Goal: Task Accomplishment & Management: Complete application form

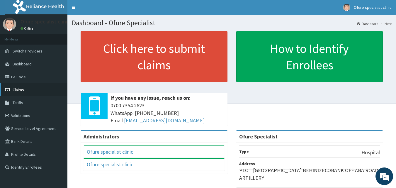
click at [18, 88] on span "Claims" at bounding box center [18, 89] width 11 height 5
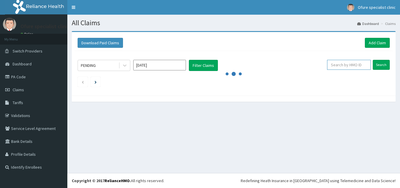
click at [357, 64] on input "text" at bounding box center [349, 65] width 44 height 10
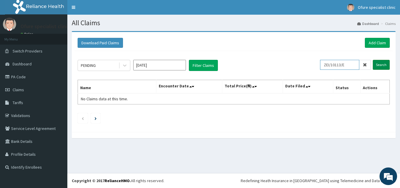
type input "ZEI/10113/E"
click at [382, 64] on input "Search" at bounding box center [381, 65] width 17 height 10
drag, startPoint x: 350, startPoint y: 64, endPoint x: 358, endPoint y: 69, distance: 9.2
click at [322, 64] on div "PENDING Aug 2025 Filter Claims ZEI/10113/E Search" at bounding box center [234, 65] width 312 height 11
click at [380, 43] on link "Add Claim" at bounding box center [377, 43] width 25 height 10
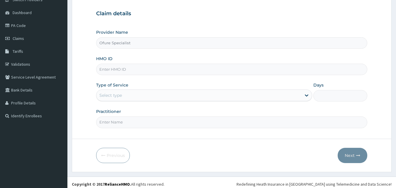
scroll to position [55, 0]
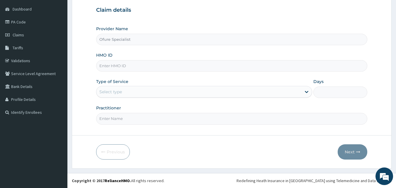
click at [139, 62] on input "HMO ID" at bounding box center [231, 65] width 271 height 11
paste input "ZEI/10113/E"
type input "ZEI/10113/E"
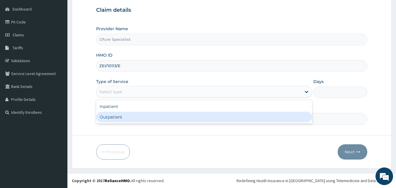
click at [112, 118] on div "Outpatient" at bounding box center [204, 117] width 216 height 11
type input "1"
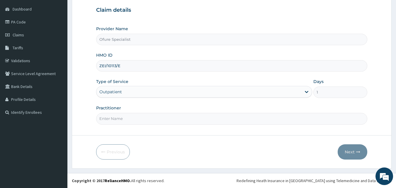
scroll to position [0, 0]
click at [114, 119] on input "Practitioner" at bounding box center [231, 118] width 271 height 11
type input "DR. OBILAHI"
click at [138, 133] on form "Step 1 of 2 Claim details Provider Name Ofure Specialist HMO ID ZEI/10113/E Typ…" at bounding box center [232, 72] width 320 height 192
click at [349, 151] on button "Next" at bounding box center [353, 151] width 30 height 15
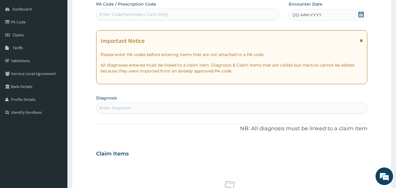
click at [361, 15] on icon at bounding box center [360, 14] width 5 height 6
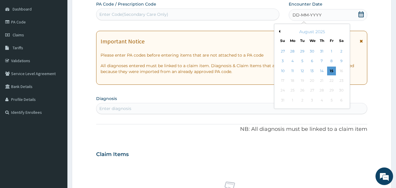
click at [280, 32] on div "August 2025" at bounding box center [312, 32] width 71 height 6
click at [278, 32] on button "Previous Month" at bounding box center [278, 31] width 3 height 3
click at [303, 71] on div "15" at bounding box center [302, 71] width 9 height 9
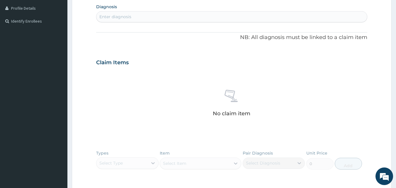
scroll to position [144, 0]
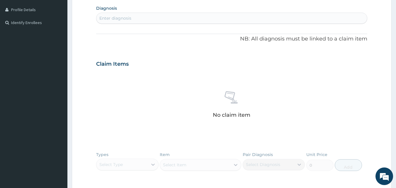
click at [191, 16] on div "Enter diagnosis" at bounding box center [231, 17] width 271 height 9
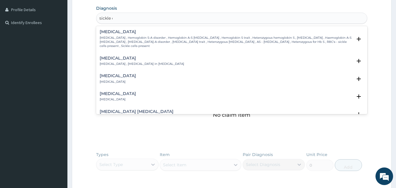
type input "sickle cel"
click at [129, 38] on p "Sickle cell trait , Hemoglobin S-A disorder , Hemoglobin A-S genotype , Hemoglo…" at bounding box center [226, 42] width 253 height 13
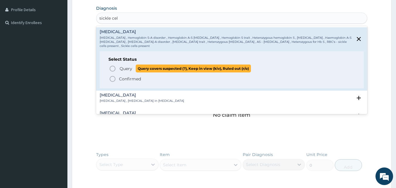
click at [124, 67] on span "Query" at bounding box center [126, 69] width 13 height 6
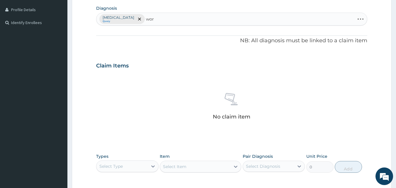
type input "worm"
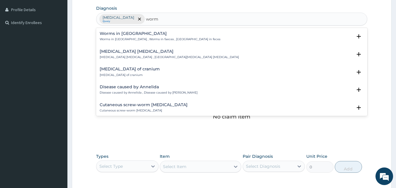
click at [131, 36] on h4 "Worms in [GEOGRAPHIC_DATA]" at bounding box center [160, 33] width 121 height 4
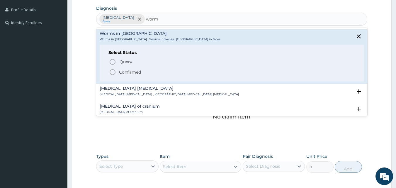
click at [133, 73] on p "Confirmed" at bounding box center [130, 72] width 22 height 6
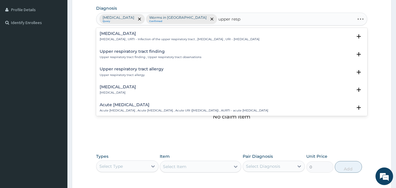
type input "upper respi"
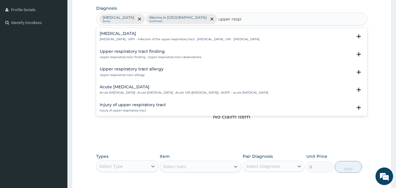
click at [116, 37] on div "Upper respiratory infection Upper respiratory infection , URTI - Infection of t…" at bounding box center [180, 36] width 160 height 10
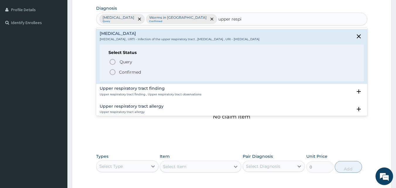
click at [122, 72] on p "Confirmed" at bounding box center [130, 72] width 22 height 6
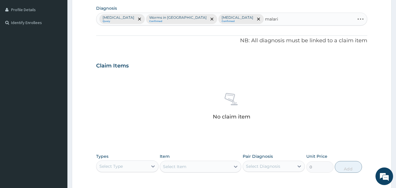
type input "[MEDICAL_DATA]"
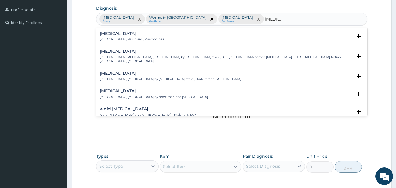
click at [107, 39] on p "Malaria , Paludism , Plasmodiosis" at bounding box center [132, 39] width 64 height 4
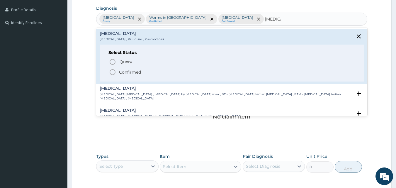
click at [129, 73] on p "Confirmed" at bounding box center [130, 72] width 22 height 6
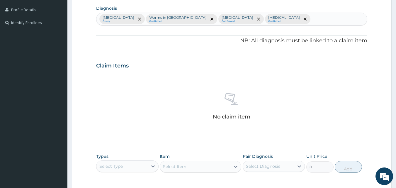
scroll to position [235, 0]
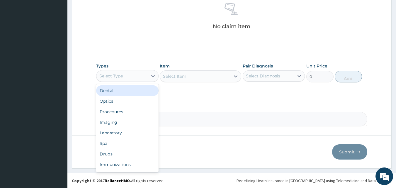
click at [120, 78] on div "Select Type" at bounding box center [110, 76] width 23 height 6
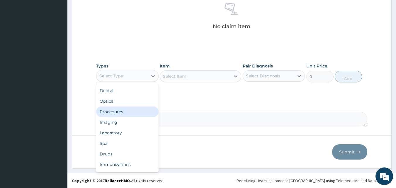
click at [118, 113] on div "Procedures" at bounding box center [127, 111] width 62 height 11
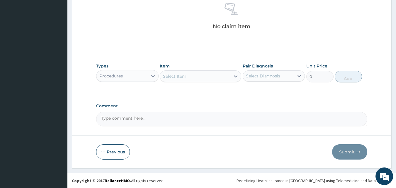
click at [183, 77] on div "Select Item" at bounding box center [174, 76] width 23 height 6
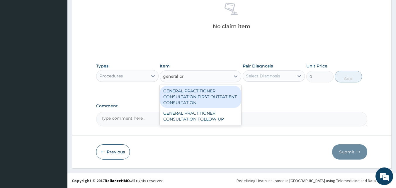
type input "general pra"
click at [180, 98] on div "GENERAL PRACTITIONER CONSULTATION FIRST OUTPATIENT CONSULTATION" at bounding box center [200, 97] width 81 height 22
type input "3795"
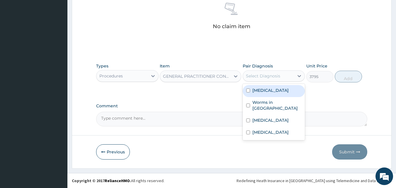
click at [261, 76] on div "Select Diagnosis" at bounding box center [263, 76] width 34 height 6
click at [261, 92] on label "Sickle cell trait" at bounding box center [270, 90] width 36 height 6
checkbox input "true"
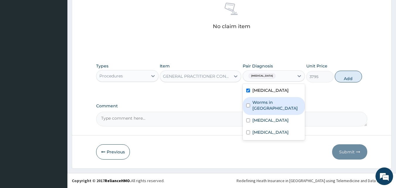
click at [260, 101] on label "Worms in stool" at bounding box center [276, 105] width 49 height 12
checkbox input "true"
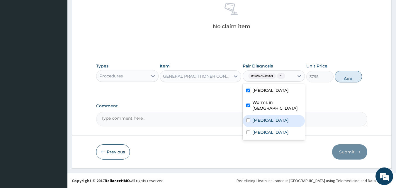
click at [259, 117] on label "Upper respiratory infection" at bounding box center [270, 120] width 36 height 6
checkbox input "true"
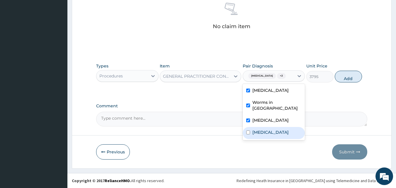
click at [258, 131] on label "Malaria" at bounding box center [270, 132] width 36 height 6
checkbox input "true"
click at [347, 75] on button "Add" at bounding box center [348, 77] width 27 height 12
type input "0"
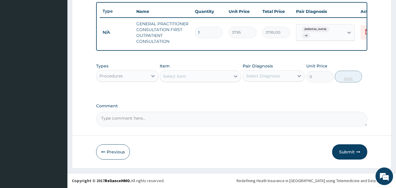
scroll to position [220, 0]
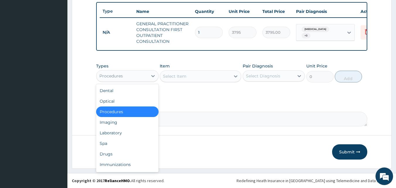
click at [126, 78] on div "Procedures" at bounding box center [121, 75] width 51 height 9
click at [114, 128] on div "Laboratory" at bounding box center [127, 132] width 62 height 11
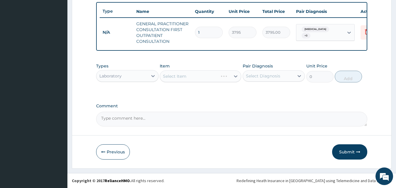
click at [188, 78] on div "Select Item" at bounding box center [200, 76] width 81 height 12
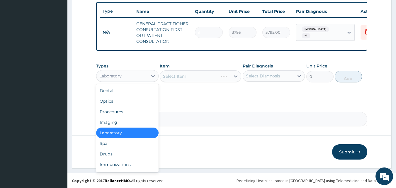
click at [118, 77] on div "Laboratory" at bounding box center [110, 76] width 22 height 6
click at [113, 151] on div "Drugs" at bounding box center [127, 154] width 62 height 11
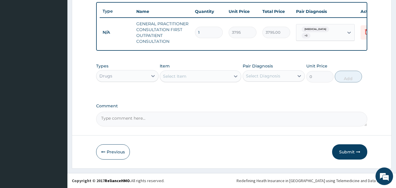
click at [116, 75] on div "Drugs" at bounding box center [121, 75] width 51 height 9
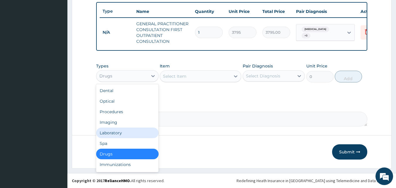
click at [113, 132] on div "Laboratory" at bounding box center [127, 132] width 62 height 11
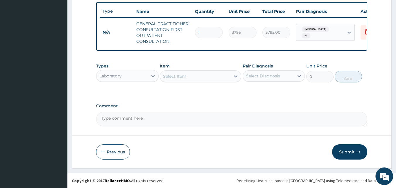
click at [183, 74] on div "Select Item" at bounding box center [174, 76] width 23 height 6
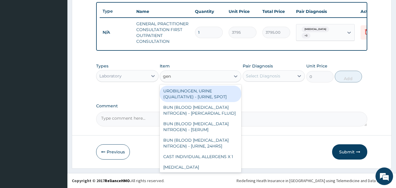
type input "geno"
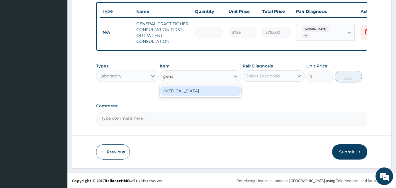
click at [170, 92] on div "GENOTYPE" at bounding box center [200, 91] width 81 height 11
type input "2300"
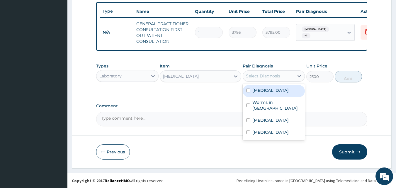
click at [263, 76] on div "Select Diagnosis" at bounding box center [263, 76] width 34 height 6
click at [260, 90] on label "Sickle cell trait" at bounding box center [270, 90] width 36 height 6
checkbox input "true"
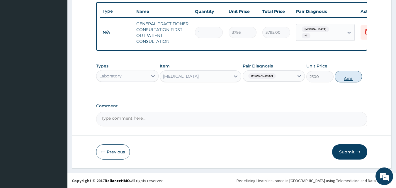
click at [342, 79] on button "Add" at bounding box center [348, 77] width 27 height 12
type input "0"
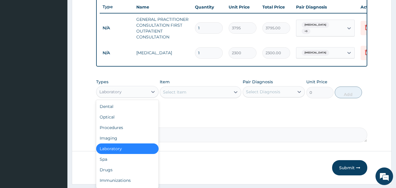
click at [116, 95] on div "Laboratory" at bounding box center [110, 92] width 22 height 6
click at [190, 96] on div "Select Item" at bounding box center [195, 91] width 70 height 9
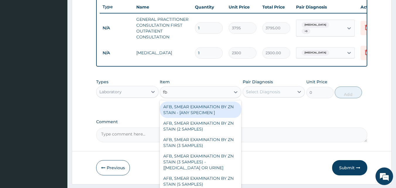
type input "fbc"
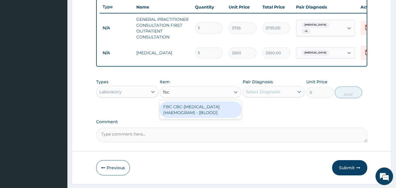
click at [201, 117] on div "FBC CBC-COMPLETE BLOOD COUNT (HAEMOGRAM) - [BLOOD]" at bounding box center [200, 109] width 81 height 16
type input "4600"
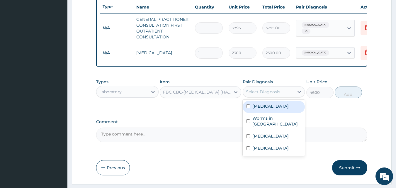
click at [252, 94] on div "Select Diagnosis" at bounding box center [263, 92] width 34 height 6
click at [248, 108] on input "checkbox" at bounding box center [248, 106] width 4 height 4
checkbox input "true"
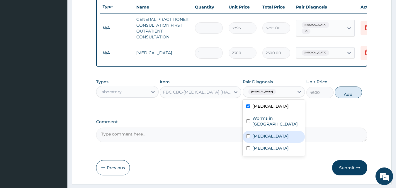
click at [248, 135] on div "Upper respiratory infection" at bounding box center [274, 137] width 62 height 12
checkbox input "true"
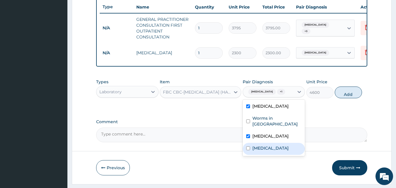
click at [249, 150] on input "checkbox" at bounding box center [248, 148] width 4 height 4
checkbox input "true"
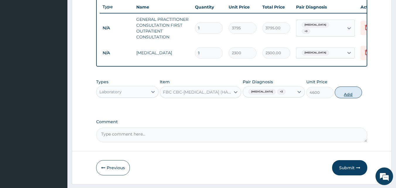
click at [349, 97] on button "Add" at bounding box center [348, 92] width 27 height 12
type input "0"
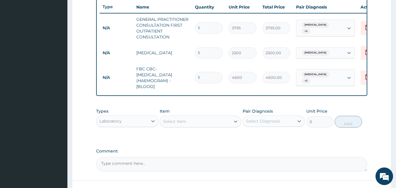
click at [178, 124] on div "Select Item" at bounding box center [174, 121] width 23 height 6
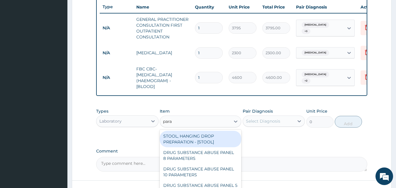
type input "paras"
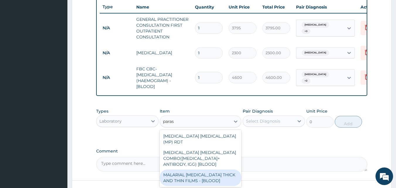
click at [180, 179] on div "MALARIAL PARASITE THICK AND THIN FILMS - [BLOOD]" at bounding box center [200, 177] width 81 height 16
type input "1725"
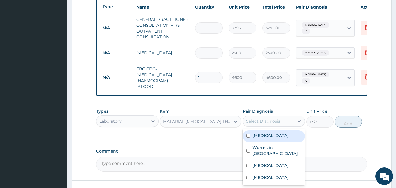
click at [275, 124] on div "Select Diagnosis" at bounding box center [263, 121] width 34 height 6
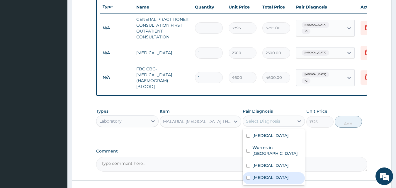
click at [263, 180] on label "Malaria" at bounding box center [270, 177] width 36 height 6
checkbox input "true"
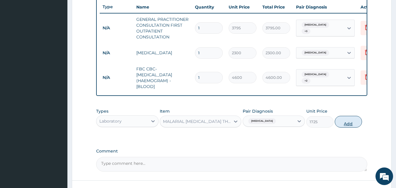
click at [350, 127] on button "Add" at bounding box center [348, 122] width 27 height 12
type input "0"
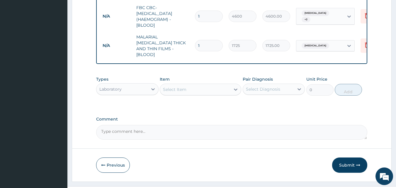
scroll to position [293, 0]
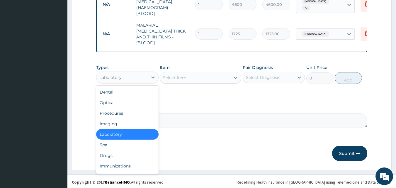
click at [119, 77] on div "Laboratory" at bounding box center [110, 77] width 22 height 6
click at [113, 155] on div "Drugs" at bounding box center [127, 155] width 62 height 11
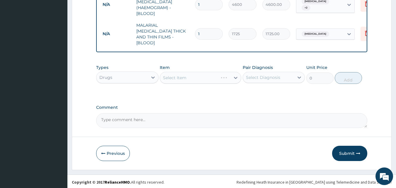
click at [177, 77] on div "Select Item" at bounding box center [174, 78] width 23 height 6
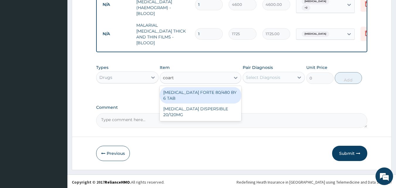
type input "coarte"
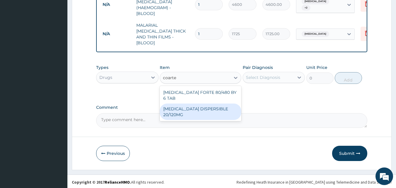
click at [184, 103] on div "COARTEM DISPERSIBLE 20/120MG" at bounding box center [200, 111] width 81 height 16
type input "120.175"
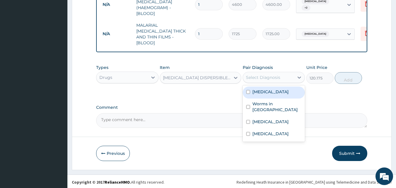
click at [274, 79] on div "Select Diagnosis" at bounding box center [268, 77] width 51 height 9
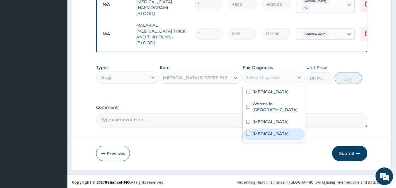
click at [261, 132] on label "Malaria" at bounding box center [270, 134] width 36 height 6
checkbox input "true"
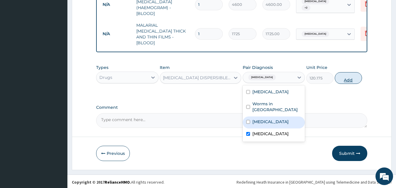
click at [350, 79] on button "Add" at bounding box center [348, 78] width 27 height 12
type input "0"
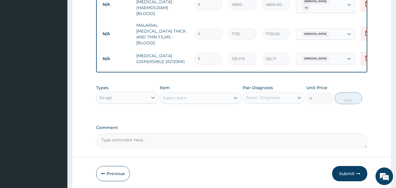
type input "12"
type input "1442.10"
type input "12"
click at [170, 95] on div "Select Item" at bounding box center [174, 98] width 23 height 6
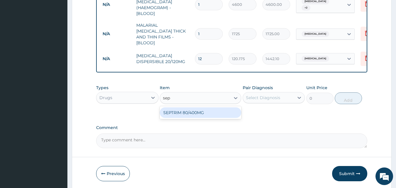
type input "sep"
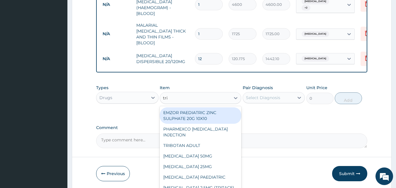
type input "trim"
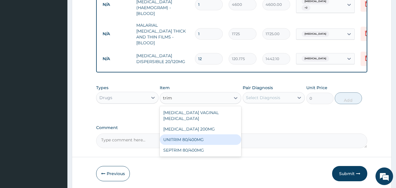
click at [187, 134] on div "UNITRIM 80/400MG" at bounding box center [200, 139] width 81 height 11
type input "63.25"
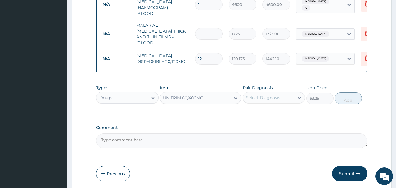
click at [175, 95] on div "UNITRIM 80/400MG" at bounding box center [183, 98] width 40 height 6
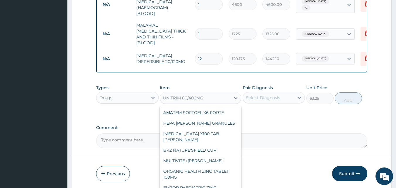
scroll to position [5620, 0]
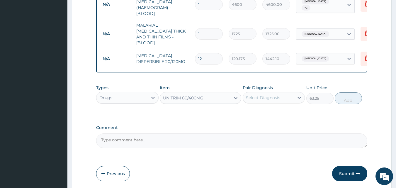
click at [180, 96] on div "UNITRIM 80/400MG" at bounding box center [183, 98] width 40 height 6
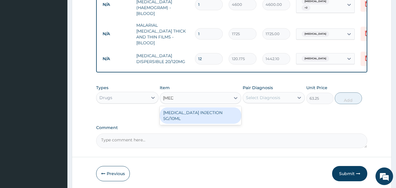
type input "sulfa"
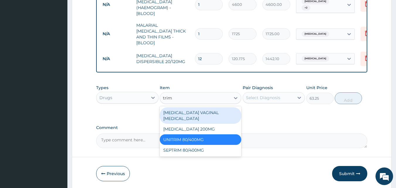
type input "trime"
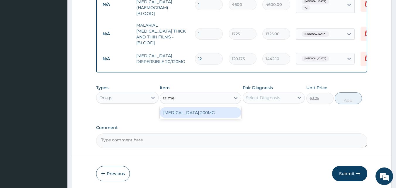
click at [193, 113] on div "[MEDICAL_DATA] 200MG" at bounding box center [200, 112] width 81 height 11
type input "56.925"
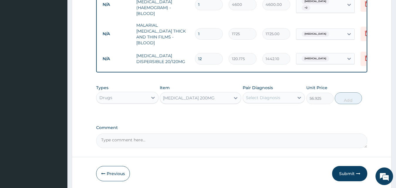
click at [259, 97] on div "Select Diagnosis" at bounding box center [263, 98] width 34 height 6
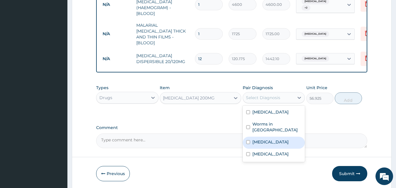
click at [265, 139] on label "[MEDICAL_DATA]" at bounding box center [270, 142] width 36 height 6
checkbox input "true"
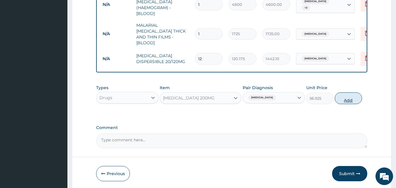
click at [351, 98] on button "Add" at bounding box center [348, 98] width 27 height 12
type input "0"
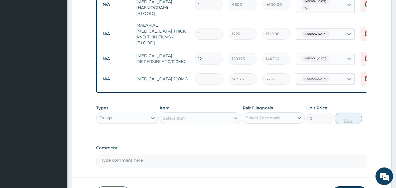
type input "10"
type input "569.25"
type input "10"
click at [206, 120] on div "Select Item" at bounding box center [195, 117] width 70 height 9
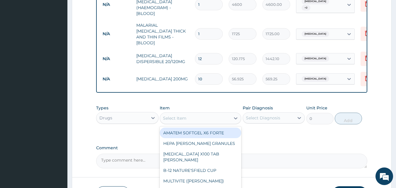
click at [206, 120] on div "Select Item" at bounding box center [195, 117] width 70 height 9
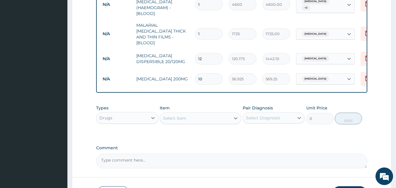
click at [206, 120] on div "Select Item" at bounding box center [195, 117] width 70 height 9
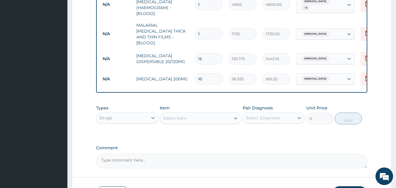
click at [206, 120] on div "Select Item" at bounding box center [195, 117] width 70 height 9
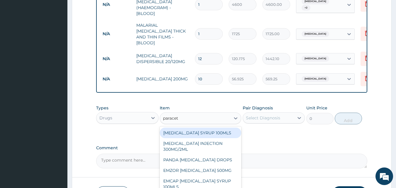
type input "paraceta"
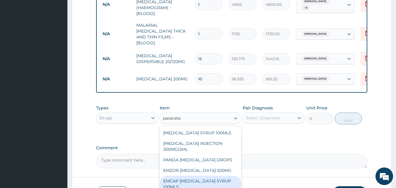
click at [192, 180] on div "EMCAP [MEDICAL_DATA] SYRUP 100MLS" at bounding box center [200, 184] width 81 height 16
type input "632.5"
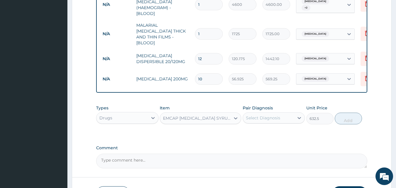
click at [254, 113] on div "Select Diagnosis" at bounding box center [268, 117] width 51 height 9
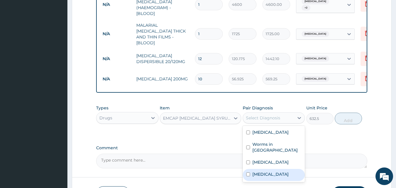
click at [264, 173] on label "Malaria" at bounding box center [270, 174] width 36 height 6
checkbox input "true"
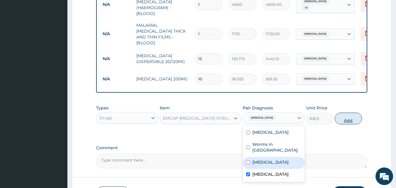
click at [343, 120] on button "Add" at bounding box center [348, 119] width 27 height 12
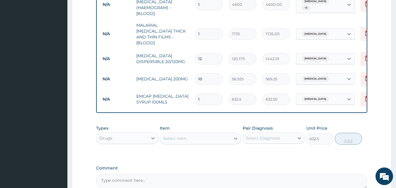
type input "0"
click at [172, 137] on div "Select Item" at bounding box center [174, 138] width 23 height 6
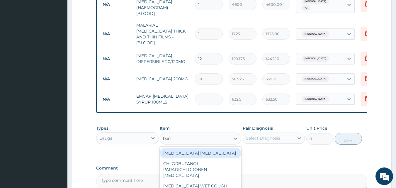
type input "beny"
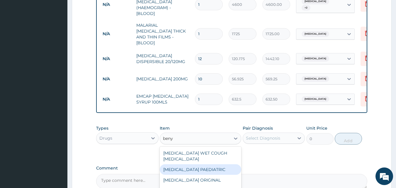
click at [178, 164] on div "[MEDICAL_DATA] PAEDIATRIC" at bounding box center [200, 169] width 81 height 11
type input "1897.5"
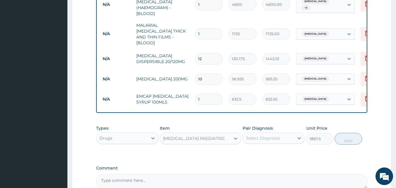
click at [261, 138] on div "Select Diagnosis" at bounding box center [263, 138] width 34 height 6
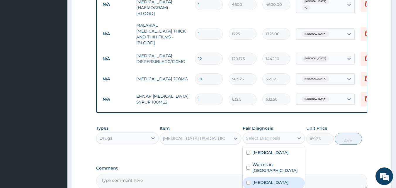
click at [263, 179] on label "[MEDICAL_DATA]" at bounding box center [270, 182] width 36 height 6
checkbox input "true"
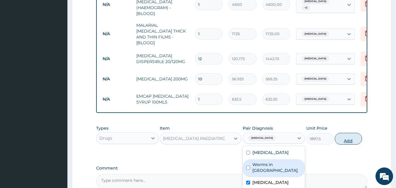
click at [345, 135] on button "Add" at bounding box center [348, 139] width 27 height 12
type input "0"
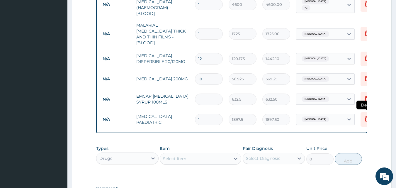
click at [365, 116] on icon at bounding box center [367, 118] width 4 height 5
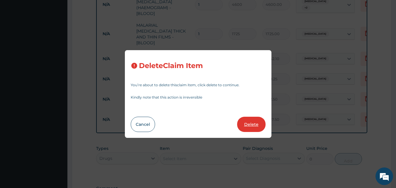
click at [253, 122] on button "Delete" at bounding box center [251, 124] width 28 height 15
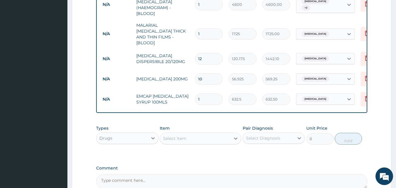
click at [182, 137] on div "Select Item" at bounding box center [174, 138] width 23 height 6
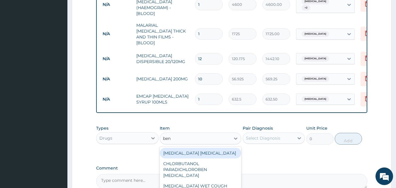
type input "beny"
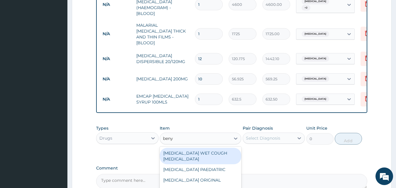
click at [178, 152] on div "[MEDICAL_DATA] WET COUGH [MEDICAL_DATA]" at bounding box center [200, 156] width 81 height 16
type input "1897.5"
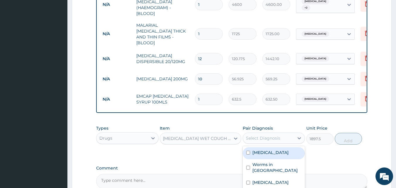
click at [254, 139] on div "Select Diagnosis" at bounding box center [263, 138] width 34 height 6
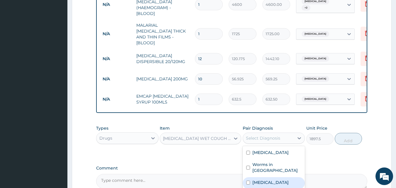
click at [256, 179] on label "[MEDICAL_DATA]" at bounding box center [270, 182] width 36 height 6
checkbox input "true"
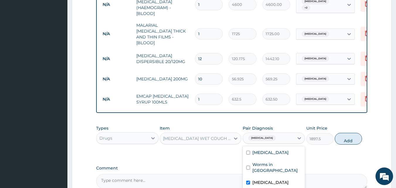
click at [215, 137] on div "[MEDICAL_DATA] WET COUGH [MEDICAL_DATA]" at bounding box center [197, 138] width 68 height 6
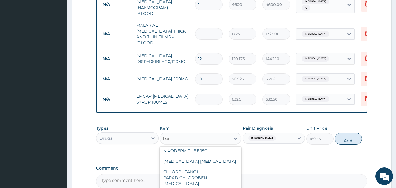
scroll to position [0, 0]
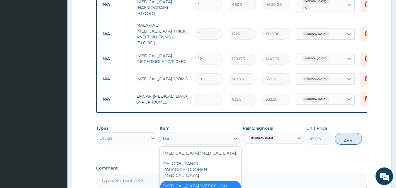
type input "beny"
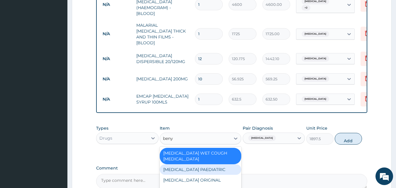
click at [199, 164] on div "[MEDICAL_DATA] PAEDIATRIC" at bounding box center [200, 169] width 81 height 11
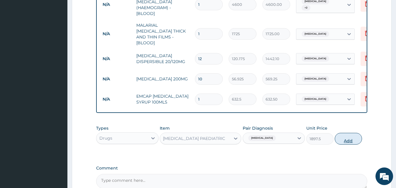
click at [346, 139] on button "Add" at bounding box center [348, 139] width 27 height 12
type input "0"
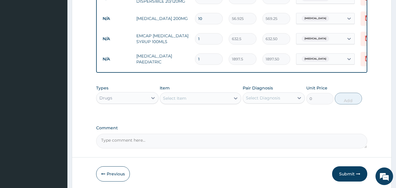
scroll to position [374, 0]
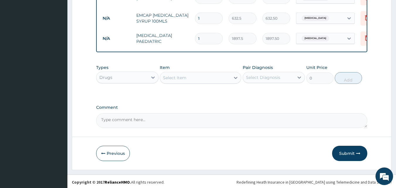
click at [195, 74] on div "Select Item" at bounding box center [195, 77] width 70 height 9
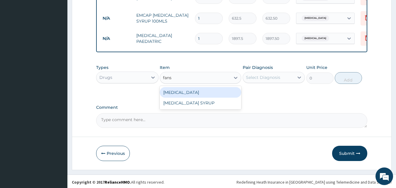
type input "fansi"
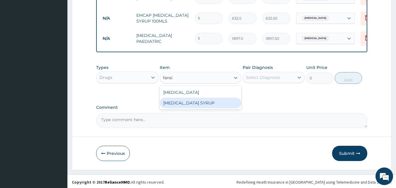
click at [188, 98] on div "[MEDICAL_DATA] SYRUP" at bounding box center [200, 103] width 81 height 11
type input "1265"
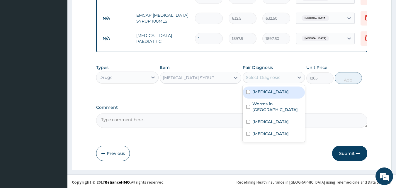
click at [273, 74] on div "Select Diagnosis" at bounding box center [263, 77] width 34 height 6
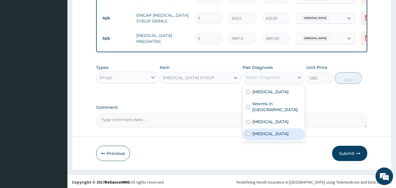
click at [273, 128] on div "Malaria" at bounding box center [274, 134] width 62 height 12
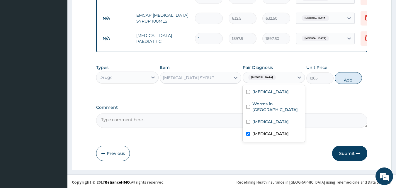
checkbox input "true"
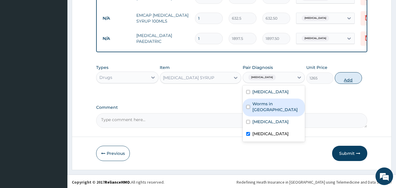
click at [346, 77] on button "Add" at bounding box center [348, 78] width 27 height 12
type input "0"
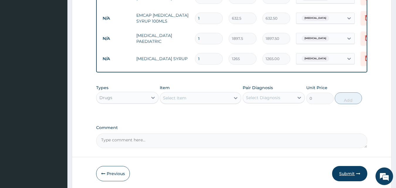
click at [346, 171] on button "Submit" at bounding box center [349, 173] width 35 height 15
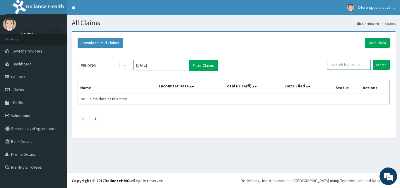
click at [350, 64] on input "text" at bounding box center [349, 65] width 44 height 10
paste input "ZEI/10113/E"
type input "ZEI/10113/E"
click at [379, 63] on input "Search" at bounding box center [381, 65] width 17 height 10
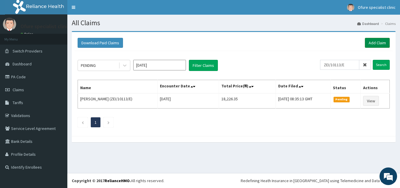
click at [375, 42] on link "Add Claim" at bounding box center [377, 43] width 25 height 10
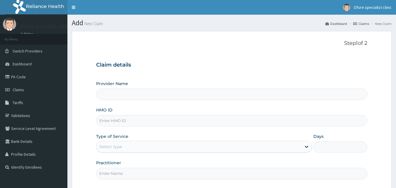
type input "Ofure Specialist"
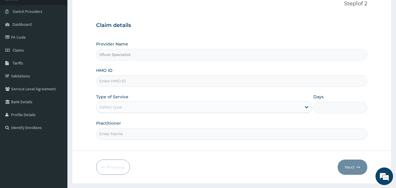
scroll to position [55, 0]
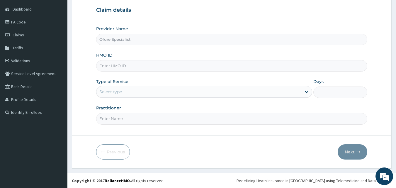
click at [114, 64] on input "HMO ID" at bounding box center [231, 65] width 271 height 11
type input "ACB/10231/B"
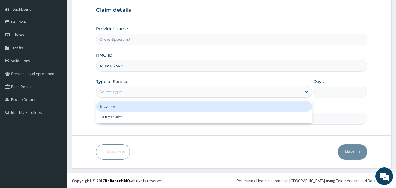
click at [170, 91] on div "Select type" at bounding box center [198, 91] width 205 height 9
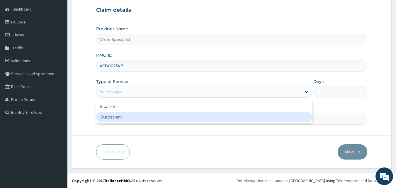
click at [148, 117] on div "Outpatient" at bounding box center [204, 117] width 216 height 11
type input "1"
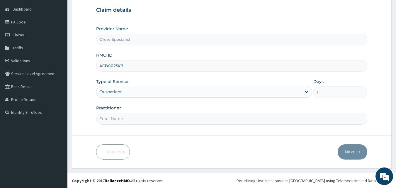
click at [139, 119] on input "Practitioner" at bounding box center [231, 118] width 271 height 11
type input "DR. [DEMOGRAPHIC_DATA]"
click at [351, 154] on button "Next" at bounding box center [353, 151] width 30 height 15
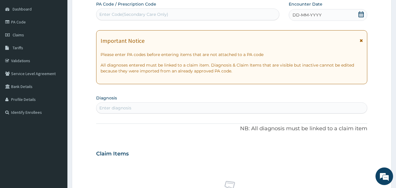
click at [311, 11] on div "DD-MM-YYYY" at bounding box center [328, 15] width 79 height 12
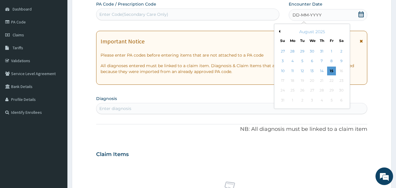
click at [280, 31] on button "Previous Month" at bounding box center [278, 31] width 3 height 3
click at [303, 91] on div "29" at bounding box center [302, 90] width 9 height 9
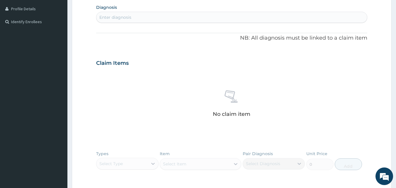
scroll to position [153, 0]
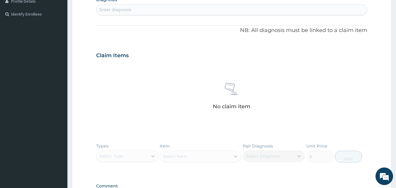
click at [152, 7] on div "Enter diagnosis" at bounding box center [231, 9] width 271 height 9
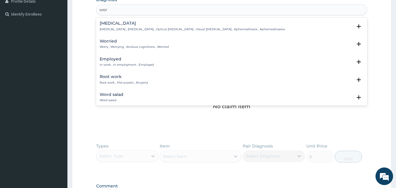
type input "worm"
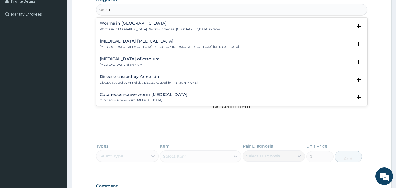
click at [134, 27] on p "Worms in stool , Worms in faeces , Worms in feces" at bounding box center [160, 29] width 121 height 4
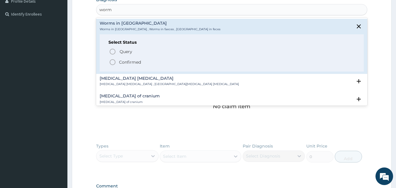
click at [130, 62] on p "Confirmed" at bounding box center [130, 62] width 22 height 6
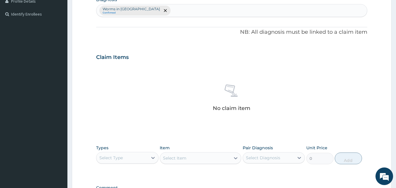
click at [158, 10] on div "Worms in stool Confirmed" at bounding box center [231, 10] width 271 height 12
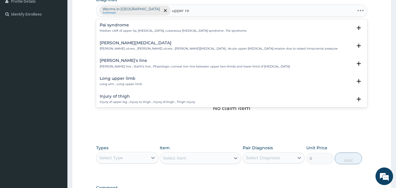
type input "upper res"
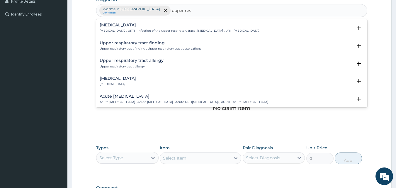
click at [121, 32] on p "Upper respiratory infection , URTI - Infection of the upper respiratory tract ,…" at bounding box center [180, 31] width 160 height 4
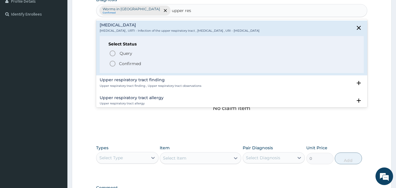
click at [128, 64] on p "Confirmed" at bounding box center [130, 64] width 22 height 6
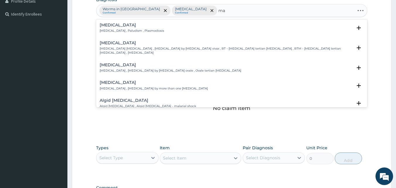
type input "m"
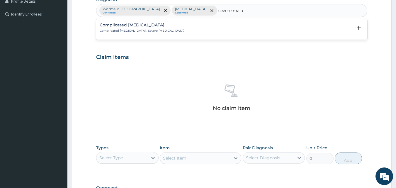
type input "severe malar"
click at [127, 33] on p "Complicated malaria , Severe malaria" at bounding box center [142, 31] width 85 height 4
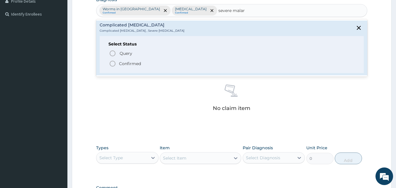
click at [125, 65] on p "Confirmed" at bounding box center [130, 64] width 22 height 6
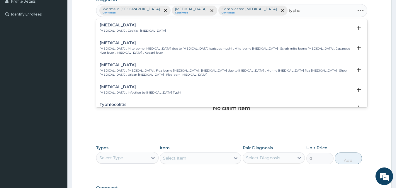
type input "typhoid"
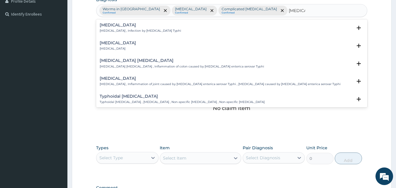
click at [144, 29] on p "Typhoid fever , Infection by Salmonella Typhi" at bounding box center [140, 31] width 81 height 4
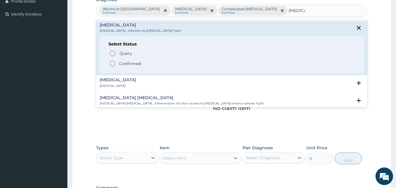
click at [129, 63] on p "Confirmed" at bounding box center [130, 64] width 22 height 6
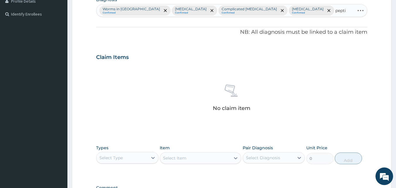
type input "peptic"
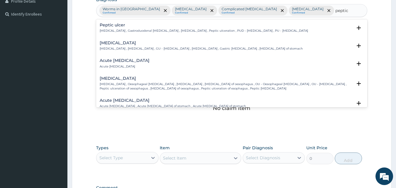
click at [109, 30] on p "Peptic ulcer , Gastroduodenal ulcer , Peptic ulcer disease , Peptic ulceration …" at bounding box center [204, 31] width 208 height 4
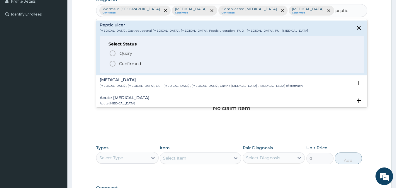
click at [127, 65] on p "Confirmed" at bounding box center [130, 64] width 22 height 6
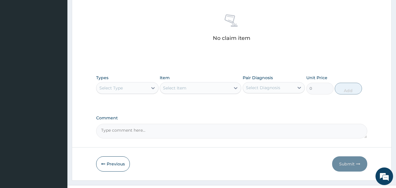
scroll to position [235, 0]
click at [110, 84] on div "Select Type" at bounding box center [110, 87] width 23 height 6
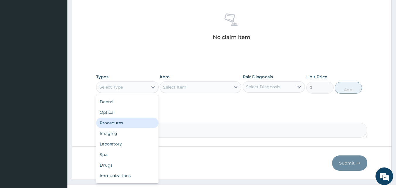
click at [113, 118] on div "Procedures" at bounding box center [127, 123] width 62 height 11
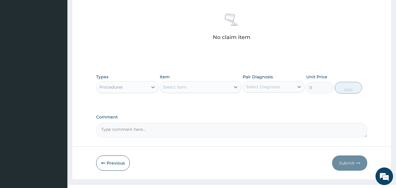
click at [178, 84] on div "Select Item" at bounding box center [174, 87] width 23 height 6
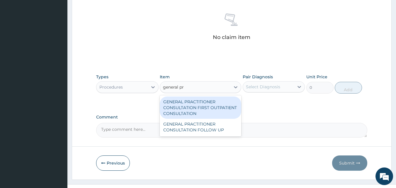
type input "general pra"
click at [190, 97] on div "GENERAL PRACTITIONER CONSULTATION FIRST OUTPATIENT CONSULTATION" at bounding box center [200, 107] width 81 height 22
type input "3795"
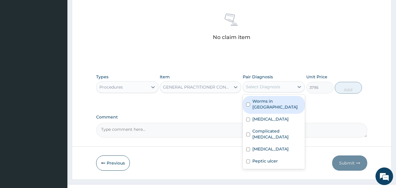
click at [263, 84] on div "Select Diagnosis" at bounding box center [263, 87] width 34 height 6
click at [255, 98] on label "Worms in stool" at bounding box center [276, 104] width 49 height 12
checkbox input "true"
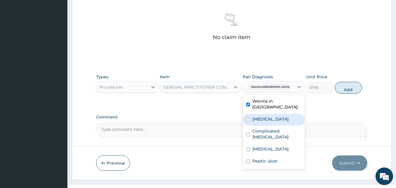
click at [257, 116] on label "Upper respiratory infection" at bounding box center [270, 119] width 36 height 6
checkbox input "true"
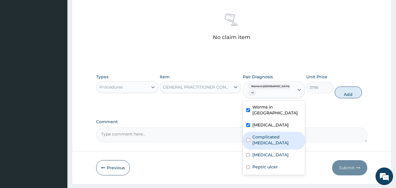
click at [248, 138] on input "checkbox" at bounding box center [248, 140] width 4 height 4
checkbox input "true"
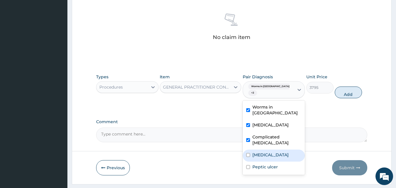
click at [265, 152] on label "Typhoid fever" at bounding box center [270, 155] width 36 height 6
checkbox input "true"
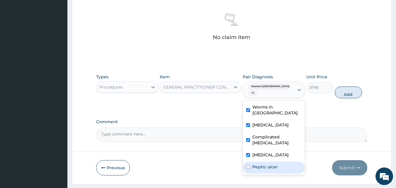
click at [267, 164] on label "Peptic ulcer" at bounding box center [264, 167] width 25 height 6
checkbox input "true"
click at [342, 86] on button "Add" at bounding box center [348, 92] width 27 height 12
type input "0"
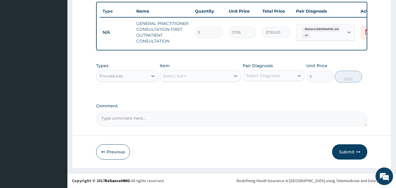
scroll to position [220, 0]
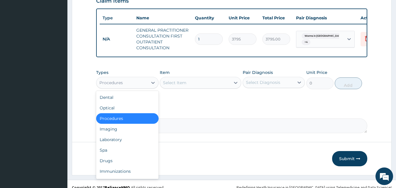
click at [114, 80] on div "Procedures" at bounding box center [110, 83] width 23 height 6
click at [121, 134] on div "Laboratory" at bounding box center [127, 139] width 62 height 11
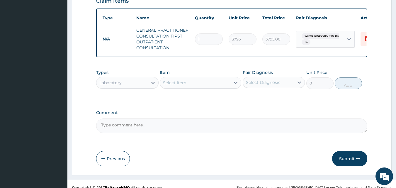
click at [219, 78] on div "Select Item" at bounding box center [195, 82] width 70 height 9
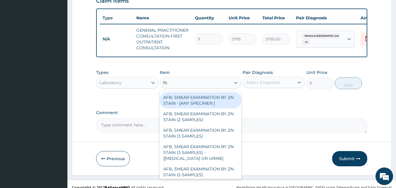
type input "fbc"
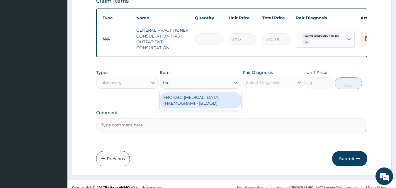
click at [189, 94] on div "FBC CBC-COMPLETE BLOOD COUNT (HAEMOGRAM) - [BLOOD]" at bounding box center [200, 100] width 81 height 16
type input "4600"
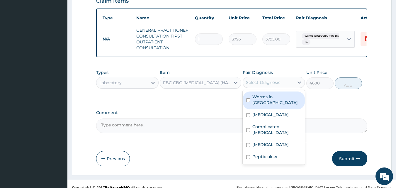
click at [253, 79] on div "Select Diagnosis" at bounding box center [263, 82] width 34 height 6
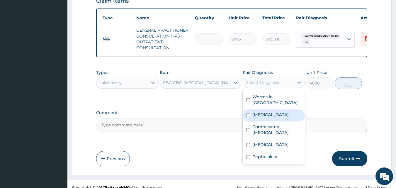
click at [264, 112] on label "Upper respiratory infection" at bounding box center [270, 115] width 36 height 6
checkbox input "true"
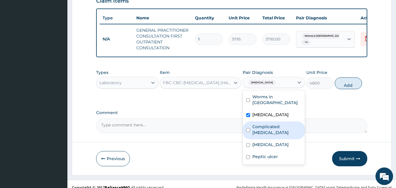
click at [269, 124] on label "Complicated malaria" at bounding box center [276, 130] width 49 height 12
checkbox input "true"
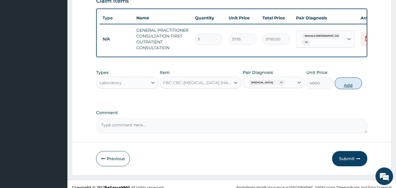
click at [348, 82] on button "Add" at bounding box center [348, 83] width 27 height 12
type input "0"
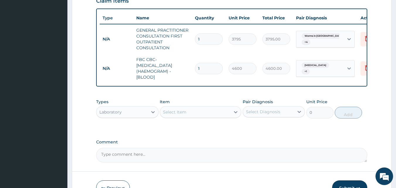
click at [181, 109] on div "Select Item" at bounding box center [174, 112] width 23 height 6
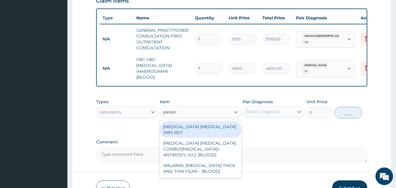
type input "parasite"
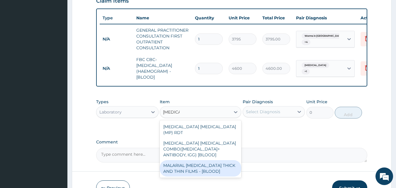
click at [185, 160] on div "MALARIAL PARASITE THICK AND THIN FILMS - [BLOOD]" at bounding box center [200, 168] width 81 height 16
type input "1725"
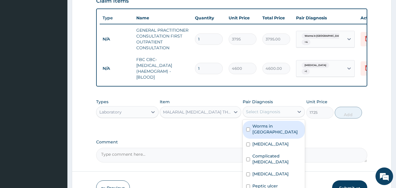
click at [263, 109] on div "Select Diagnosis" at bounding box center [263, 112] width 34 height 6
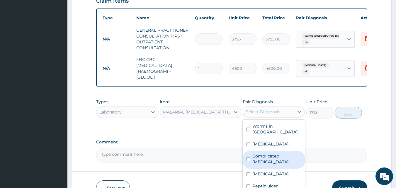
click at [262, 153] on label "Complicated malaria" at bounding box center [276, 159] width 49 height 12
checkbox input "true"
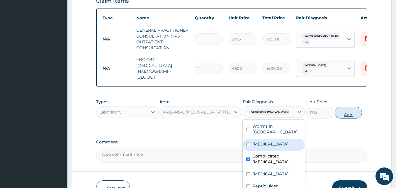
click at [348, 107] on button "Add" at bounding box center [348, 113] width 27 height 12
type input "0"
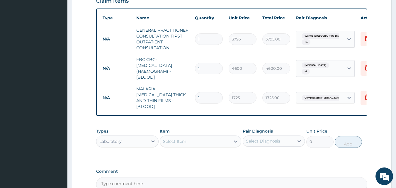
click at [109, 138] on div "Laboratory" at bounding box center [110, 141] width 22 height 6
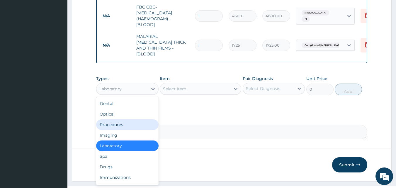
scroll to position [273, 0]
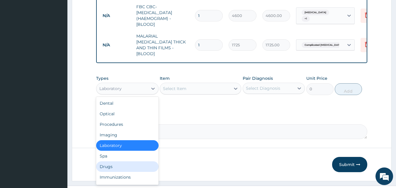
click at [116, 161] on div "Drugs" at bounding box center [127, 166] width 62 height 11
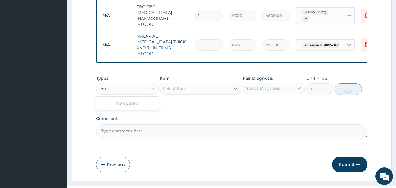
type input "e"
type input "a"
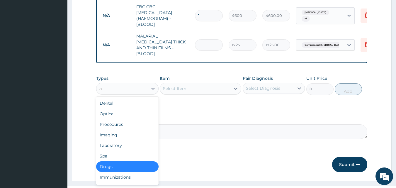
click at [113, 161] on div "Drugs" at bounding box center [127, 166] width 62 height 11
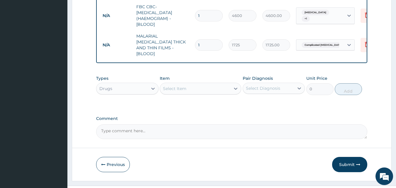
click at [190, 83] on div "Select Item" at bounding box center [200, 89] width 81 height 12
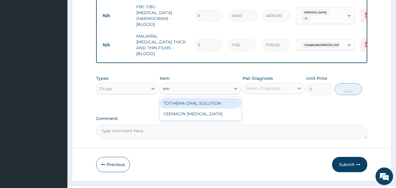
type input "e"
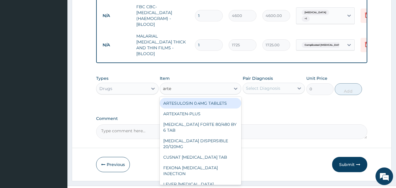
type input "artem"
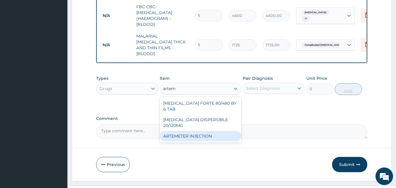
click at [188, 131] on div "ARTEMETER INJECTION" at bounding box center [200, 136] width 81 height 11
type input "1012"
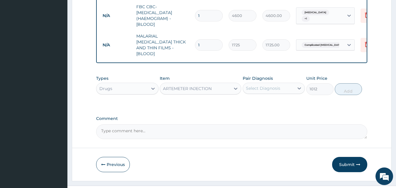
click at [188, 116] on div "Comment" at bounding box center [231, 127] width 271 height 23
click at [268, 85] on div "Select Diagnosis" at bounding box center [263, 88] width 34 height 6
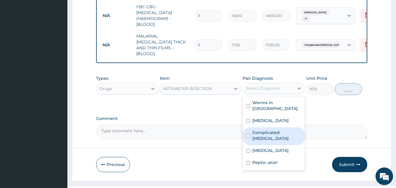
click at [263, 130] on label "Complicated [MEDICAL_DATA]" at bounding box center [276, 136] width 49 height 12
checkbox input "true"
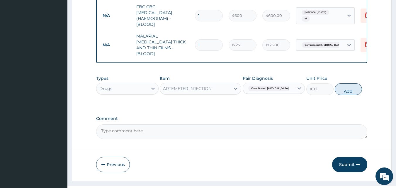
click at [347, 83] on button "Add" at bounding box center [348, 89] width 27 height 12
type input "0"
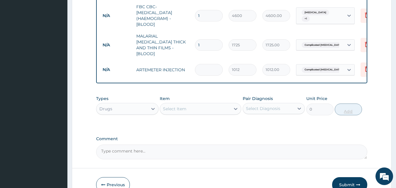
type input "0.00"
type input "6"
type input "6072.00"
type input "6"
click at [191, 104] on div "Select Item" at bounding box center [195, 108] width 70 height 9
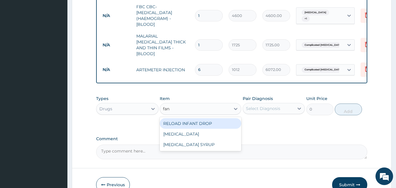
type input "fans"
click at [180, 118] on div "[MEDICAL_DATA]" at bounding box center [200, 123] width 81 height 11
type input "227.7"
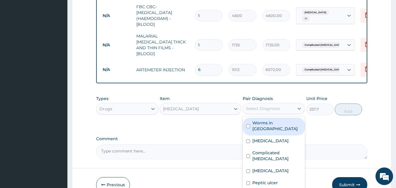
click at [265, 105] on div "Select Diagnosis" at bounding box center [263, 108] width 34 height 6
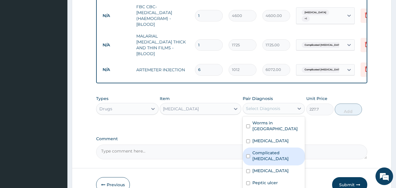
click at [263, 150] on label "Complicated [MEDICAL_DATA]" at bounding box center [276, 156] width 49 height 12
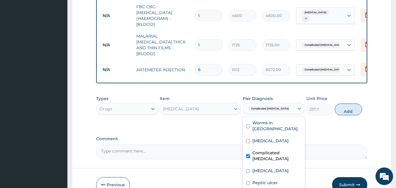
click at [263, 150] on label "Complicated [MEDICAL_DATA]" at bounding box center [276, 156] width 49 height 12
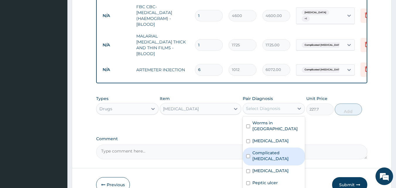
click at [260, 150] on label "Complicated [MEDICAL_DATA]" at bounding box center [276, 156] width 49 height 12
checkbox input "true"
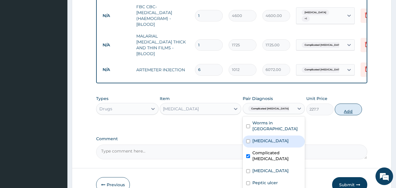
click at [352, 103] on button "Add" at bounding box center [348, 109] width 27 height 12
type input "0"
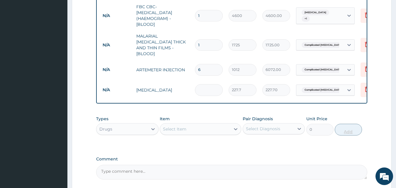
type input "0.00"
type input "3"
type input "683.10"
type input "3"
click at [185, 126] on div "Select Item" at bounding box center [174, 129] width 23 height 6
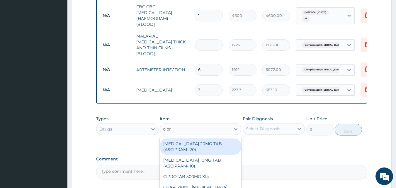
type input "[MEDICAL_DATA]"
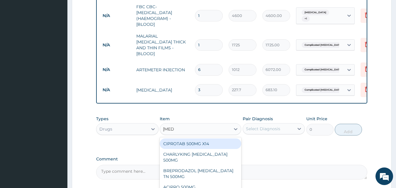
click at [181, 138] on div "CIPROTAB 500MG X14" at bounding box center [200, 143] width 81 height 11
type input "341.55"
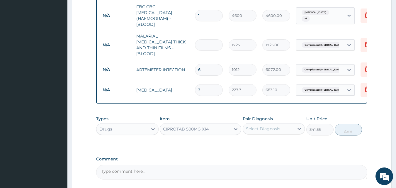
click at [264, 126] on div "Select Diagnosis" at bounding box center [263, 129] width 34 height 6
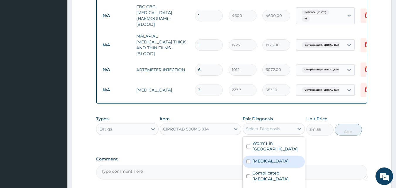
click at [259, 158] on label "[MEDICAL_DATA]" at bounding box center [270, 161] width 36 height 6
checkbox input "true"
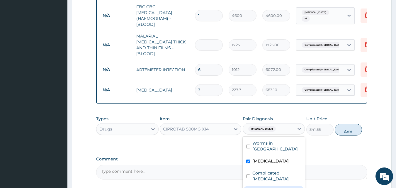
click at [263, 188] on label "Typhoid fever" at bounding box center [270, 191] width 36 height 6
checkbox input "true"
click at [352, 124] on button "Add" at bounding box center [348, 130] width 27 height 12
type input "0"
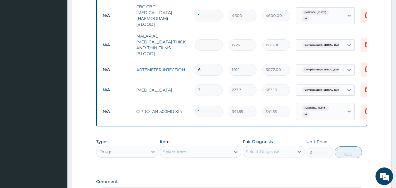
type input "10"
type input "3415.50"
type input "10"
click at [198, 147] on div "Select Item" at bounding box center [195, 151] width 70 height 9
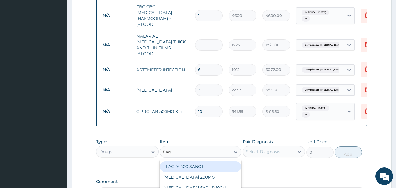
type input "flagy"
click at [192, 161] on div "[MEDICAL_DATA] 200MG" at bounding box center [200, 166] width 81 height 11
type input "50.6"
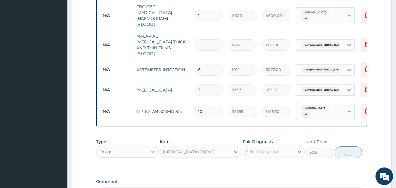
click at [256, 149] on div "Select Diagnosis" at bounding box center [263, 152] width 34 height 6
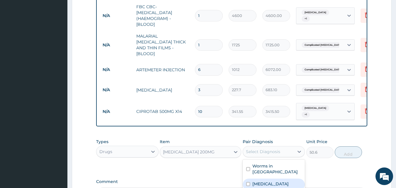
click at [267, 181] on label "[MEDICAL_DATA]" at bounding box center [270, 184] width 36 height 6
checkbox input "true"
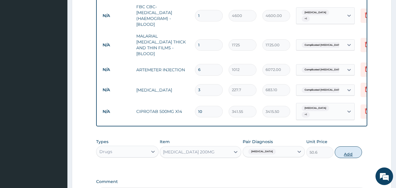
click at [343, 146] on button "Add" at bounding box center [348, 152] width 27 height 12
type input "0"
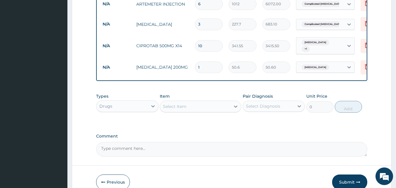
scroll to position [356, 0]
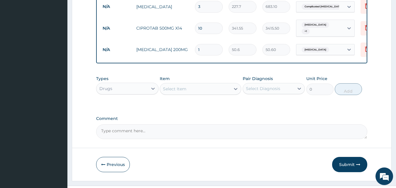
click at [189, 84] on div "Select Item" at bounding box center [195, 88] width 70 height 9
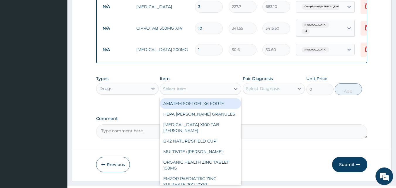
type input "m"
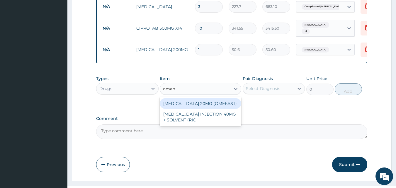
type input "omepr"
click at [194, 98] on div "[MEDICAL_DATA] 20MG (OMEFAST)" at bounding box center [200, 103] width 81 height 11
type input "88.55"
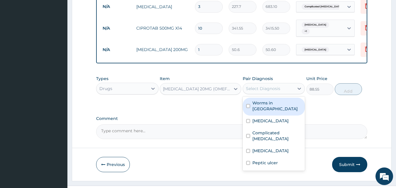
click at [258, 86] on div "Select Diagnosis" at bounding box center [263, 89] width 34 height 6
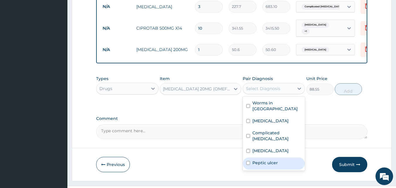
click at [261, 160] on label "Peptic ulcer" at bounding box center [264, 163] width 25 height 6
checkbox input "true"
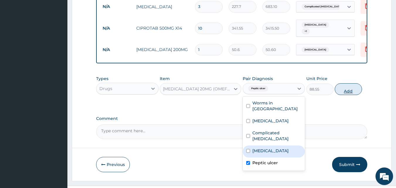
click at [348, 83] on button "Add" at bounding box center [348, 89] width 27 height 12
type input "0"
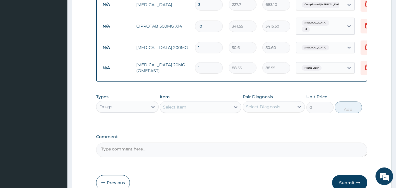
scroll to position [358, 0]
click at [178, 104] on div "Select Item" at bounding box center [174, 107] width 23 height 6
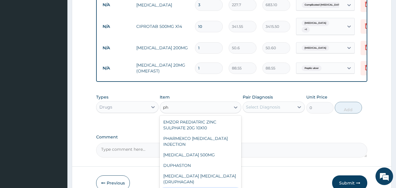
type input "p"
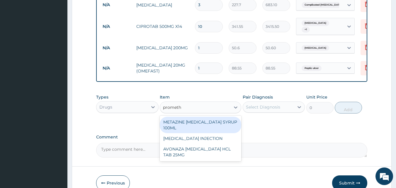
type input "prometha"
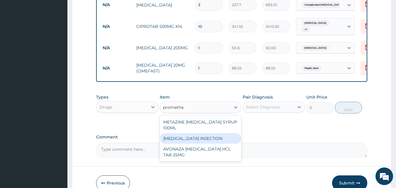
click at [174, 133] on div "[MEDICAL_DATA] INJECTION" at bounding box center [200, 138] width 81 height 11
type input "379.5"
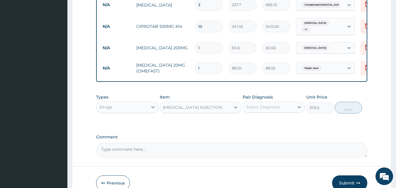
click at [270, 104] on div "Select Diagnosis" at bounding box center [263, 107] width 34 height 6
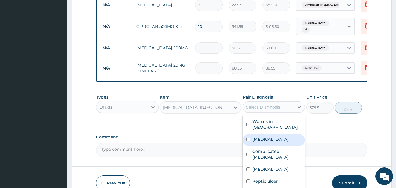
click at [268, 136] on label "[MEDICAL_DATA]" at bounding box center [270, 139] width 36 height 6
checkbox input "true"
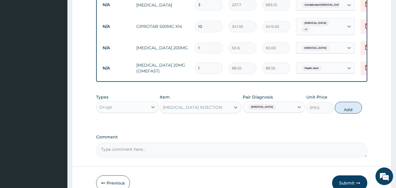
click at [323, 103] on div "Types Drugs Item PROMETHAZINE INJECTION Pair Diagnosis Upper respiratory infect…" at bounding box center [231, 103] width 271 height 25
click at [346, 102] on button "Add" at bounding box center [348, 108] width 27 height 12
type input "0"
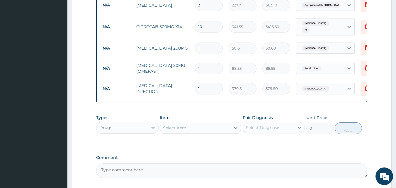
type input "0.00"
type input "6"
type input "2277.00"
type input "6"
click at [328, 155] on label "Comment" at bounding box center [231, 157] width 271 height 5
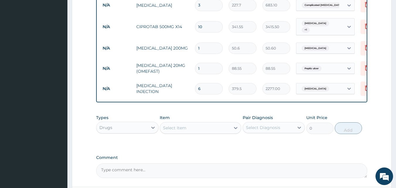
click at [328, 163] on textarea "Comment" at bounding box center [231, 170] width 271 height 15
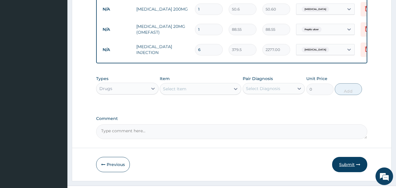
click at [344, 157] on button "Submit" at bounding box center [349, 164] width 35 height 15
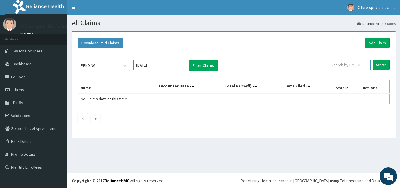
click at [355, 67] on input "text" at bounding box center [349, 65] width 44 height 10
type input "ACB/10231/B"
click at [382, 64] on input "Search" at bounding box center [381, 65] width 17 height 10
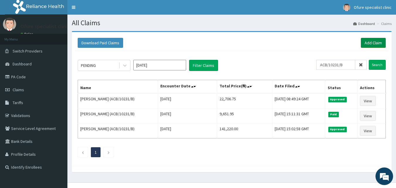
click at [370, 42] on link "Add Claim" at bounding box center [373, 43] width 25 height 10
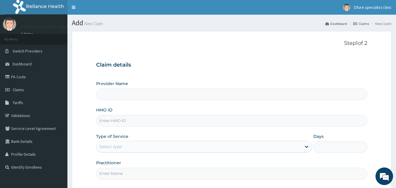
scroll to position [55, 0]
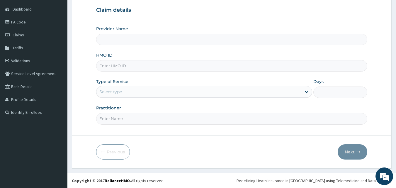
click at [123, 64] on input "HMO ID" at bounding box center [231, 65] width 271 height 11
type input "ACB/10231/F"
click at [140, 91] on div "Select type" at bounding box center [198, 91] width 205 height 9
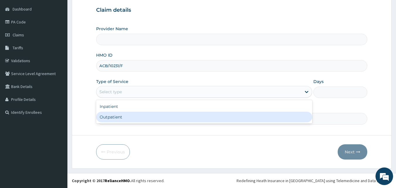
click at [136, 118] on div "Outpatient" at bounding box center [204, 117] width 216 height 11
type input "1"
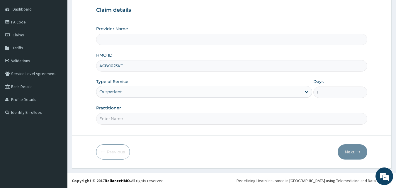
click at [136, 118] on input "Practitioner" at bounding box center [231, 118] width 271 height 11
type input "DR. [DEMOGRAPHIC_DATA]"
click at [351, 153] on button "Next" at bounding box center [353, 151] width 30 height 15
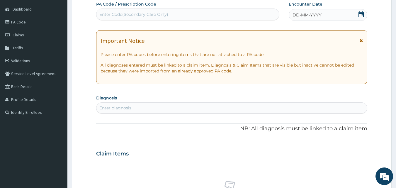
click at [360, 13] on icon at bounding box center [360, 14] width 5 height 6
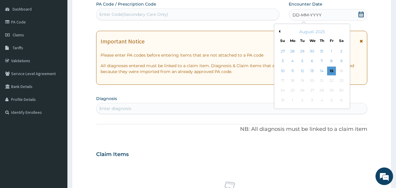
click at [280, 32] on button "Previous Month" at bounding box center [278, 31] width 3 height 3
click at [312, 91] on div "30" at bounding box center [312, 90] width 9 height 9
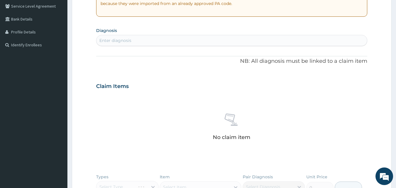
scroll to position [127, 0]
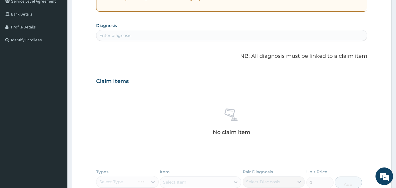
click at [132, 33] on div "Enter diagnosis" at bounding box center [231, 35] width 271 height 9
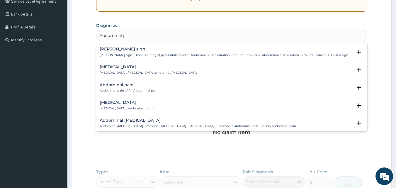
type input "Abdominal pa"
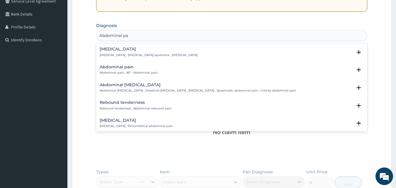
click at [117, 68] on h4 "Abdominal pain" at bounding box center [129, 67] width 58 height 4
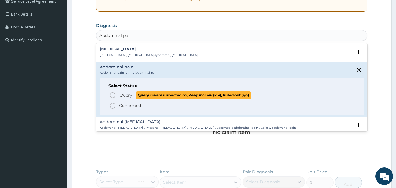
click at [124, 94] on span "Query" at bounding box center [126, 95] width 13 height 6
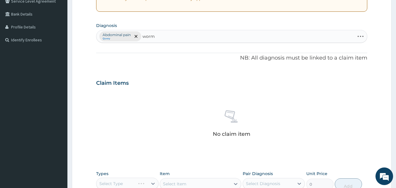
type input "worm"
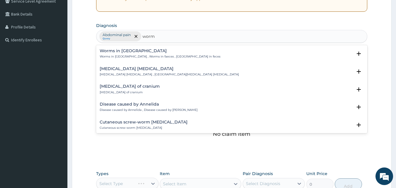
click at [125, 54] on div "Worms in stool Worms in stool , [GEOGRAPHIC_DATA] in faeces , [GEOGRAPHIC_DATA]…" at bounding box center [160, 54] width 121 height 10
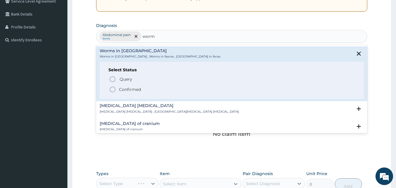
click at [123, 89] on p "Confirmed" at bounding box center [130, 89] width 22 height 6
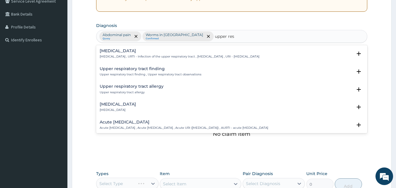
type input "upper resp"
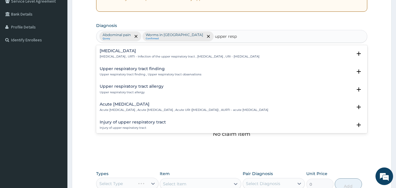
click at [118, 49] on h4 "[MEDICAL_DATA]" at bounding box center [180, 51] width 160 height 4
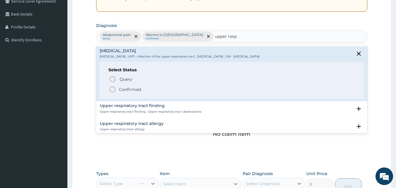
click at [125, 89] on p "Confirmed" at bounding box center [130, 89] width 22 height 6
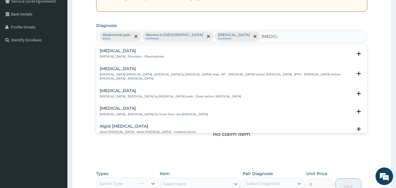
click at [261, 36] on input "malaria" at bounding box center [269, 36] width 16 height 6
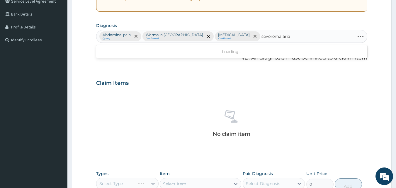
type input "severe malaria"
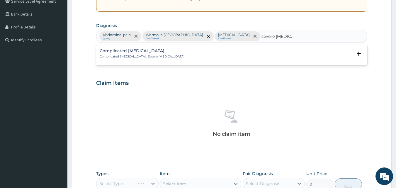
click at [137, 54] on div "Complicated malaria Complicated malaria , Severe malaria" at bounding box center [142, 54] width 85 height 10
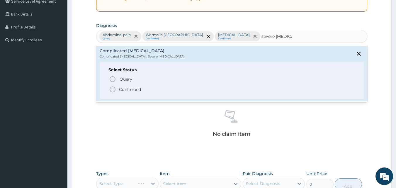
click at [125, 89] on p "Confirmed" at bounding box center [130, 89] width 22 height 6
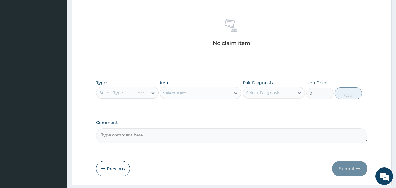
scroll to position [235, 0]
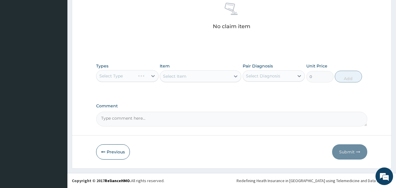
click at [120, 72] on div "Select Type" at bounding box center [127, 76] width 62 height 12
click at [126, 79] on div "Select Type" at bounding box center [127, 76] width 62 height 12
click at [120, 78] on div "Select Type" at bounding box center [127, 76] width 62 height 12
click at [152, 77] on div "Select Type" at bounding box center [127, 76] width 62 height 12
click at [108, 76] on div "Select Type" at bounding box center [127, 76] width 62 height 12
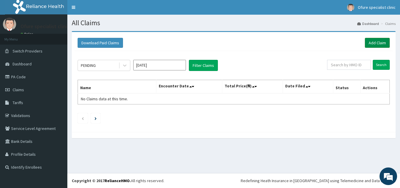
click at [377, 44] on link "Add Claim" at bounding box center [377, 43] width 25 height 10
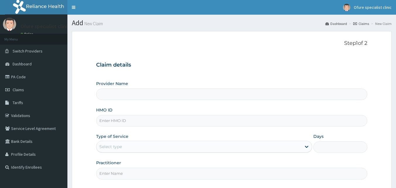
click at [129, 121] on input "HMO ID" at bounding box center [231, 120] width 271 height 11
type input "A"
type input "Ofure Specialist"
type input "ACB/1023/F"
click at [141, 147] on div "Select type" at bounding box center [198, 146] width 205 height 9
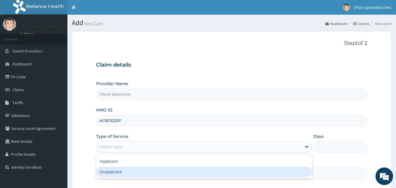
click at [143, 175] on div "Outpatient" at bounding box center [204, 171] width 216 height 11
type input "1"
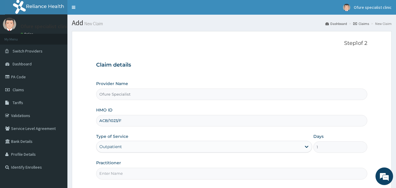
click at [143, 175] on input "Practitioner" at bounding box center [231, 173] width 271 height 11
type input "DR. [DEMOGRAPHIC_DATA]"
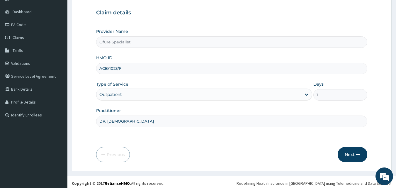
scroll to position [55, 0]
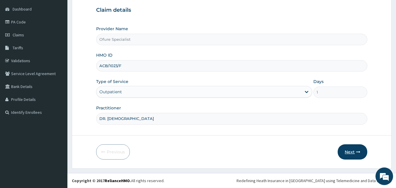
click at [354, 153] on button "Next" at bounding box center [353, 151] width 30 height 15
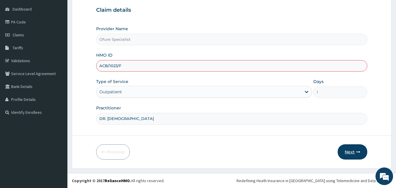
click at [354, 153] on button "Next" at bounding box center [353, 151] width 30 height 15
click at [349, 151] on button "Next" at bounding box center [353, 151] width 30 height 15
click at [344, 154] on button "Next" at bounding box center [353, 151] width 30 height 15
click at [359, 151] on icon "button" at bounding box center [358, 152] width 4 height 4
click at [350, 148] on button "Next" at bounding box center [353, 151] width 30 height 15
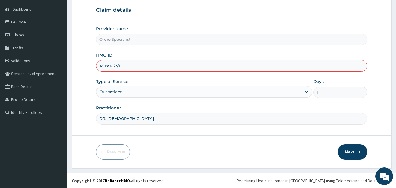
click at [350, 152] on button "Next" at bounding box center [353, 151] width 30 height 15
click at [351, 154] on button "Next" at bounding box center [353, 151] width 30 height 15
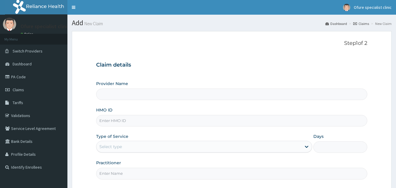
click at [115, 125] on input "HMO ID" at bounding box center [231, 120] width 271 height 11
type input "Ofure Specialist"
type input "ACB/10231/F"
click at [131, 147] on div "Select type" at bounding box center [198, 146] width 205 height 9
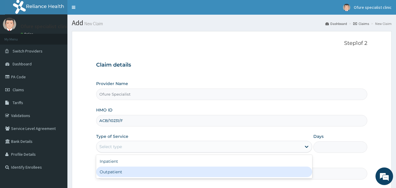
click at [124, 178] on div "Inpatient Outpatient" at bounding box center [204, 166] width 216 height 23
click at [124, 169] on div "Outpatient" at bounding box center [204, 171] width 216 height 11
type input "1"
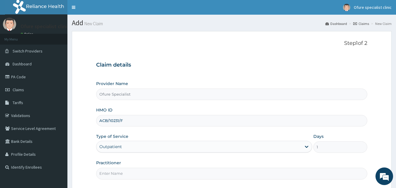
click at [148, 177] on input "Practitioner" at bounding box center [231, 173] width 271 height 11
type input "DR. [DEMOGRAPHIC_DATA]"
click at [380, 173] on em at bounding box center [384, 176] width 16 height 16
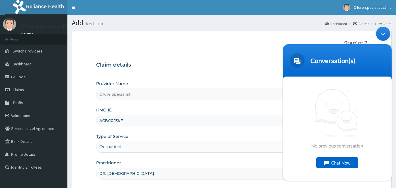
click at [384, 32] on div "Minimize live chat window" at bounding box center [383, 34] width 14 height 14
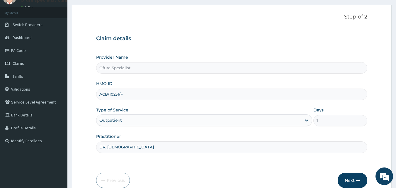
scroll to position [55, 0]
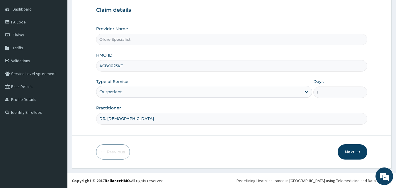
click at [350, 153] on button "Next" at bounding box center [353, 151] width 30 height 15
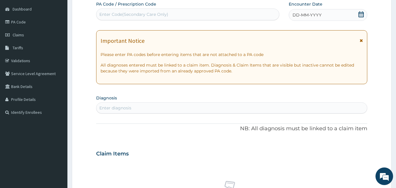
click at [360, 15] on icon at bounding box center [361, 14] width 6 height 6
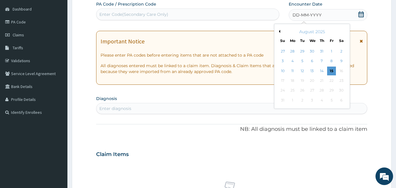
click at [280, 31] on div "August 2025" at bounding box center [312, 32] width 71 height 6
click at [279, 31] on button "Previous Month" at bounding box center [278, 31] width 3 height 3
click at [311, 91] on div "30" at bounding box center [312, 90] width 9 height 9
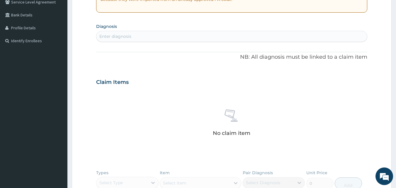
scroll to position [138, 0]
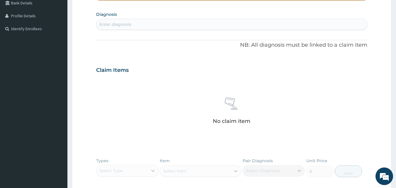
click at [141, 25] on div "Enter diagnosis" at bounding box center [231, 24] width 271 height 9
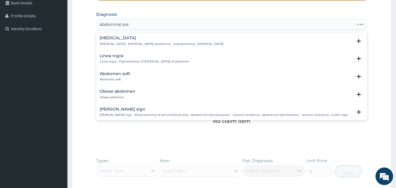
type input "abdominal pain"
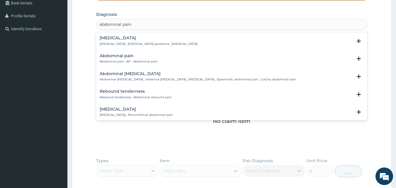
click at [123, 57] on h4 "Abdominal pain" at bounding box center [129, 56] width 58 height 4
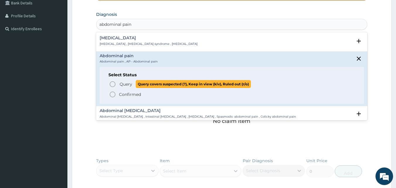
click at [121, 84] on span "Query" at bounding box center [126, 84] width 13 height 6
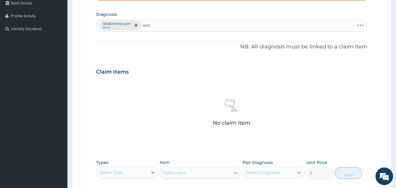
type input "worm"
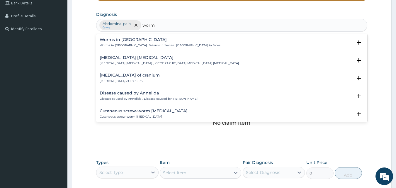
click at [124, 42] on div "Worms in stool Worms in stool , [GEOGRAPHIC_DATA] in faeces , [GEOGRAPHIC_DATA]…" at bounding box center [160, 43] width 121 height 10
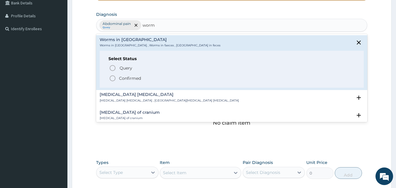
click at [137, 80] on p "Confirmed" at bounding box center [130, 78] width 22 height 6
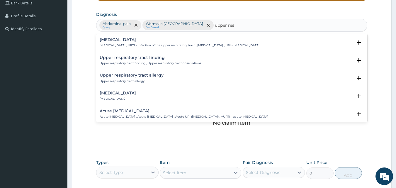
type input "upper resp"
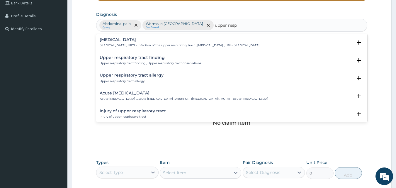
click at [128, 41] on h4 "[MEDICAL_DATA]" at bounding box center [180, 40] width 160 height 4
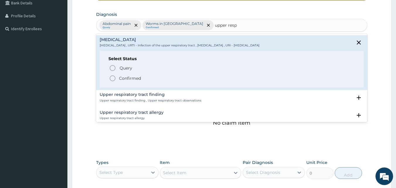
click at [121, 78] on p "Confirmed" at bounding box center [130, 78] width 22 height 6
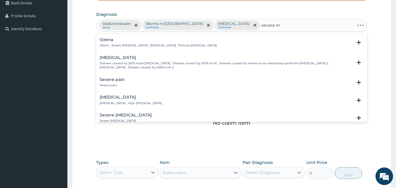
type input "severe ma"
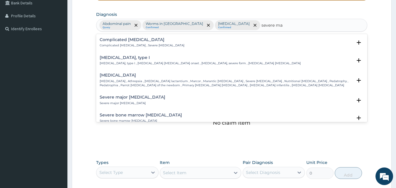
click at [109, 45] on p "Complicated [MEDICAL_DATA] , Severe [MEDICAL_DATA]" at bounding box center [142, 45] width 85 height 4
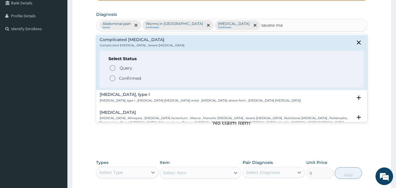
click at [127, 76] on p "Confirmed" at bounding box center [130, 78] width 22 height 6
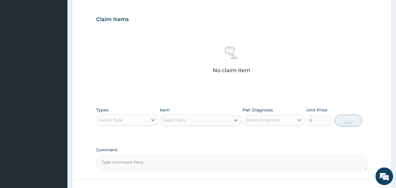
scroll to position [235, 0]
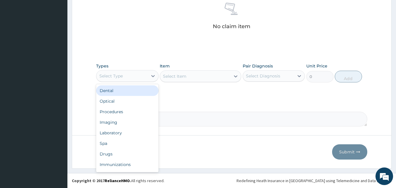
click at [109, 72] on div "Select Type" at bounding box center [121, 75] width 51 height 9
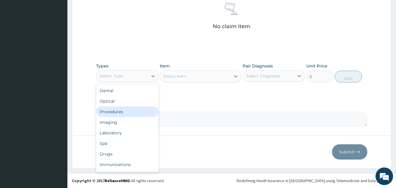
click at [129, 110] on div "Procedures" at bounding box center [127, 111] width 62 height 11
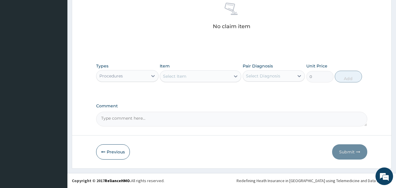
click at [184, 77] on div "Select Item" at bounding box center [174, 76] width 23 height 6
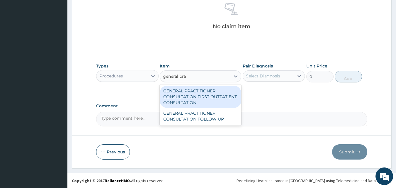
type input "general prac"
click at [201, 98] on div "GENERAL PRACTITIONER CONSULTATION FIRST OUTPATIENT CONSULTATION" at bounding box center [200, 97] width 81 height 22
type input "3795"
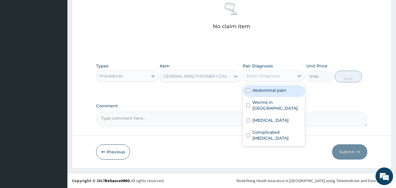
click at [258, 76] on div "Select Diagnosis" at bounding box center [263, 76] width 34 height 6
click at [256, 90] on label "Abdominal pain" at bounding box center [269, 90] width 34 height 6
checkbox input "true"
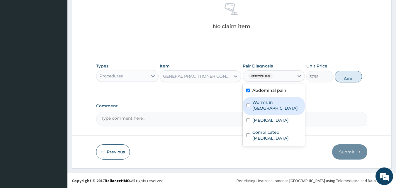
click at [253, 104] on label "Worms in [GEOGRAPHIC_DATA]" at bounding box center [276, 105] width 49 height 12
checkbox input "true"
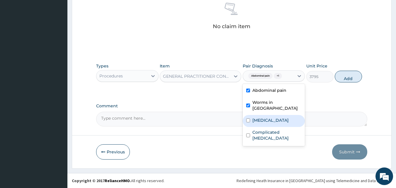
click at [256, 117] on label "[MEDICAL_DATA]" at bounding box center [270, 120] width 36 height 6
checkbox input "true"
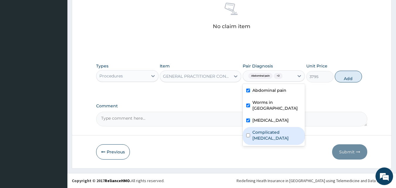
click at [260, 132] on label "Complicated [MEDICAL_DATA]" at bounding box center [276, 135] width 49 height 12
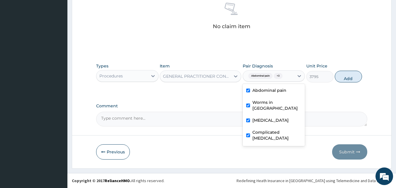
checkbox input "true"
click at [341, 76] on button "Add" at bounding box center [348, 77] width 27 height 12
type input "0"
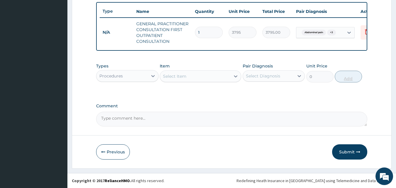
scroll to position [220, 0]
click at [106, 76] on div "Procedures" at bounding box center [110, 76] width 23 height 6
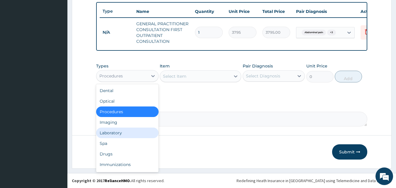
click at [103, 135] on div "Laboratory" at bounding box center [127, 132] width 62 height 11
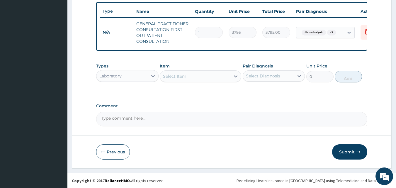
click at [117, 77] on div "Laboratory" at bounding box center [110, 76] width 22 height 6
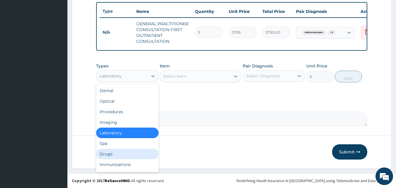
click at [115, 154] on div "Drugs" at bounding box center [127, 154] width 62 height 11
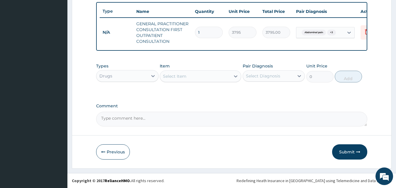
click at [178, 79] on div "Select Item" at bounding box center [174, 76] width 23 height 6
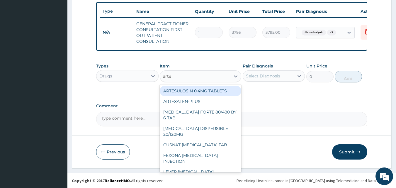
type input "artem"
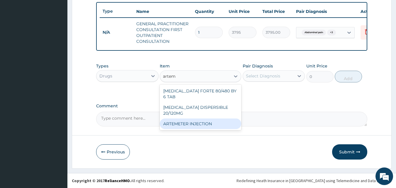
click at [173, 118] on div "ARTEMETER INJECTION" at bounding box center [200, 123] width 81 height 11
type input "1012"
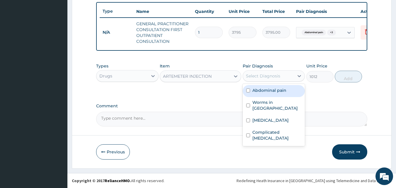
click at [261, 75] on div "Select Diagnosis" at bounding box center [263, 76] width 34 height 6
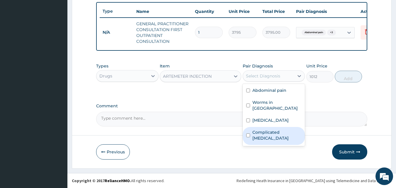
click at [270, 135] on label "Complicated [MEDICAL_DATA]" at bounding box center [276, 135] width 49 height 12
checkbox input "true"
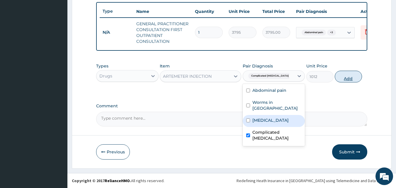
click at [347, 74] on button "Add" at bounding box center [348, 77] width 27 height 12
type input "0"
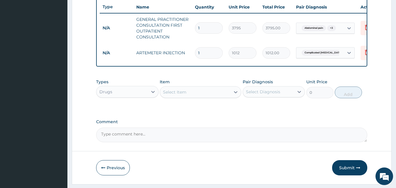
type input "0.00"
type input "6"
type input "6072.00"
type input "6"
click at [190, 97] on div "Select Item" at bounding box center [195, 91] width 70 height 9
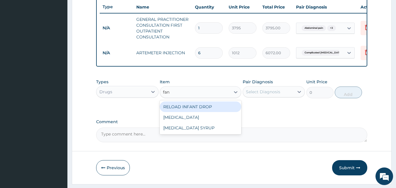
type input "fans"
click at [172, 112] on div "[MEDICAL_DATA]" at bounding box center [200, 106] width 81 height 11
type input "227.7"
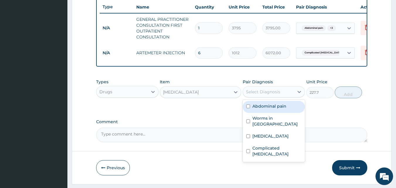
click at [256, 95] on div "Select Diagnosis" at bounding box center [263, 92] width 34 height 6
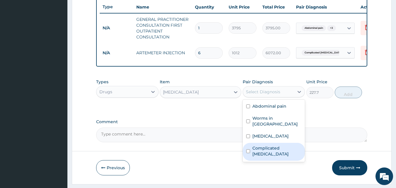
click at [272, 151] on label "Complicated [MEDICAL_DATA]" at bounding box center [276, 151] width 49 height 12
checkbox input "true"
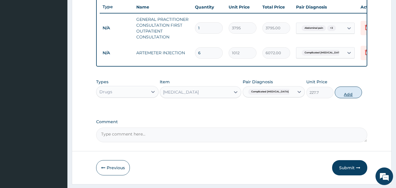
click at [353, 96] on button "Add" at bounding box center [348, 92] width 27 height 12
type input "0"
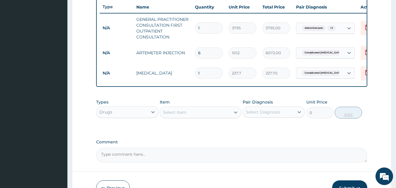
type input "0.00"
type input "3"
type input "683.10"
type input "3"
click at [183, 117] on div "Select Item" at bounding box center [195, 112] width 70 height 9
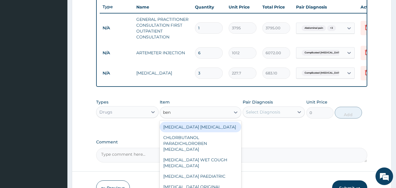
type input "beny"
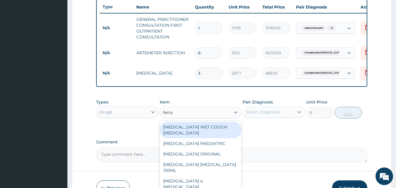
click at [190, 135] on div "BENYLIN WET COUGH MENTHOL" at bounding box center [200, 130] width 81 height 16
type input "1897.5"
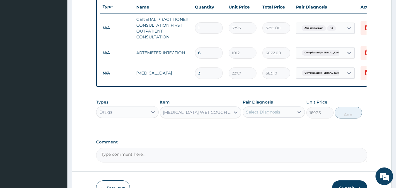
click at [274, 117] on div "Select Diagnosis" at bounding box center [268, 111] width 51 height 9
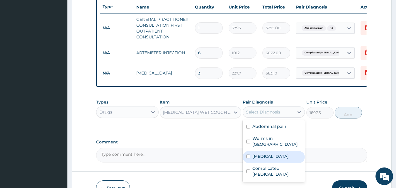
click at [271, 157] on label "Upper respiratory infection" at bounding box center [270, 156] width 36 height 6
checkbox input "true"
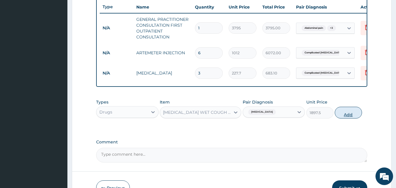
click at [347, 118] on button "Add" at bounding box center [348, 113] width 27 height 12
type input "0"
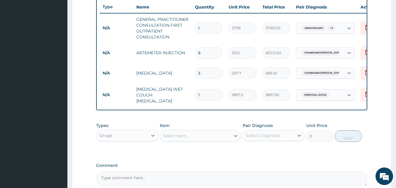
click at [201, 138] on div "Select Item" at bounding box center [195, 135] width 70 height 9
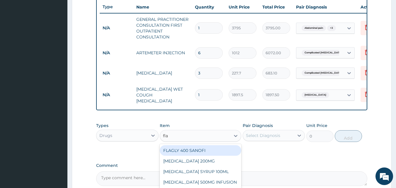
type input "flag"
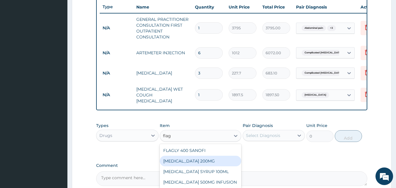
click at [171, 159] on div "FLAGYL 200MG" at bounding box center [200, 161] width 81 height 11
type input "50.6"
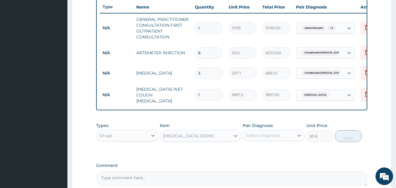
click at [276, 138] on div "Select Diagnosis" at bounding box center [263, 135] width 34 height 6
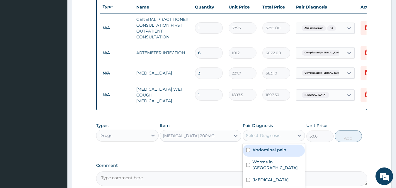
click at [280, 150] on label "Abdominal pain" at bounding box center [269, 150] width 34 height 6
checkbox input "true"
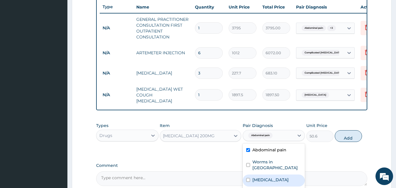
click at [270, 177] on label "Upper respiratory infection" at bounding box center [270, 180] width 36 height 6
checkbox input "true"
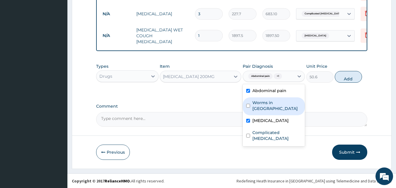
scroll to position [281, 0]
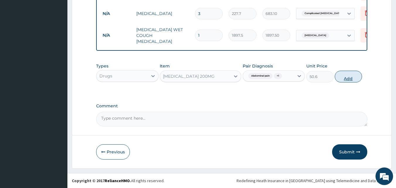
click at [351, 77] on button "Add" at bounding box center [348, 77] width 27 height 12
type input "0"
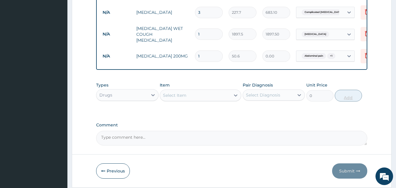
type input "0.00"
type input "3"
type input "151.80"
type input "30"
type input "1518.00"
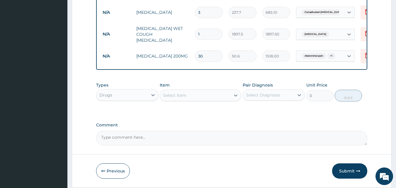
type input "30"
click at [185, 95] on div "Select Item" at bounding box center [174, 95] width 23 height 6
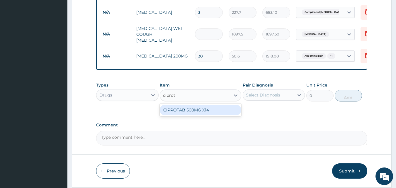
type input "ciprota"
click at [181, 111] on div "CIPROTAB 500MG X14" at bounding box center [200, 110] width 81 height 11
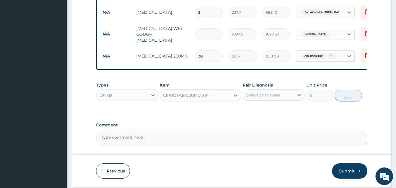
type input "341.55"
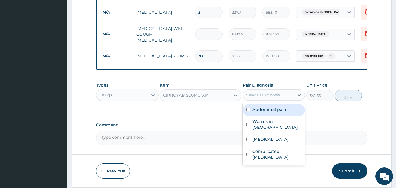
click at [262, 96] on div "Select Diagnosis" at bounding box center [263, 95] width 34 height 6
click at [264, 109] on label "Abdominal pain" at bounding box center [269, 109] width 34 height 6
checkbox input "true"
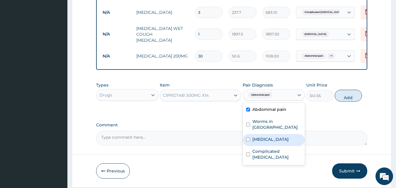
click at [265, 136] on label "Upper respiratory infection" at bounding box center [270, 139] width 36 height 6
checkbox input "true"
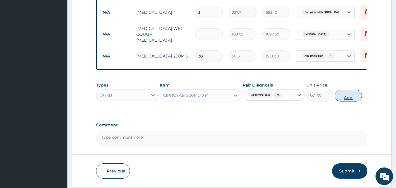
click at [343, 95] on button "Add" at bounding box center [348, 96] width 27 height 12
type input "0"
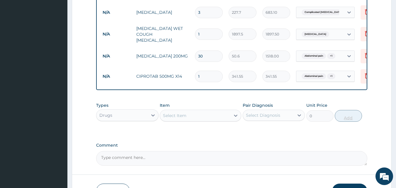
type input "10"
type input "3415.50"
type input "10"
click at [191, 118] on div "Select Item" at bounding box center [195, 115] width 70 height 9
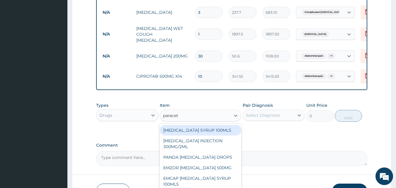
type input "paraceta"
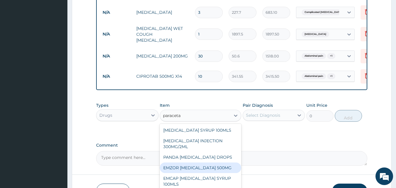
click at [211, 171] on div "EMZOR PARACETAMOL 500MG" at bounding box center [200, 167] width 81 height 11
type input "25.3"
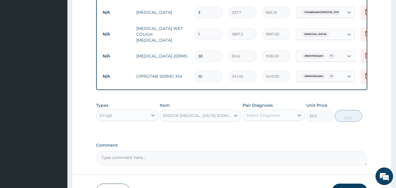
click at [271, 116] on div "Select Diagnosis" at bounding box center [263, 115] width 34 height 6
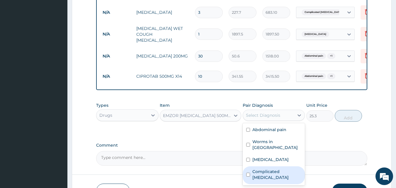
click at [283, 173] on label "Complicated malaria" at bounding box center [276, 174] width 49 height 12
checkbox input "true"
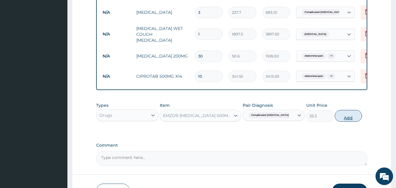
click at [348, 119] on button "Add" at bounding box center [348, 116] width 27 height 12
type input "0"
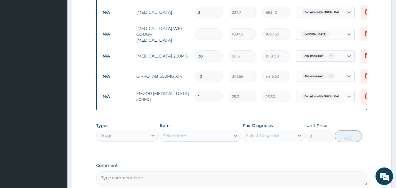
type input "18"
type input "455.40"
type input "18"
click at [166, 136] on div "Select Item" at bounding box center [174, 136] width 23 height 6
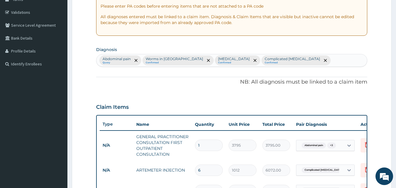
scroll to position [101, 0]
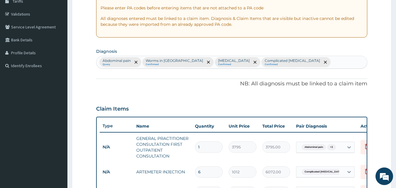
click at [307, 61] on div "Abdominal pain Query Worms in stool Confirmed Upper respiratory infection Confi…" at bounding box center [231, 62] width 271 height 12
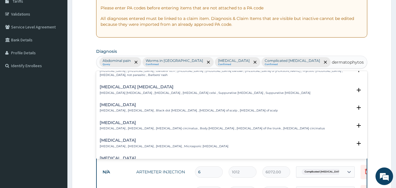
scroll to position [50, 0]
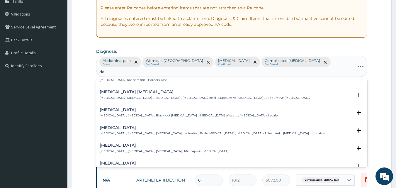
type input "d"
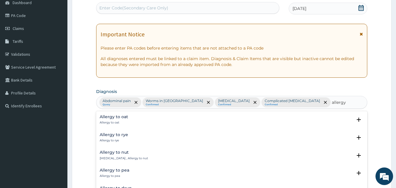
scroll to position [67, 0]
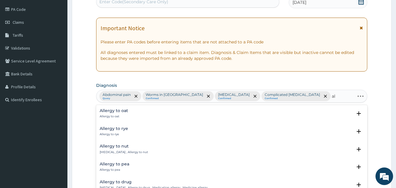
type input "a"
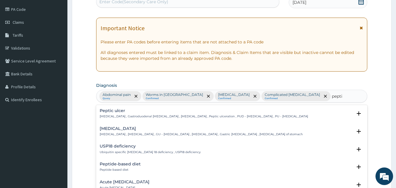
type input "peptic"
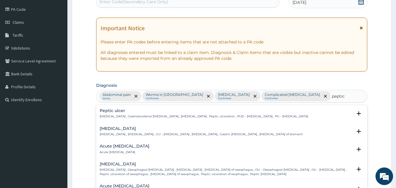
click at [186, 115] on p "Peptic ulcer , Gastroduodenal ulcer , Peptic ulcer disease , Peptic ulceration …" at bounding box center [204, 116] width 208 height 4
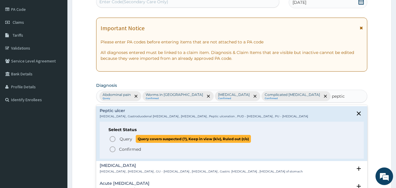
click at [125, 141] on span "Query" at bounding box center [126, 139] width 13 height 6
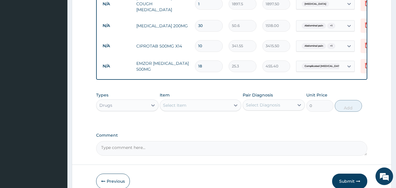
scroll to position [324, 0]
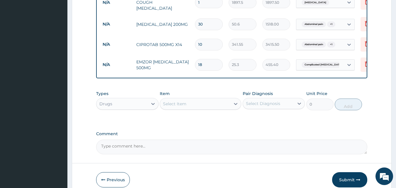
click at [169, 101] on div "Select Item" at bounding box center [174, 104] width 23 height 6
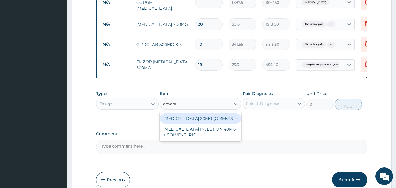
type input "omepra"
click at [183, 113] on div "OMEPRAZOLE 20MG (OMEFAST)" at bounding box center [200, 118] width 81 height 11
type input "88.55"
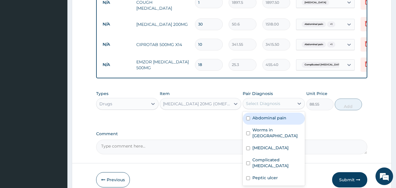
click at [268, 101] on div "Select Diagnosis" at bounding box center [263, 104] width 34 height 6
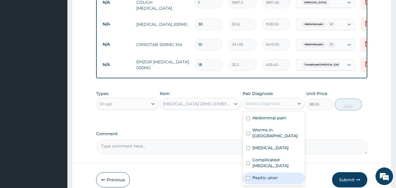
click at [275, 172] on div "Peptic ulcer" at bounding box center [274, 178] width 62 height 12
checkbox input "true"
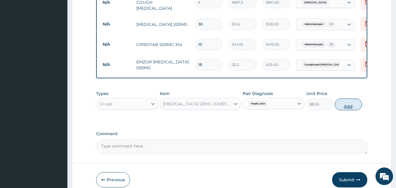
click at [349, 98] on button "Add" at bounding box center [348, 104] width 27 height 12
type input "0"
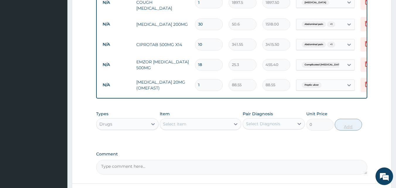
type input "0.00"
type input "5"
type input "442.75"
type input "5"
click at [212, 79] on input "5" at bounding box center [209, 84] width 28 height 11
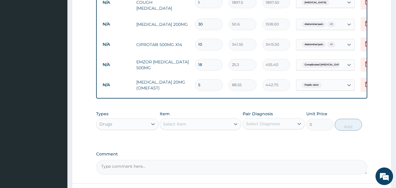
type input "0.00"
type input "1"
type input "88.55"
type input "10"
type input "885.50"
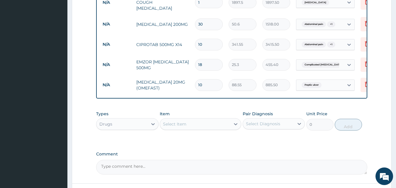
scroll to position [362, 0]
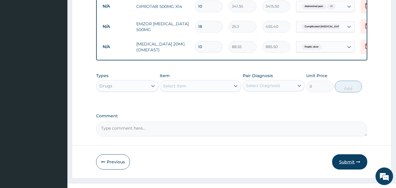
type input "10"
click at [344, 154] on button "Submit" at bounding box center [349, 161] width 35 height 15
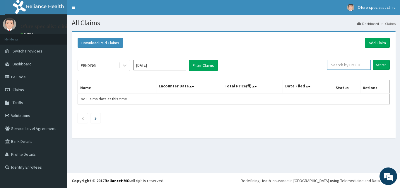
click at [356, 68] on input "text" at bounding box center [349, 65] width 44 height 10
type input "ACB/10231/F"
click at [382, 64] on input "Search" at bounding box center [381, 65] width 17 height 10
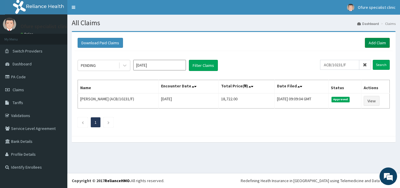
click at [376, 45] on link "Add Claim" at bounding box center [377, 43] width 25 height 10
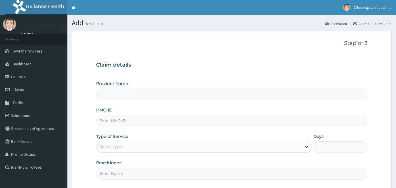
type input "Ofure Specialist"
click at [132, 122] on input "HMO ID" at bounding box center [231, 120] width 271 height 11
type input "ERM/10066/B"
click at [142, 149] on div "Select type" at bounding box center [198, 146] width 205 height 9
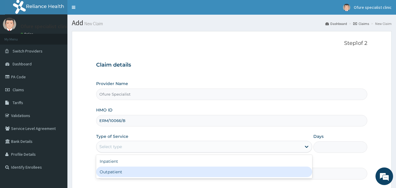
click at [137, 175] on div "Outpatient" at bounding box center [204, 171] width 216 height 11
type input "1"
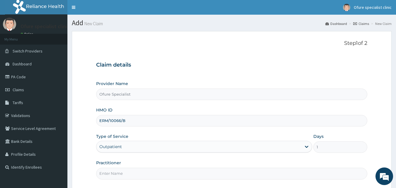
click at [127, 173] on input "Practitioner" at bounding box center [231, 173] width 271 height 11
type input "DR. OBILAHI"
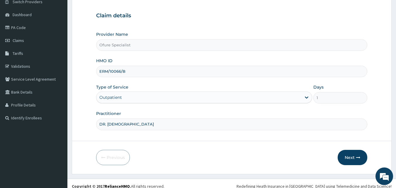
scroll to position [55, 0]
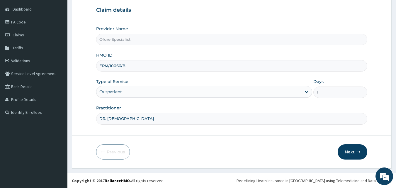
click at [350, 153] on button "Next" at bounding box center [353, 151] width 30 height 15
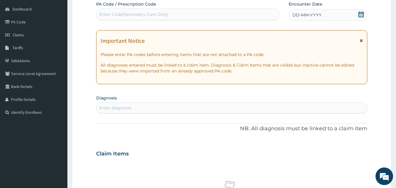
click at [360, 15] on icon at bounding box center [361, 14] width 6 height 6
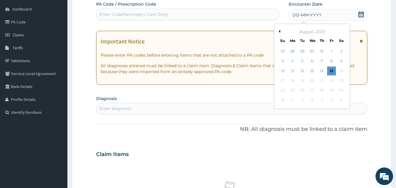
click at [280, 32] on div "August 2025" at bounding box center [312, 32] width 71 height 6
click at [281, 31] on div "August 2025" at bounding box center [312, 32] width 71 height 6
click at [279, 31] on button "Previous Month" at bounding box center [278, 31] width 3 height 3
click at [284, 90] on div "27" at bounding box center [282, 90] width 9 height 9
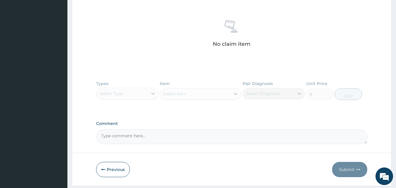
scroll to position [233, 0]
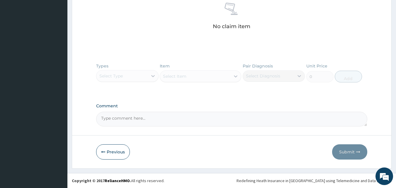
click at [118, 73] on div "Types Select Type Item Select Item Pair Diagnosis Select Diagnosis Unit Price 0…" at bounding box center [231, 77] width 271 height 34
click at [126, 77] on div "Types Select Type Item Select Item Pair Diagnosis Select Diagnosis Unit Price 0…" at bounding box center [231, 77] width 271 height 34
click at [185, 78] on div "Types Select Type Item Select Item Pair Diagnosis Select Diagnosis Unit Price 0…" at bounding box center [231, 77] width 271 height 34
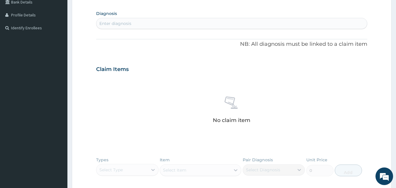
scroll to position [144, 0]
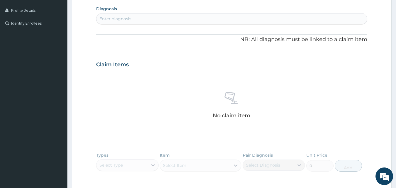
click at [137, 17] on div "Enter diagnosis" at bounding box center [231, 18] width 271 height 9
type input "malaria"
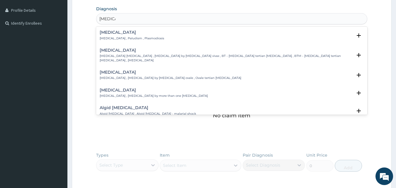
click at [105, 36] on p "Malaria , Paludism , Plasmodiosis" at bounding box center [132, 38] width 64 height 4
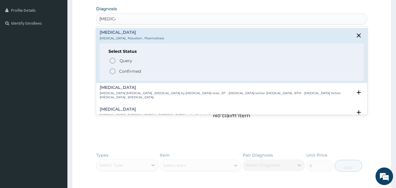
click at [123, 70] on p "Confirmed" at bounding box center [130, 71] width 22 height 6
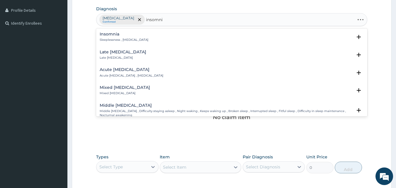
type input "insomnia"
click at [105, 34] on h4 "Insomnia" at bounding box center [124, 34] width 49 height 4
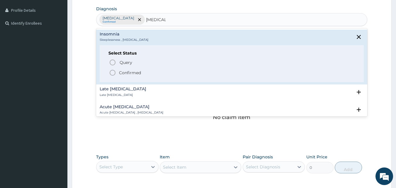
click at [132, 71] on p "Confirmed" at bounding box center [130, 73] width 22 height 6
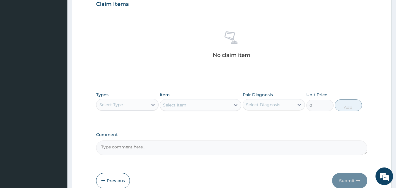
scroll to position [235, 0]
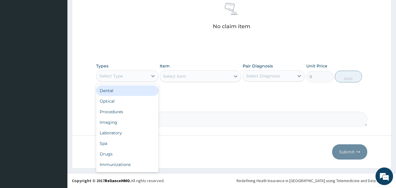
click at [112, 76] on div "Select Type" at bounding box center [110, 76] width 23 height 6
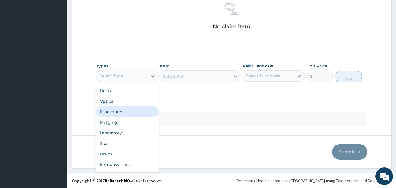
click at [119, 107] on div "Procedures" at bounding box center [127, 111] width 62 height 11
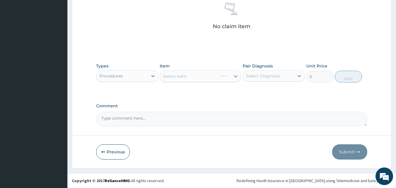
click at [176, 78] on div "Select Item" at bounding box center [200, 76] width 81 height 12
click at [181, 77] on div "Select Item" at bounding box center [174, 76] width 23 height 6
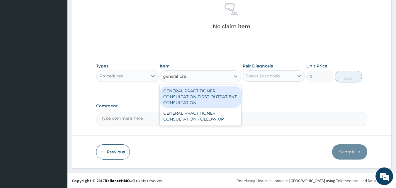
type input "general prac"
click at [176, 94] on div "GENERAL PRACTITIONER CONSULTATION FIRST OUTPATIENT CONSULTATION" at bounding box center [200, 97] width 81 height 22
type input "3795"
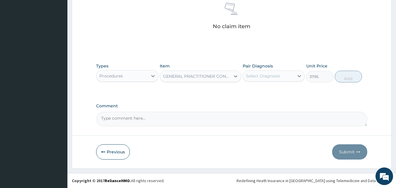
click at [258, 77] on div "Select Diagnosis" at bounding box center [263, 76] width 34 height 6
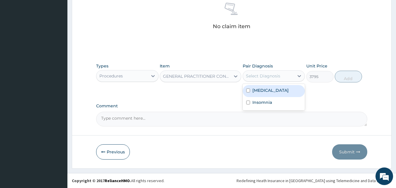
click at [258, 90] on label "Malaria" at bounding box center [270, 90] width 36 height 6
checkbox input "true"
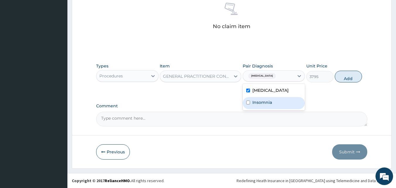
click at [259, 103] on label "Insomnia" at bounding box center [262, 102] width 20 height 6
checkbox input "true"
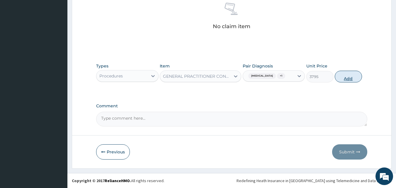
click at [348, 73] on button "Add" at bounding box center [348, 77] width 27 height 12
type input "0"
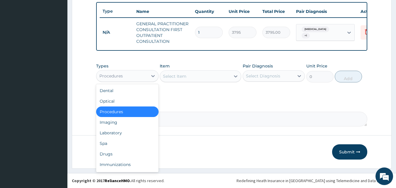
click at [138, 78] on div "Procedures" at bounding box center [121, 75] width 51 height 9
click at [109, 135] on div "Laboratory" at bounding box center [127, 132] width 62 height 11
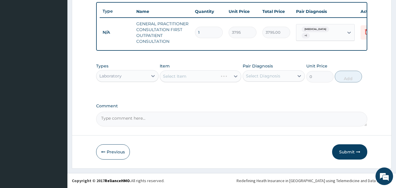
click at [181, 75] on div "Select Item" at bounding box center [200, 76] width 81 height 12
click at [181, 75] on div "Select Item" at bounding box center [174, 76] width 23 height 6
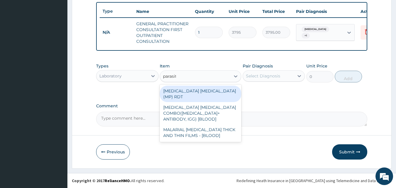
type input "parasite"
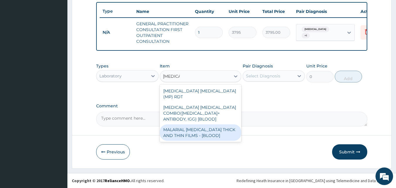
click at [188, 127] on div "MALARIAL PARASITE THICK AND THIN FILMS - [BLOOD]" at bounding box center [200, 132] width 81 height 16
type input "1725"
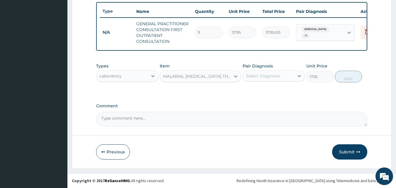
click at [266, 79] on div "Select Diagnosis" at bounding box center [268, 75] width 51 height 9
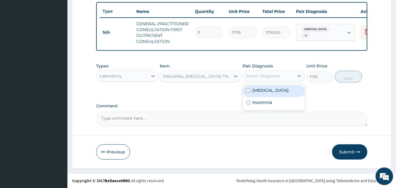
click at [261, 94] on div "Malaria" at bounding box center [274, 91] width 62 height 12
checkbox input "true"
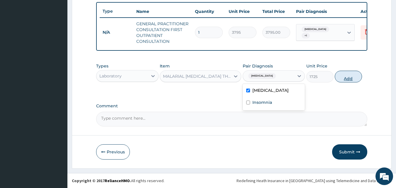
click at [348, 78] on button "Add" at bounding box center [348, 77] width 27 height 12
type input "0"
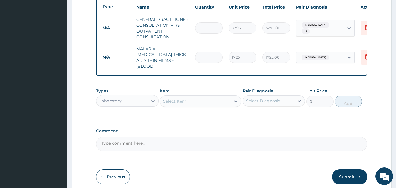
click at [123, 99] on div "Laboratory" at bounding box center [121, 100] width 51 height 9
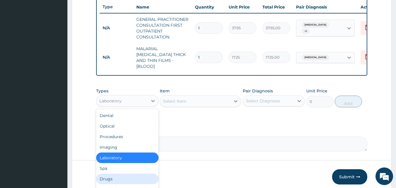
click at [116, 178] on div "Drugs" at bounding box center [127, 178] width 62 height 11
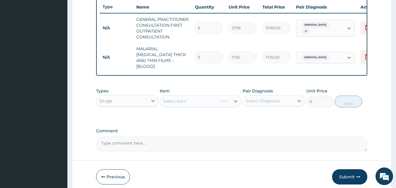
scroll to position [244, 0]
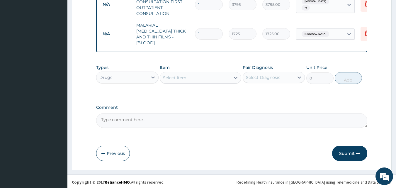
click at [170, 75] on div "Select Item" at bounding box center [174, 78] width 23 height 6
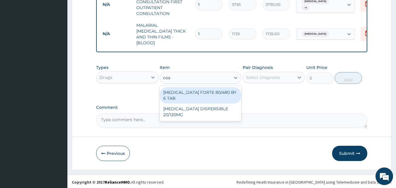
type input "coar"
click at [189, 93] on div "[MEDICAL_DATA] FORTE 80/480 BY 6 TAB" at bounding box center [200, 95] width 81 height 16
type input "480.7"
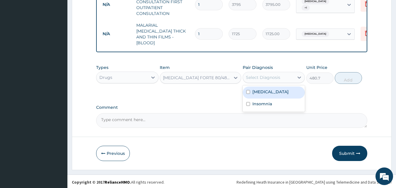
click at [271, 80] on div "Select Diagnosis" at bounding box center [268, 77] width 51 height 9
click at [265, 89] on label "Malaria" at bounding box center [270, 92] width 36 height 6
checkbox input "true"
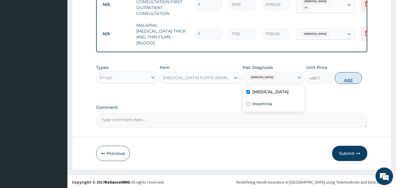
click at [348, 74] on button "Add" at bounding box center [348, 78] width 27 height 12
type input "0"
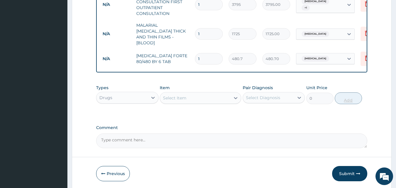
type input "0.00"
type input "6"
type input "2884.20"
type input "6"
click at [195, 101] on div "Select Item" at bounding box center [195, 97] width 70 height 9
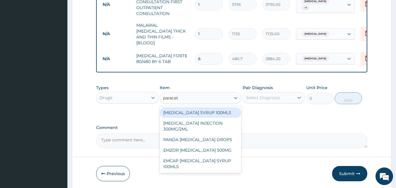
type input "paraceta"
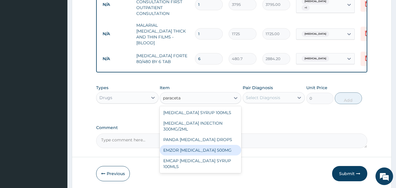
click at [200, 148] on div "EMZOR PARACETAMOL 500MG" at bounding box center [200, 150] width 81 height 11
type input "25.3"
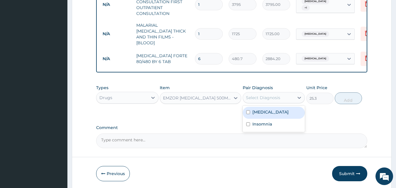
click at [278, 97] on div "Select Diagnosis" at bounding box center [263, 98] width 34 height 6
click at [258, 111] on label "Malaria" at bounding box center [270, 112] width 36 height 6
checkbox input "true"
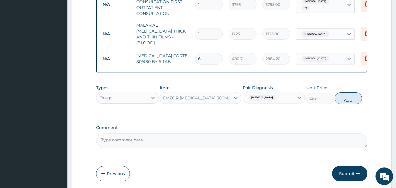
click at [346, 95] on button "Add" at bounding box center [348, 98] width 27 height 12
type input "0"
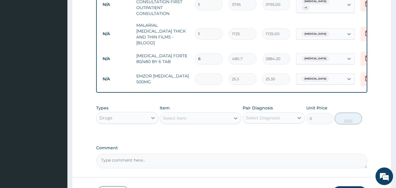
type input "0.00"
type input "2"
type input "50.60"
type input "24"
type input "607.20"
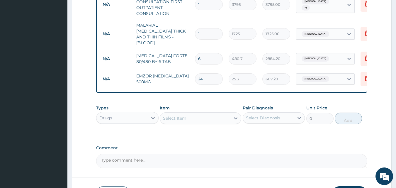
type input "24"
click at [170, 116] on div "Select Item" at bounding box center [174, 118] width 23 height 6
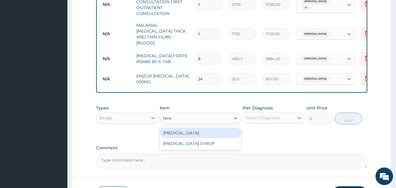
type input "fansi"
click at [170, 131] on div "FANSIDAR" at bounding box center [200, 132] width 81 height 11
type input "227.7"
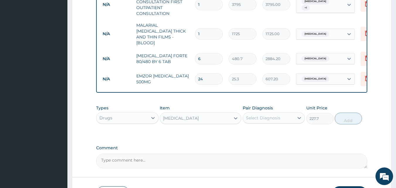
click at [255, 119] on div "Select Diagnosis" at bounding box center [263, 118] width 34 height 6
click at [261, 132] on label "Malaria" at bounding box center [270, 132] width 36 height 6
checkbox input "true"
click at [351, 117] on button "Add" at bounding box center [348, 119] width 27 height 12
type input "0"
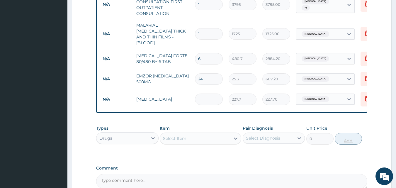
type input "0.00"
type input "3"
type input "683.10"
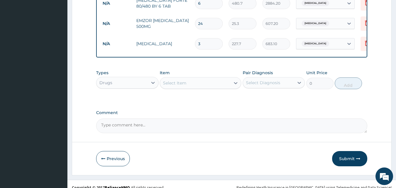
scroll to position [304, 0]
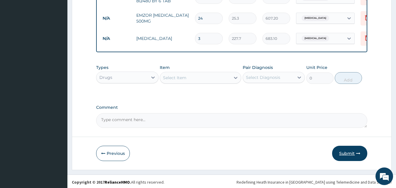
type input "3"
click at [345, 152] on button "Submit" at bounding box center [349, 153] width 35 height 15
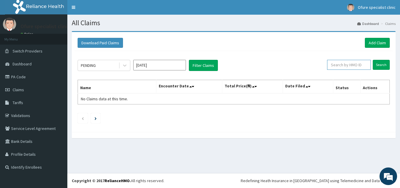
click at [344, 65] on input "text" at bounding box center [349, 65] width 44 height 10
drag, startPoint x: 350, startPoint y: 64, endPoint x: 313, endPoint y: 68, distance: 37.8
click at [313, 68] on div "PENDING [DATE] Filter Claims ERM/10066/B Search" at bounding box center [234, 65] width 312 height 11
type input "ERM/10066/B"
click at [386, 65] on input "Search" at bounding box center [381, 65] width 17 height 10
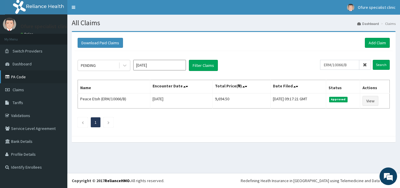
click at [20, 76] on link "PA Code" at bounding box center [33, 76] width 67 height 13
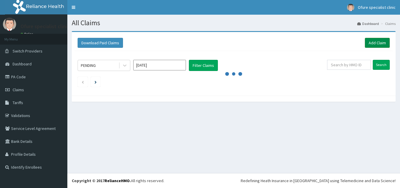
click at [375, 41] on link "Add Claim" at bounding box center [377, 43] width 25 height 10
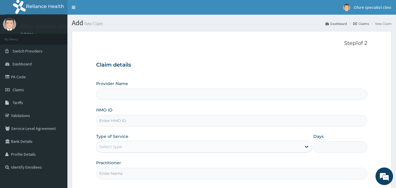
type input "Ofure Specialist"
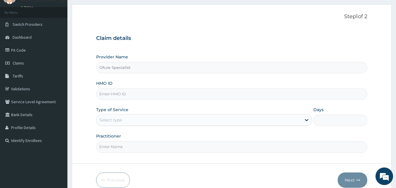
scroll to position [55, 0]
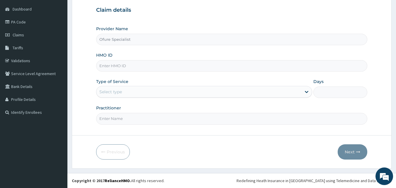
click at [118, 67] on input "HMO ID" at bounding box center [231, 65] width 271 height 11
type input "AEN/10292/A"
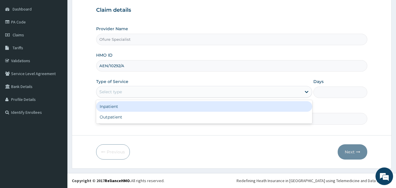
click at [123, 92] on div "Select type" at bounding box center [198, 91] width 205 height 9
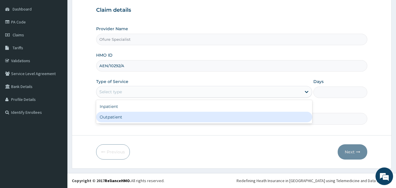
click at [111, 117] on div "Outpatient" at bounding box center [204, 117] width 216 height 11
type input "1"
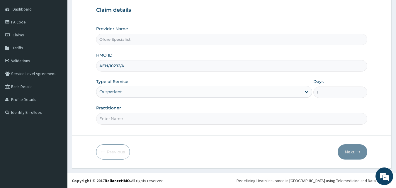
click at [111, 118] on input "Practitioner" at bounding box center [231, 118] width 271 height 11
type input "DR. OBILAHI"
click at [351, 153] on button "Next" at bounding box center [353, 151] width 30 height 15
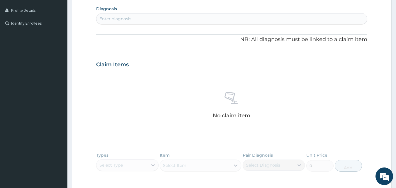
scroll to position [144, 0]
click at [115, 16] on div "Enter diagnosis" at bounding box center [115, 18] width 32 height 6
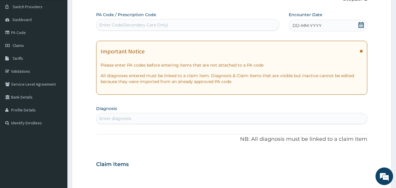
scroll to position [33, 0]
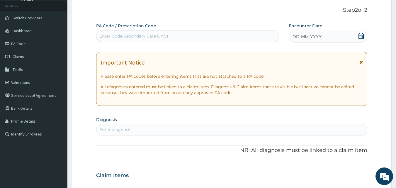
click at [361, 36] on icon at bounding box center [361, 36] width 6 height 6
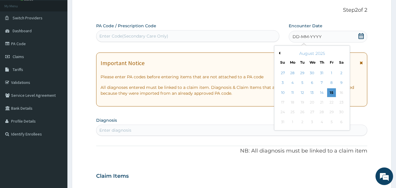
click at [280, 54] on div "August 2025" at bounding box center [312, 53] width 71 height 6
click at [280, 54] on button "Previous Month" at bounding box center [278, 53] width 3 height 3
click at [294, 112] on div "28" at bounding box center [292, 112] width 9 height 9
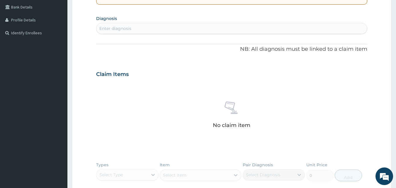
scroll to position [135, 0]
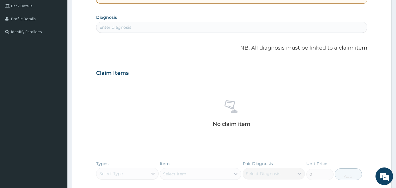
click at [140, 25] on div "Enter diagnosis" at bounding box center [231, 27] width 271 height 9
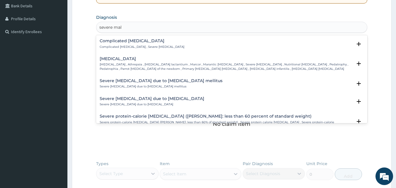
type input "severe mala"
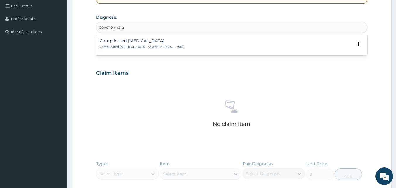
click at [123, 41] on h4 "Complicated malaria" at bounding box center [142, 41] width 85 height 4
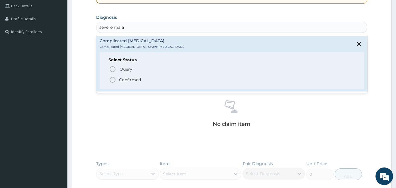
click at [129, 78] on p "Confirmed" at bounding box center [130, 80] width 22 height 6
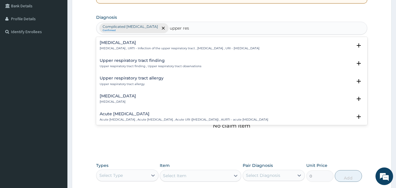
type input "upper resp"
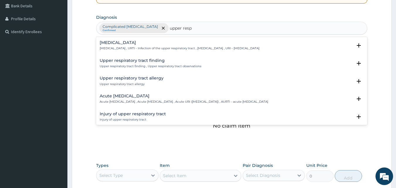
click at [125, 44] on h4 "[MEDICAL_DATA]" at bounding box center [180, 42] width 160 height 4
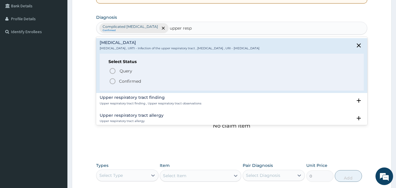
click at [129, 81] on p "Confirmed" at bounding box center [130, 81] width 22 height 6
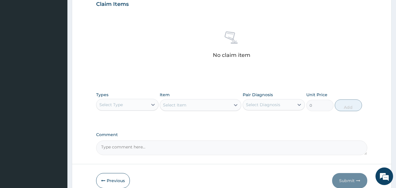
scroll to position [235, 0]
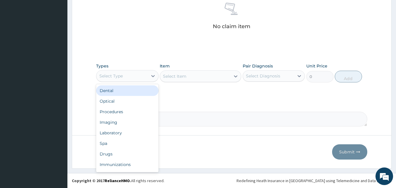
click at [134, 76] on div "Select Type" at bounding box center [121, 75] width 51 height 9
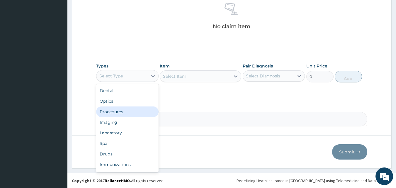
click at [127, 114] on div "Procedures" at bounding box center [127, 111] width 62 height 11
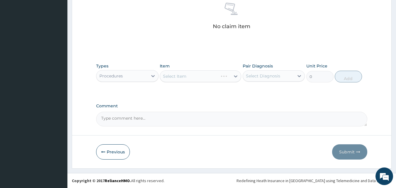
click at [179, 79] on div "Select Item" at bounding box center [200, 76] width 81 height 12
click at [181, 78] on div "Select Item" at bounding box center [174, 76] width 23 height 6
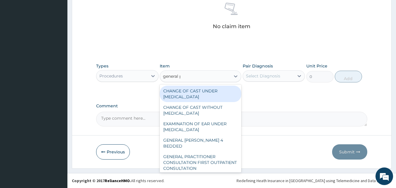
type input "general pra"
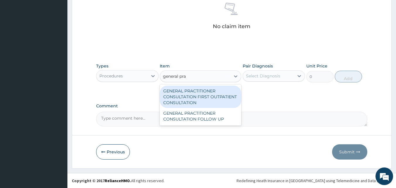
click at [183, 96] on div "GENERAL PRACTITIONER CONSULTATION FIRST OUTPATIENT CONSULTATION" at bounding box center [200, 97] width 81 height 22
type input "3795"
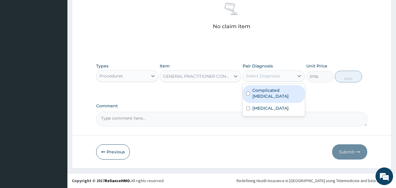
click at [266, 81] on div "Select Diagnosis" at bounding box center [274, 75] width 62 height 11
click at [261, 93] on div "Complicated malaria" at bounding box center [274, 94] width 62 height 18
checkbox input "true"
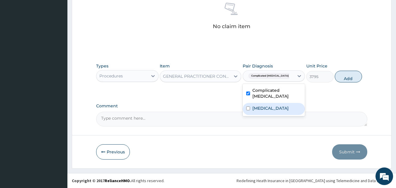
click at [261, 105] on label "Upper respiratory infection" at bounding box center [270, 108] width 36 height 6
checkbox input "true"
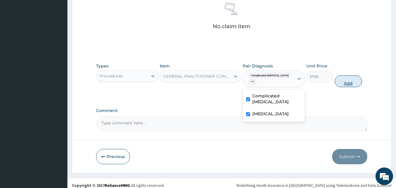
click at [343, 77] on button "Add" at bounding box center [348, 81] width 27 height 12
type input "0"
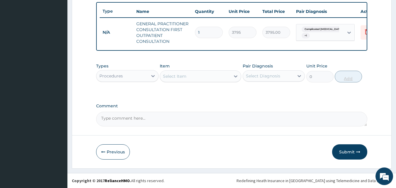
scroll to position [220, 0]
click at [126, 77] on div "Procedures" at bounding box center [121, 75] width 51 height 9
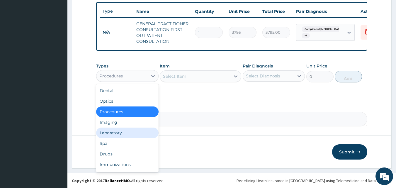
click at [122, 134] on div "Laboratory" at bounding box center [127, 132] width 62 height 11
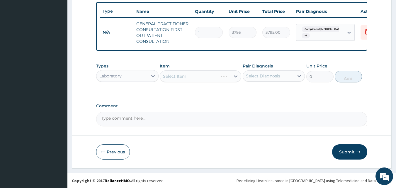
click at [195, 81] on div "Select Item" at bounding box center [200, 76] width 81 height 12
click at [195, 80] on div "Select Item" at bounding box center [195, 76] width 70 height 9
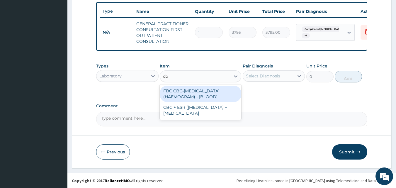
type input "cbc"
click at [206, 99] on div "FBC CBC-COMPLETE BLOOD COUNT (HAEMOGRAM) - [BLOOD]" at bounding box center [200, 94] width 81 height 16
type input "4600"
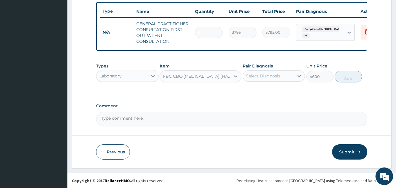
click at [267, 75] on div "Select Diagnosis" at bounding box center [263, 76] width 34 height 6
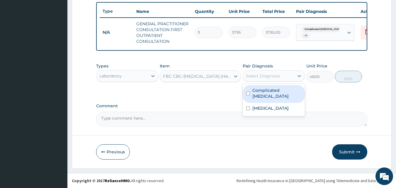
click at [259, 88] on label "Complicated [MEDICAL_DATA]" at bounding box center [276, 93] width 49 height 12
checkbox input "true"
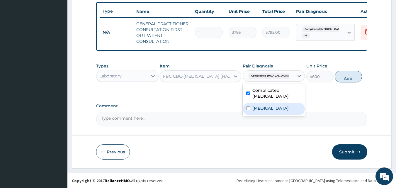
click at [258, 105] on label "[MEDICAL_DATA]" at bounding box center [270, 108] width 36 height 6
checkbox input "true"
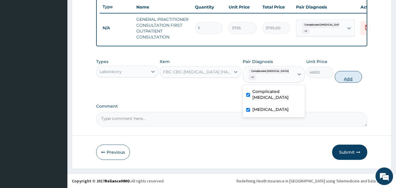
click at [345, 76] on button "Add" at bounding box center [348, 77] width 27 height 12
type input "0"
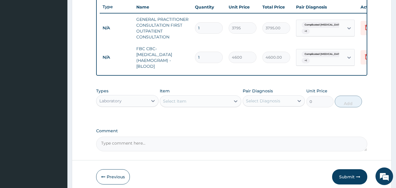
click at [204, 106] on div "Select Item" at bounding box center [195, 100] width 70 height 9
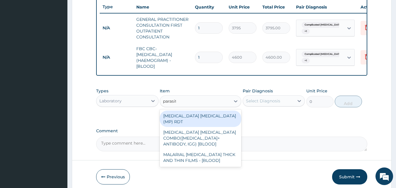
type input "parasite"
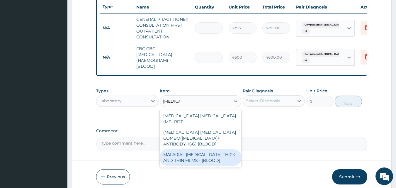
click at [213, 151] on div "MALARIAL PARASITE THICK AND THIN FILMS - [BLOOD]" at bounding box center [200, 157] width 81 height 16
type input "1725"
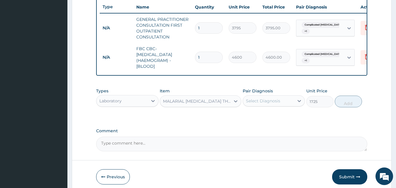
click at [266, 104] on div "Select Diagnosis" at bounding box center [263, 101] width 34 height 6
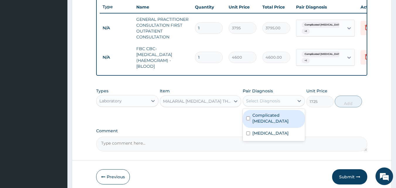
click at [262, 123] on div "Complicated [MEDICAL_DATA]" at bounding box center [274, 119] width 62 height 18
checkbox input "true"
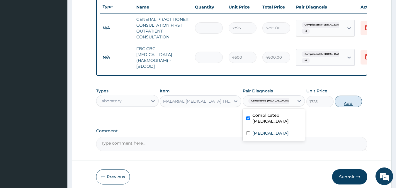
click at [342, 107] on button "Add" at bounding box center [348, 102] width 27 height 12
type input "0"
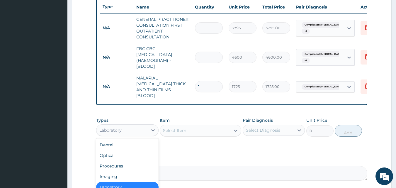
click at [131, 128] on div "Laboratory" at bounding box center [121, 129] width 51 height 9
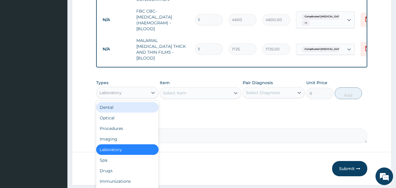
scroll to position [273, 0]
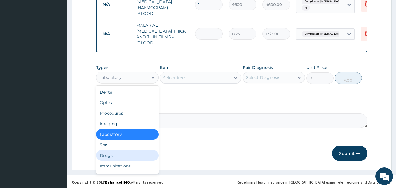
click at [112, 156] on div "Drugs" at bounding box center [127, 155] width 62 height 11
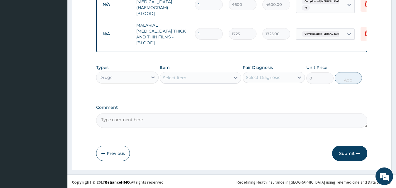
click at [179, 75] on div "Select Item" at bounding box center [174, 78] width 23 height 6
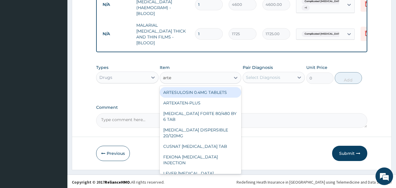
type input "artem"
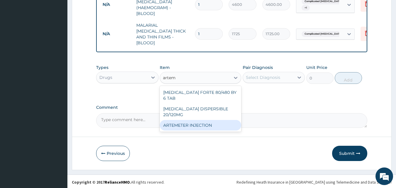
click at [188, 120] on div "ARTEMETER INJECTION" at bounding box center [200, 125] width 81 height 11
type input "1012"
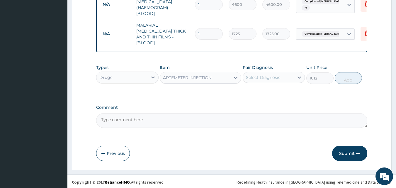
click at [269, 78] on div "Select Diagnosis" at bounding box center [263, 77] width 34 height 6
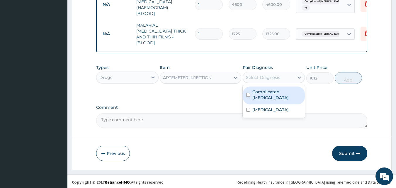
click at [264, 89] on label "Complicated [MEDICAL_DATA]" at bounding box center [276, 95] width 49 height 12
checkbox input "true"
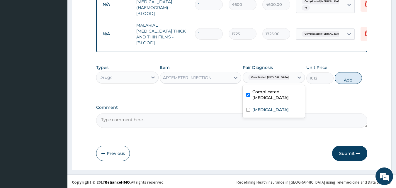
click at [346, 80] on button "Add" at bounding box center [348, 78] width 27 height 12
type input "0"
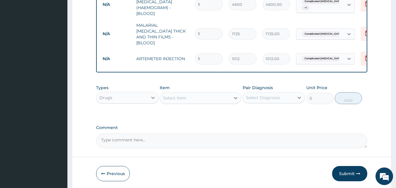
click at [190, 97] on div "Select Item" at bounding box center [195, 97] width 70 height 9
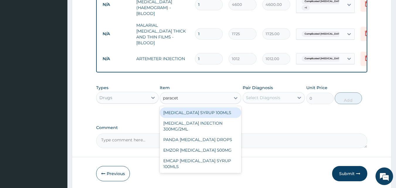
type input "paraceta"
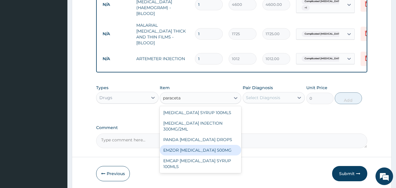
click at [198, 151] on div "EMZOR PARACETAMOL 500MG" at bounding box center [200, 150] width 81 height 11
type input "25.3"
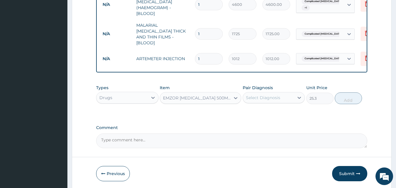
click at [271, 97] on div "Select Diagnosis" at bounding box center [263, 98] width 34 height 6
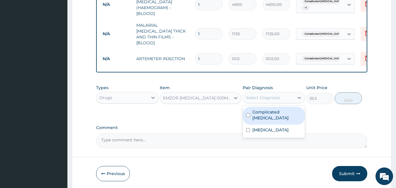
click at [266, 112] on label "Complicated malaria" at bounding box center [276, 115] width 49 height 12
checkbox input "true"
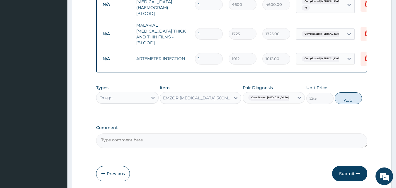
click at [345, 95] on button "Add" at bounding box center [348, 98] width 27 height 12
type input "0"
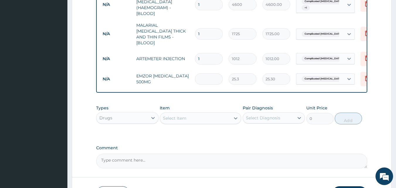
type input "0.00"
type input "2"
type input "50.60"
type input "24"
type input "607.20"
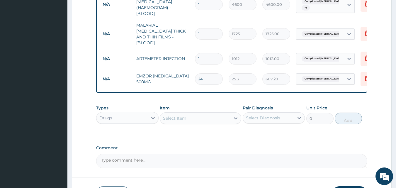
type input "24"
click at [183, 115] on div "Select Item" at bounding box center [174, 118] width 23 height 6
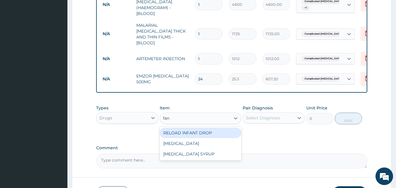
type input "fans"
click at [178, 134] on div "[MEDICAL_DATA]" at bounding box center [200, 132] width 81 height 11
type input "227.7"
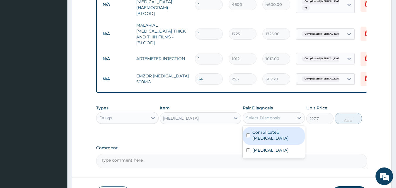
click at [273, 118] on div "Select Diagnosis" at bounding box center [263, 118] width 34 height 6
click at [263, 132] on label "Complicated [MEDICAL_DATA]" at bounding box center [276, 135] width 49 height 12
checkbox input "true"
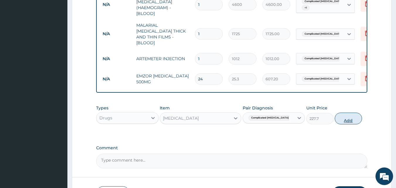
click at [346, 120] on button "Add" at bounding box center [348, 119] width 27 height 12
type input "0"
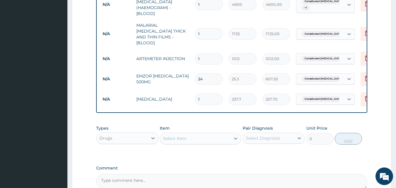
type input "0.00"
type input "3"
type input "683.10"
type input "3"
click at [188, 139] on div "Select Item" at bounding box center [195, 138] width 70 height 9
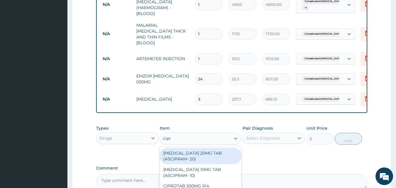
type input "[MEDICAL_DATA]"
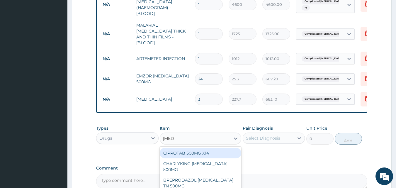
click at [185, 149] on div "CIPROTAB 500MG X14" at bounding box center [200, 153] width 81 height 11
type input "341.55"
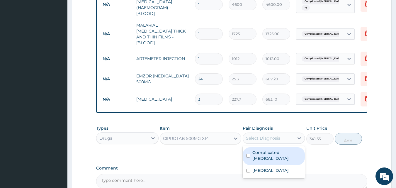
click at [259, 135] on div "Select Diagnosis" at bounding box center [263, 138] width 34 height 6
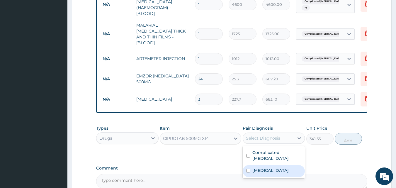
click at [265, 167] on label "[MEDICAL_DATA]" at bounding box center [270, 170] width 36 height 6
checkbox input "true"
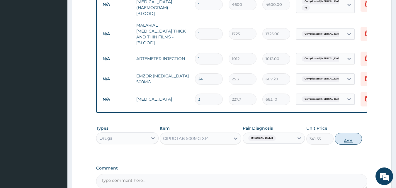
click at [347, 137] on button "Add" at bounding box center [348, 139] width 27 height 12
type input "0"
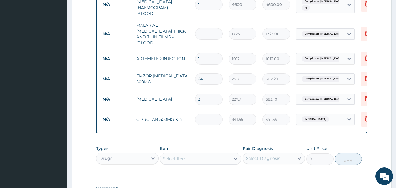
type input "10"
type input "3415.50"
type input "10"
click at [166, 158] on div "Select Item" at bounding box center [174, 159] width 23 height 6
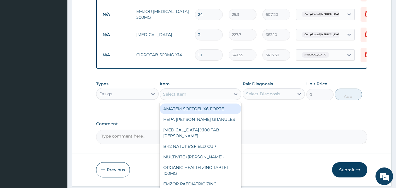
scroll to position [354, 0]
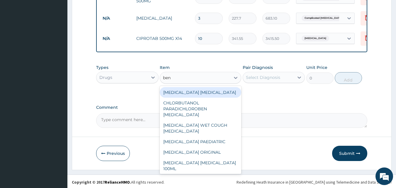
type input "beny"
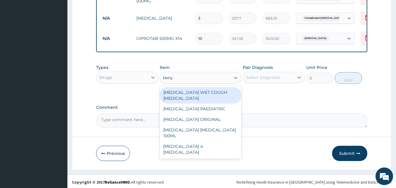
click at [178, 90] on div "[MEDICAL_DATA] WET COUGH [MEDICAL_DATA]" at bounding box center [200, 95] width 81 height 16
type input "1897.5"
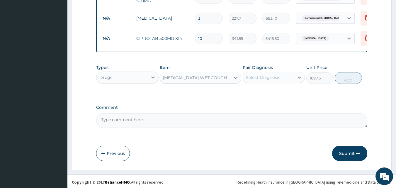
click at [264, 82] on div "Types Drugs Item option BENYLIN WET COUGH MENTHOL, selected. Select is focused …" at bounding box center [231, 74] width 271 height 25
click at [264, 77] on div "Select Diagnosis" at bounding box center [263, 77] width 34 height 6
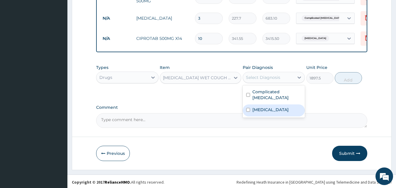
click at [263, 107] on label "[MEDICAL_DATA]" at bounding box center [270, 110] width 36 height 6
checkbox input "true"
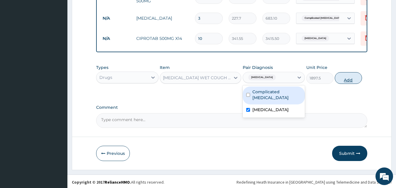
click at [350, 76] on button "Add" at bounding box center [348, 78] width 27 height 12
type input "0"
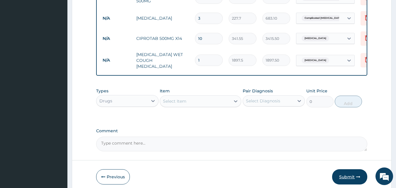
click at [347, 171] on button "Submit" at bounding box center [349, 176] width 35 height 15
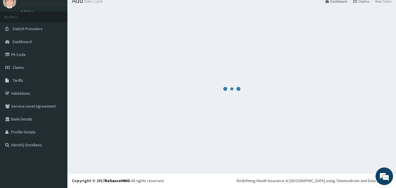
scroll to position [22, 0]
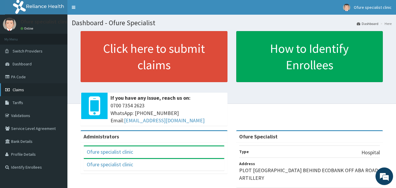
click at [16, 91] on span "Claims" at bounding box center [18, 89] width 11 height 5
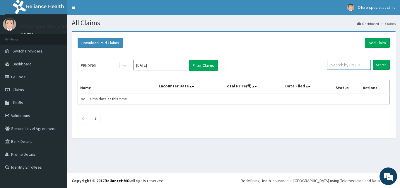
click at [354, 66] on input "text" at bounding box center [349, 65] width 44 height 10
type input "AEN/10292/A"
click at [381, 64] on input "Search" at bounding box center [381, 65] width 17 height 10
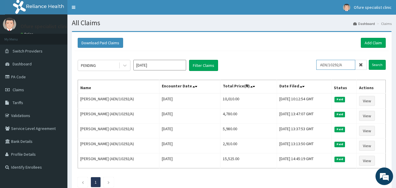
drag, startPoint x: 350, startPoint y: 64, endPoint x: 253, endPoint y: 68, distance: 96.8
click at [253, 68] on div "PENDING Aug 2025 Filter Claims AEN/10292/A Search" at bounding box center [232, 65] width 308 height 11
click at [373, 41] on link "Add Claim" at bounding box center [373, 43] width 25 height 10
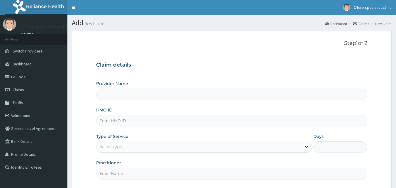
type input "Ofure Specialist"
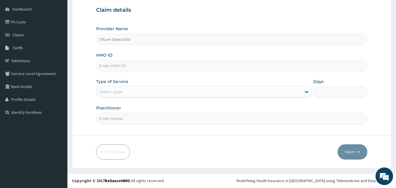
click at [120, 67] on input "HMO ID" at bounding box center [231, 65] width 271 height 11
paste input "AEN/10292/A"
type input "AEN/10292/A"
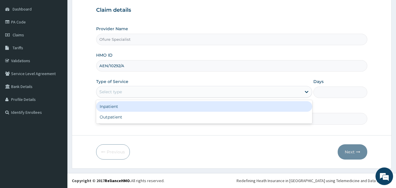
click at [131, 89] on div "Select type" at bounding box center [198, 91] width 205 height 9
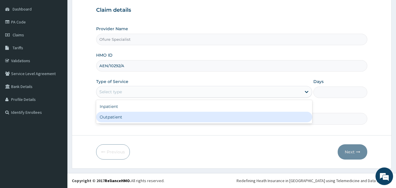
click at [135, 118] on div "Outpatient" at bounding box center [204, 117] width 216 height 11
type input "1"
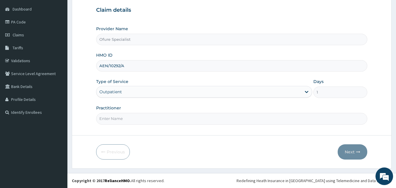
click at [127, 118] on input "Practitioner" at bounding box center [231, 118] width 271 height 11
type input "DR. OBILAHI"
click at [350, 152] on button "Next" at bounding box center [353, 151] width 30 height 15
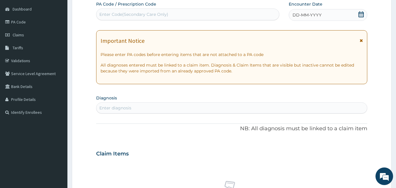
click at [363, 15] on icon at bounding box center [361, 14] width 6 height 6
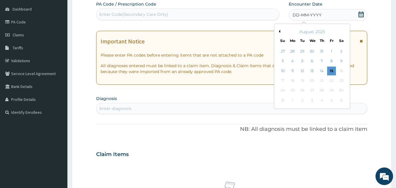
click at [279, 31] on button "Previous Month" at bounding box center [278, 31] width 3 height 3
click at [295, 90] on div "28" at bounding box center [292, 90] width 9 height 9
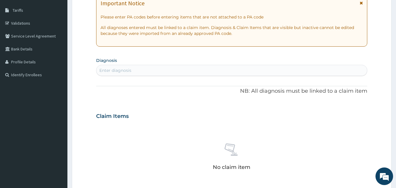
scroll to position [114, 0]
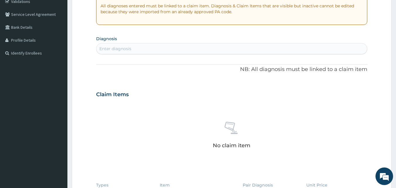
click at [120, 48] on div "Enter diagnosis" at bounding box center [115, 49] width 32 height 6
type input "severe ma"
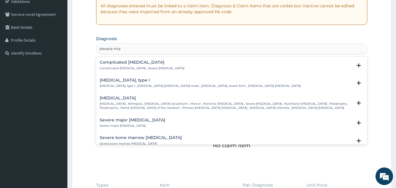
click at [123, 63] on h4 "Complicated malaria" at bounding box center [142, 62] width 85 height 4
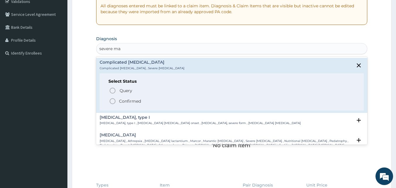
click at [133, 101] on p "Confirmed" at bounding box center [130, 101] width 22 height 6
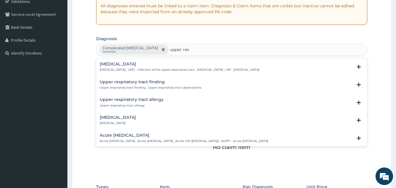
type input "upper resp"
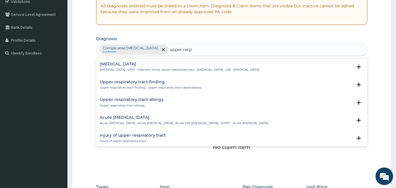
click at [140, 67] on div "Upper respiratory infection Upper respiratory infection , URTI - Infection of t…" at bounding box center [180, 67] width 160 height 10
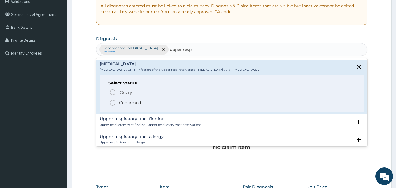
click at [136, 102] on p "Confirmed" at bounding box center [130, 103] width 22 height 6
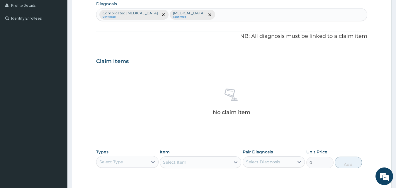
scroll to position [235, 0]
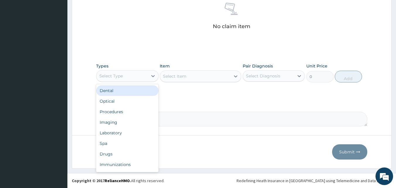
click at [118, 76] on div "Select Type" at bounding box center [110, 76] width 23 height 6
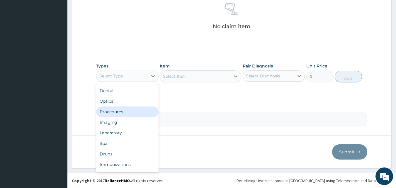
click at [112, 108] on div "Procedures" at bounding box center [127, 111] width 62 height 11
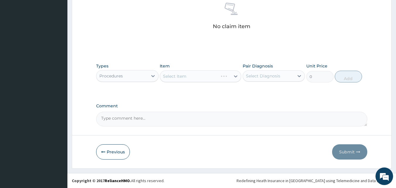
click at [196, 79] on div "Select Item" at bounding box center [200, 76] width 81 height 12
click at [196, 77] on div "Select Item" at bounding box center [195, 76] width 70 height 9
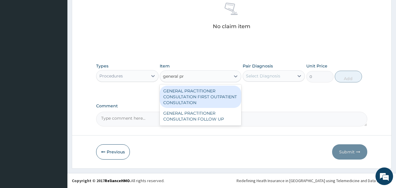
type input "general pra"
click at [188, 94] on div "GENERAL PRACTITIONER CONSULTATION FIRST OUTPATIENT CONSULTATION" at bounding box center [200, 97] width 81 height 22
type input "3795"
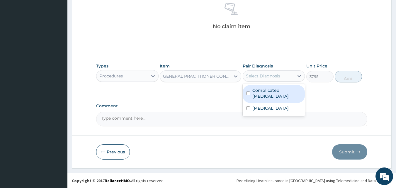
click div "Select Diagnosis"
click label "Complicated malaria"
checkbox input "true"
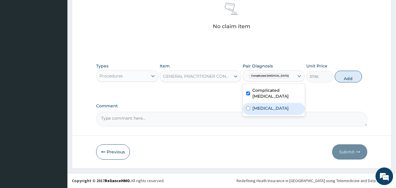
click label "Upper respiratory infection"
checkbox input "true"
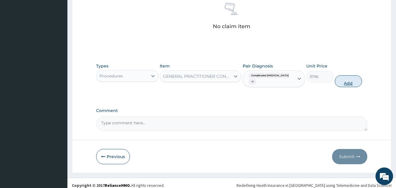
click button "Add"
type input "0"
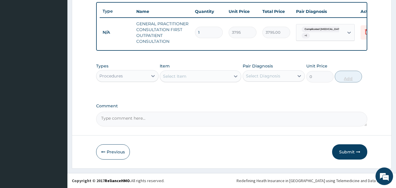
scroll to position [220, 0]
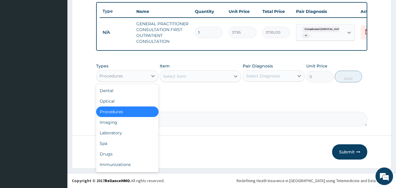
click div "Procedures"
click div "Laboratory"
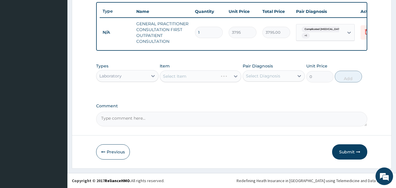
click div "Select Item"
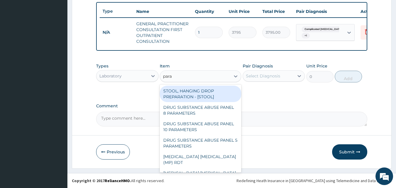
type input "paras"
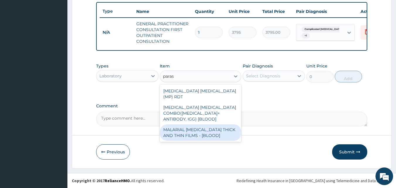
click div "MALARIAL PARASITE THICK AND THIN FILMS - [BLOOD]"
type input "1725"
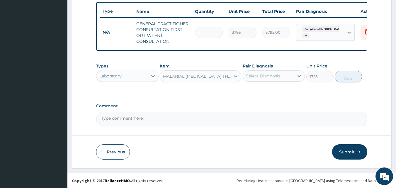
click div "Select Diagnosis"
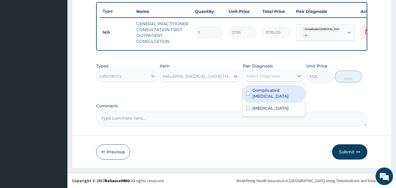
click label "Complicated malaria"
checkbox input "true"
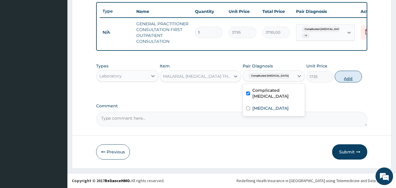
click button "Add"
type input "0"
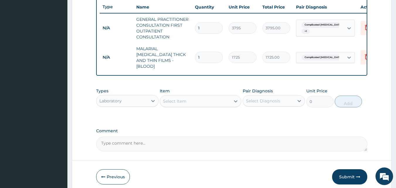
click div "Laboratory"
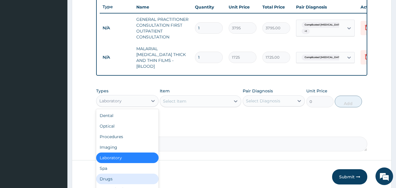
click div "Drugs"
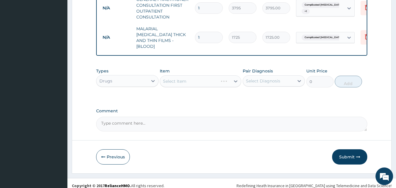
scroll to position [244, 0]
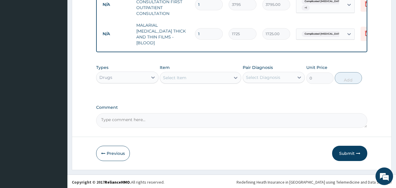
click div "Select Item"
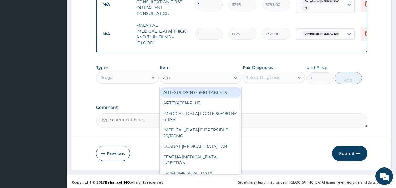
type input "artem"
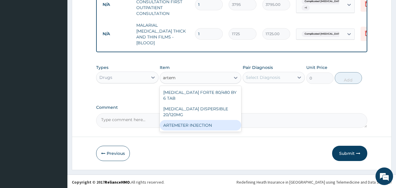
click div "ARTEMETER INJECTION"
type input "1012"
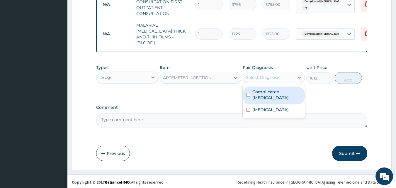
click div "Select Diagnosis"
click label "Complicated malaria"
checkbox input "true"
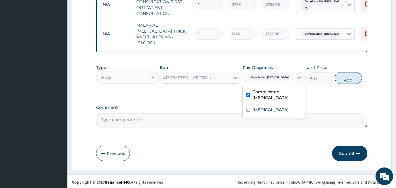
click button "Add"
type input "0"
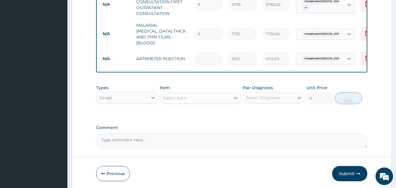
type input "0.00"
type input "6"
type input "6072.00"
type input "6"
click div "Select Item"
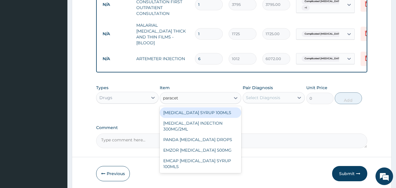
type input "paraceta"
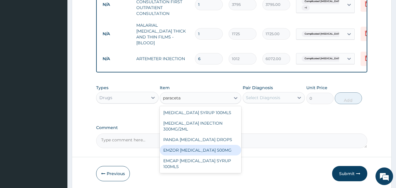
click div "EMZOR PARACETAMOL 500MG"
type input "25.3"
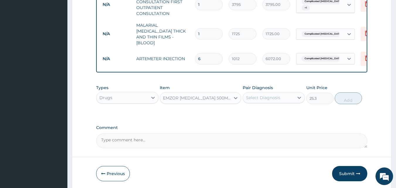
click div "Select Diagnosis"
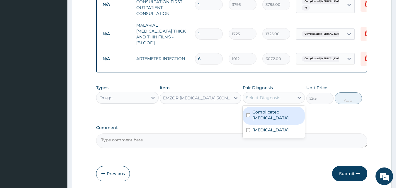
click label "Complicated malaria"
checkbox input "true"
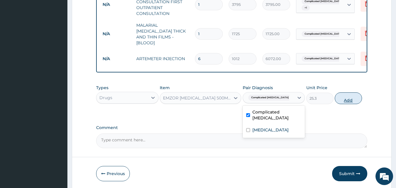
click button "Add"
type input "0"
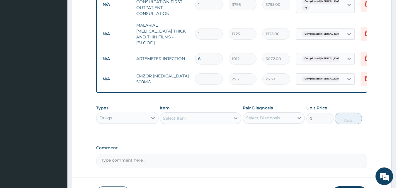
click div "Select Item"
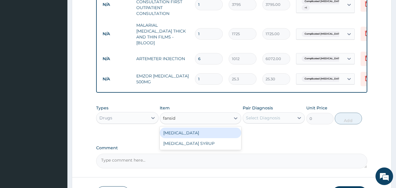
type input "fansida"
click div "FANSIDAR"
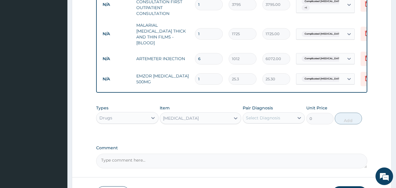
type input "227.7"
click div "Select Diagnosis"
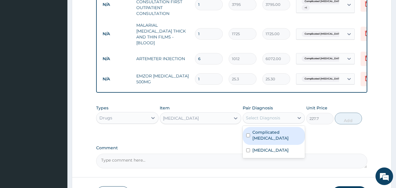
click label "Complicated malaria"
checkbox input "true"
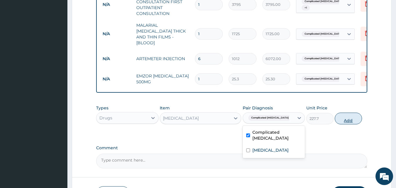
click button "Add"
type input "0"
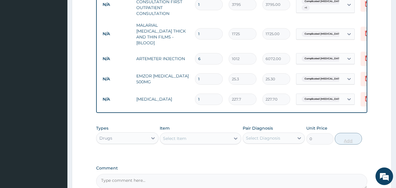
type input "0.00"
type input "3"
type input "683.10"
type input "3"
click input "1"
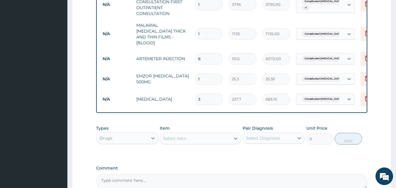
type input "0.00"
type input "2"
type input "50.60"
type input "24"
type input "607.20"
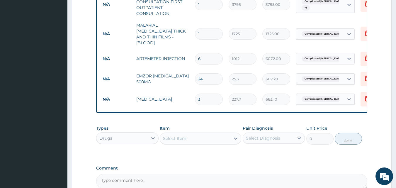
type input "24"
click div "Select Item"
type input "ciprota"
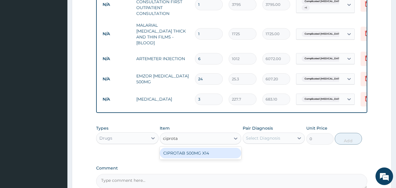
click div "CIPROTAB 500MG X14"
type input "341.55"
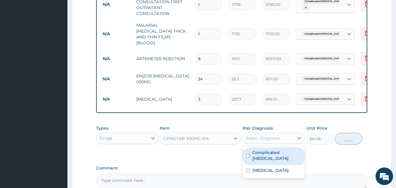
click div "Select Diagnosis"
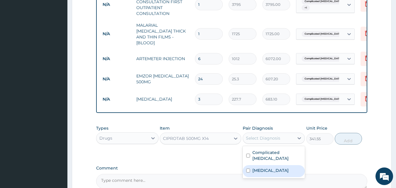
click label "Upper respiratory infection"
checkbox input "true"
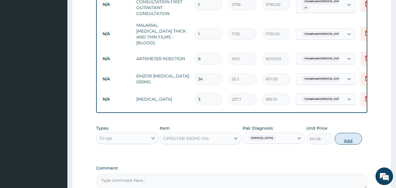
click button "Add"
type input "0"
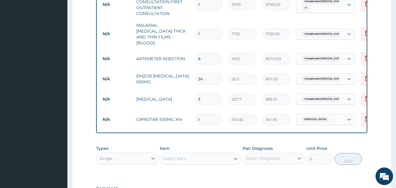
click div "Select Item"
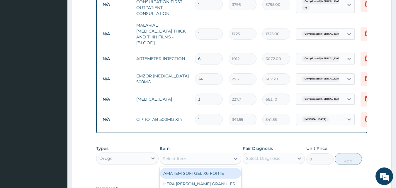
scroll to position [325, 0]
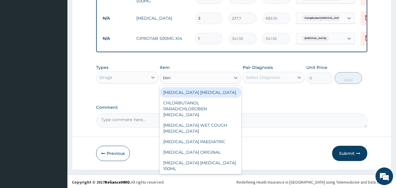
type input "beny"
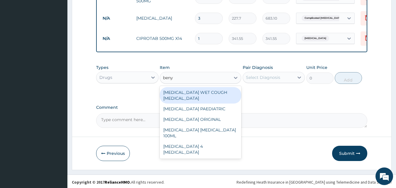
click div "BENYLIN WET COUGH MENTHOL"
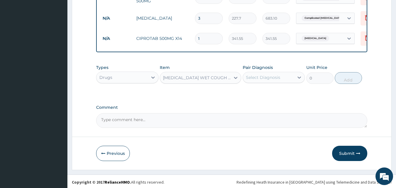
type input "1897.5"
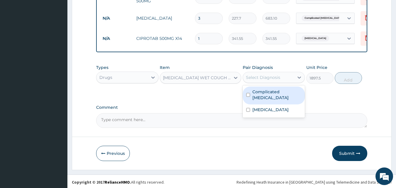
click div "Select Diagnosis"
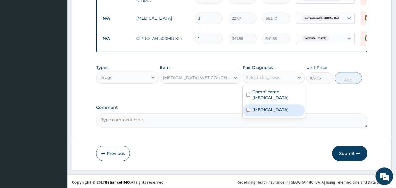
click label "Upper respiratory infection"
checkbox input "true"
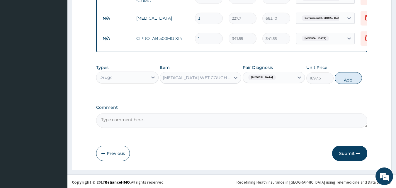
click button "Add"
type input "0"
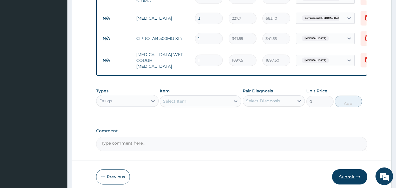
click button "Submit"
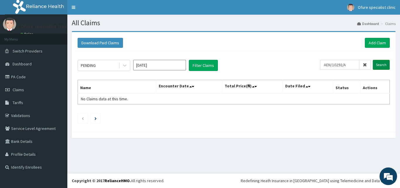
type input "AEN/10292/A"
click at [383, 65] on input "Search" at bounding box center [381, 65] width 17 height 10
click at [379, 41] on link "Add Claim" at bounding box center [377, 43] width 25 height 10
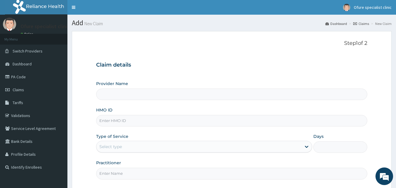
type input "Ofure Specialist"
type input "ACB/10231/D"
click at [196, 148] on div "Select type" at bounding box center [198, 146] width 205 height 9
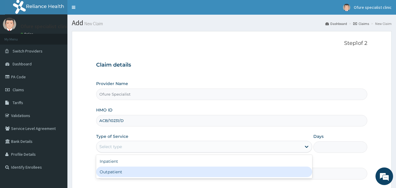
click at [164, 173] on div "Outpatient" at bounding box center [204, 171] width 216 height 11
type input "1"
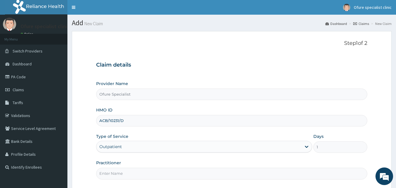
click at [185, 176] on input "Practitioner" at bounding box center [231, 173] width 271 height 11
type input "DR. [DEMOGRAPHIC_DATA]"
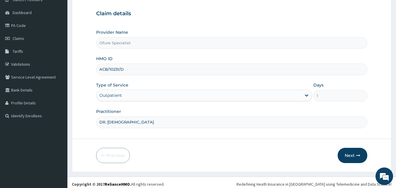
scroll to position [55, 0]
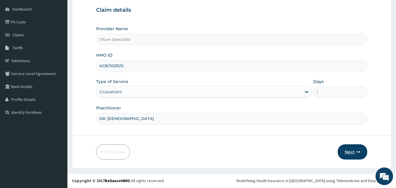
click at [347, 150] on button "Next" at bounding box center [353, 151] width 30 height 15
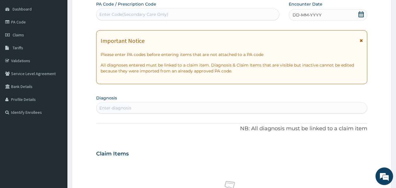
click at [361, 14] on icon at bounding box center [361, 14] width 6 height 6
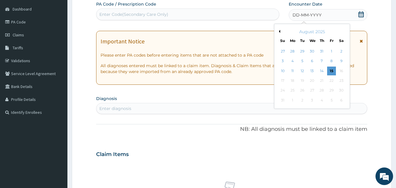
click at [280, 32] on button "Previous Month" at bounding box center [278, 31] width 3 height 3
click at [303, 81] on div "22" at bounding box center [302, 80] width 9 height 9
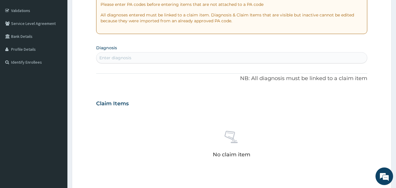
scroll to position [112, 0]
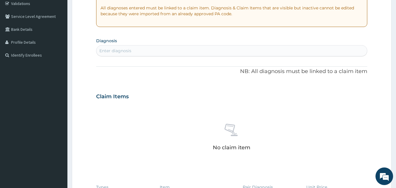
click at [127, 49] on div "Enter diagnosis" at bounding box center [115, 51] width 32 height 6
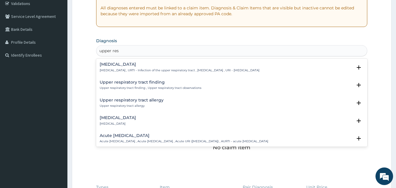
type input "upper resp"
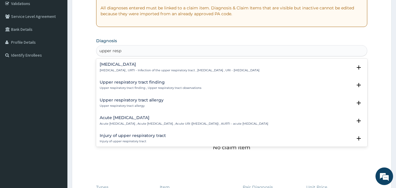
click at [131, 69] on p "[MEDICAL_DATA] , URTI - Infection of the upper respiratory tract , [MEDICAL_DAT…" at bounding box center [180, 70] width 160 height 4
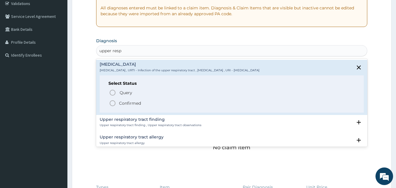
click at [126, 104] on p "Confirmed" at bounding box center [130, 103] width 22 height 6
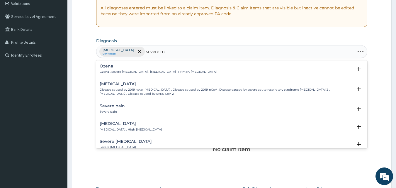
type input "severe ma"
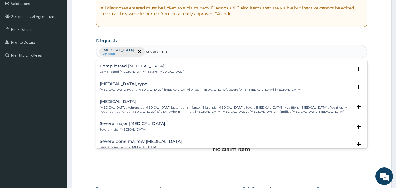
click at [115, 66] on h4 "Complicated [MEDICAL_DATA]" at bounding box center [142, 66] width 85 height 4
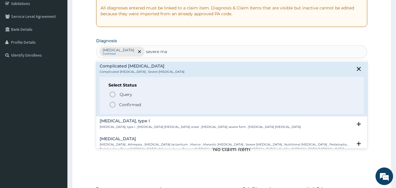
click at [124, 104] on p "Confirmed" at bounding box center [130, 105] width 22 height 6
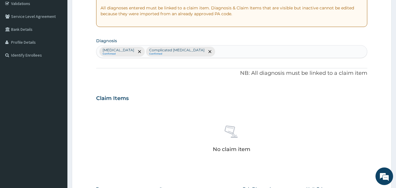
scroll to position [235, 0]
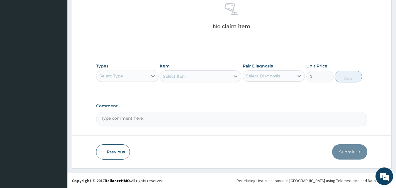
click at [114, 75] on div "Select Type" at bounding box center [110, 76] width 23 height 6
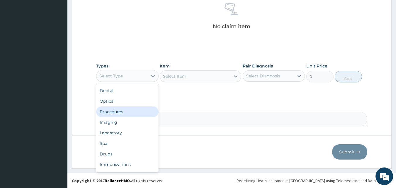
click at [115, 112] on div "Procedures" at bounding box center [127, 111] width 62 height 11
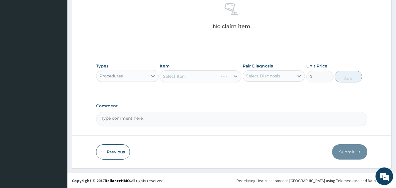
click at [186, 76] on div "Select Item" at bounding box center [200, 76] width 81 height 12
click at [186, 76] on div "Select Item" at bounding box center [174, 76] width 23 height 6
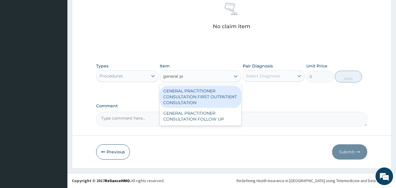
type input "general pra"
click at [189, 97] on div "GENERAL PRACTITIONER CONSULTATION FIRST OUTPATIENT CONSULTATION" at bounding box center [200, 97] width 81 height 22
type input "3795"
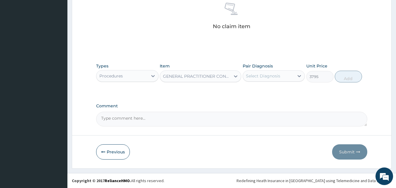
click at [262, 75] on div "Select Diagnosis" at bounding box center [263, 76] width 34 height 6
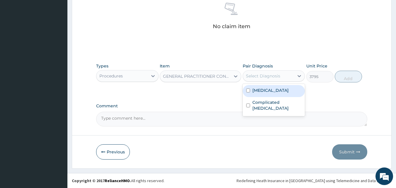
click at [257, 93] on label "[MEDICAL_DATA]" at bounding box center [270, 90] width 36 height 6
checkbox input "true"
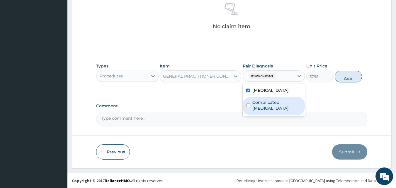
click at [266, 108] on label "Complicated [MEDICAL_DATA]" at bounding box center [276, 105] width 49 height 12
checkbox input "true"
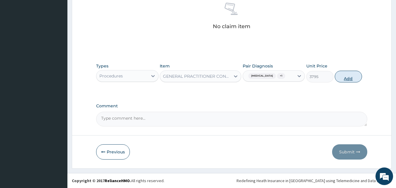
click at [348, 82] on button "Add" at bounding box center [348, 77] width 27 height 12
type input "0"
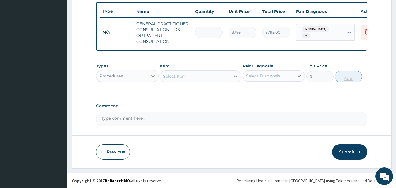
scroll to position [220, 0]
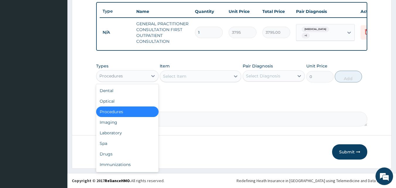
click at [114, 75] on div "Procedures" at bounding box center [110, 76] width 23 height 6
click at [110, 155] on div "Drugs" at bounding box center [127, 154] width 62 height 11
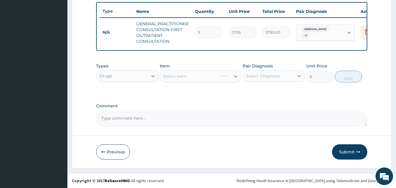
click at [185, 76] on div "Select Item" at bounding box center [200, 76] width 81 height 12
click at [185, 76] on div "Select Item" at bounding box center [174, 76] width 23 height 6
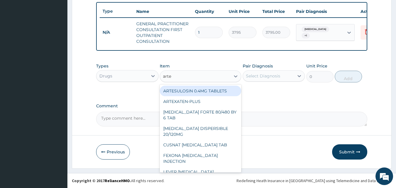
type input "artem"
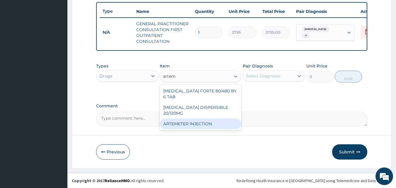
click at [177, 118] on div "ARTEMETER INJECTION" at bounding box center [200, 123] width 81 height 11
type input "1012"
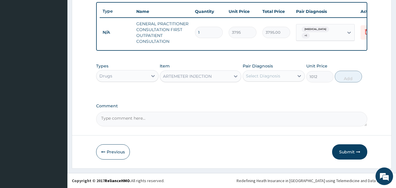
click at [266, 75] on div "Select Diagnosis" at bounding box center [263, 76] width 34 height 6
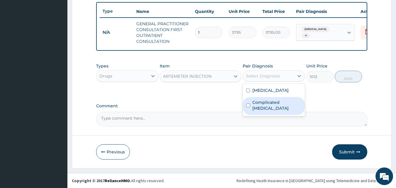
click at [263, 110] on label "Complicated [MEDICAL_DATA]" at bounding box center [276, 105] width 49 height 12
checkbox input "true"
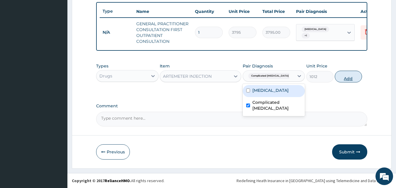
click at [349, 78] on button "Add" at bounding box center [348, 77] width 27 height 12
type input "0"
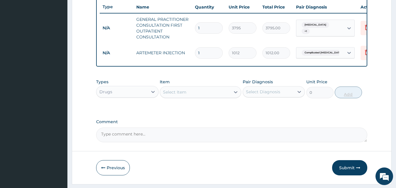
type input "0.00"
type input "6"
type input "6072.00"
type input "6"
click at [171, 95] on div "Select Item" at bounding box center [174, 92] width 23 height 6
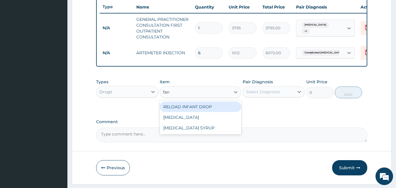
type input "fans"
click at [171, 109] on div "[MEDICAL_DATA]" at bounding box center [200, 106] width 81 height 11
type input "227.7"
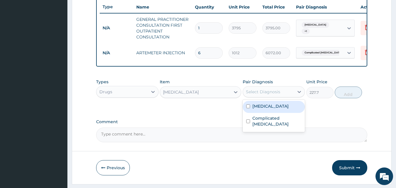
click at [263, 96] on div "Select Diagnosis" at bounding box center [268, 91] width 51 height 9
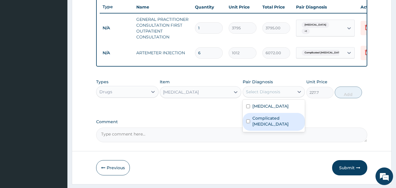
click at [262, 127] on label "Complicated [MEDICAL_DATA]" at bounding box center [276, 121] width 49 height 12
checkbox input "true"
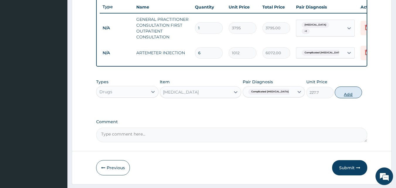
click at [343, 97] on button "Add" at bounding box center [348, 92] width 27 height 12
type input "0"
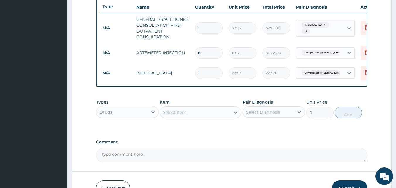
click at [174, 115] on div "Select Item" at bounding box center [174, 112] width 23 height 6
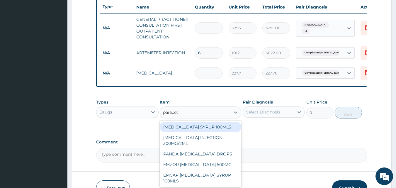
type input "paraceta"
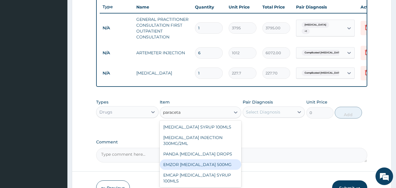
click at [178, 169] on div "EMZOR [MEDICAL_DATA] 500MG" at bounding box center [200, 164] width 81 height 11
type input "25.3"
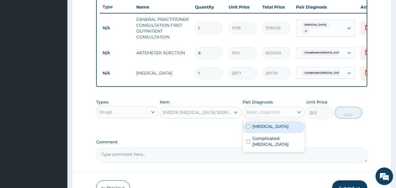
click at [263, 115] on div "Select Diagnosis" at bounding box center [263, 112] width 34 height 6
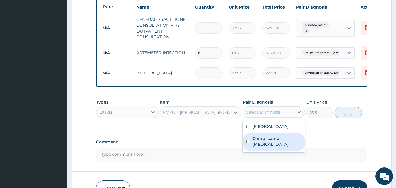
click at [262, 147] on label "Complicated [MEDICAL_DATA]" at bounding box center [276, 141] width 49 height 12
checkbox input "true"
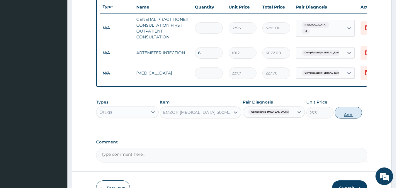
click at [344, 115] on button "Add" at bounding box center [348, 113] width 27 height 12
type input "0"
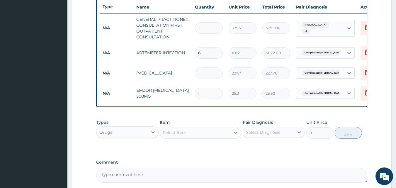
click at [204, 72] on input "1" at bounding box center [209, 72] width 28 height 11
type input "0.00"
type input "3"
type input "683.10"
type input "3"
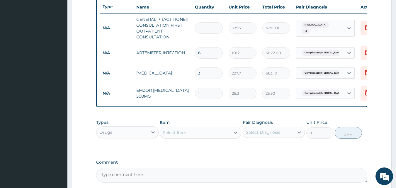
click at [209, 94] on input "1" at bounding box center [209, 93] width 28 height 11
type input "18"
type input "455.40"
type input "18"
click at [176, 135] on div "Select Item" at bounding box center [174, 133] width 23 height 6
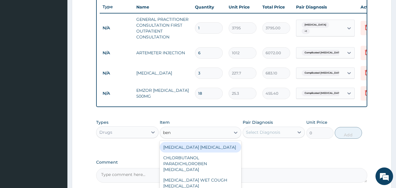
type input "beny"
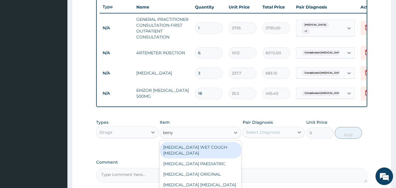
click at [176, 154] on div "[MEDICAL_DATA] WET COUGH [MEDICAL_DATA]" at bounding box center [200, 150] width 81 height 16
type input "1897.5"
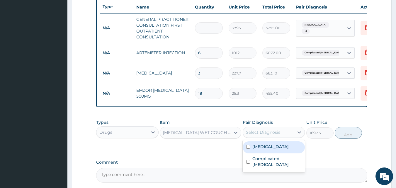
click at [262, 138] on div "Select Diagnosis" at bounding box center [274, 132] width 62 height 11
click at [262, 149] on label "[MEDICAL_DATA]" at bounding box center [270, 147] width 36 height 6
checkbox input "true"
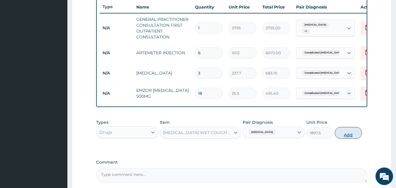
click at [341, 135] on button "Add" at bounding box center [348, 133] width 27 height 12
type input "0"
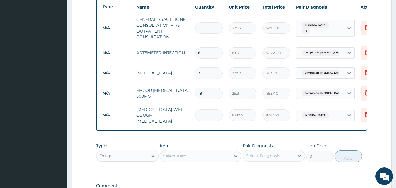
click at [175, 159] on div "Select Item" at bounding box center [174, 156] width 23 height 6
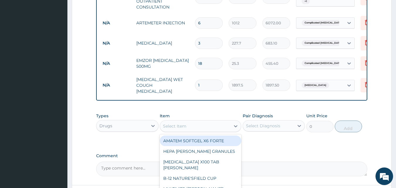
scroll to position [301, 0]
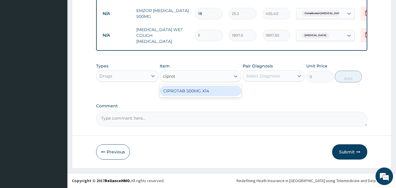
type input "ciprota"
click at [180, 89] on div "CIPROTAB 500MG X14" at bounding box center [200, 91] width 81 height 11
type input "341.55"
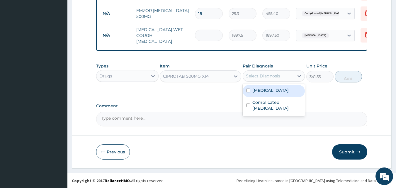
click at [252, 75] on div "Select Diagnosis" at bounding box center [263, 76] width 34 height 6
click at [266, 93] on label "Upper respiratory infection" at bounding box center [270, 90] width 36 height 6
checkbox input "true"
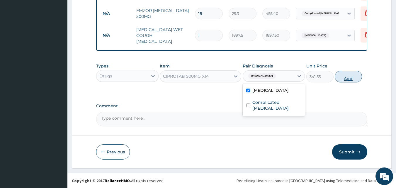
click at [345, 77] on button "Add" at bounding box center [348, 77] width 27 height 12
type input "0"
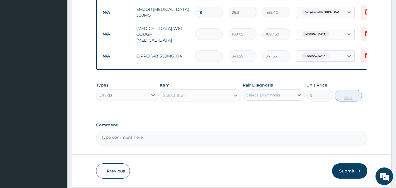
type input "10"
type input "3415.50"
type input "10"
click at [344, 175] on button "Submit" at bounding box center [349, 170] width 35 height 15
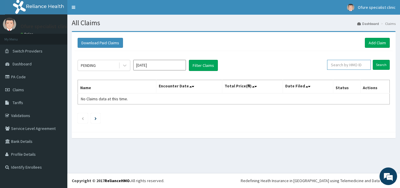
click at [347, 66] on input "text" at bounding box center [349, 65] width 44 height 10
type input "ACB/10231/D"
click at [378, 66] on input "Search" at bounding box center [381, 65] width 17 height 10
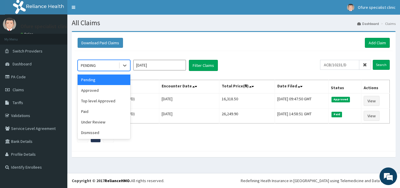
click at [83, 64] on div "PENDING" at bounding box center [88, 65] width 15 height 6
click at [374, 42] on link "Add Claim" at bounding box center [377, 43] width 25 height 10
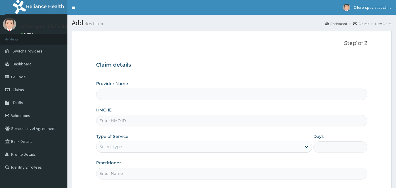
type input "Ofure Specialist"
click at [116, 121] on input "HMO ID" at bounding box center [231, 120] width 271 height 11
type input "ZEI/10113/C"
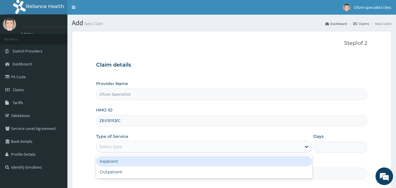
click at [236, 147] on div "Select type" at bounding box center [198, 146] width 205 height 9
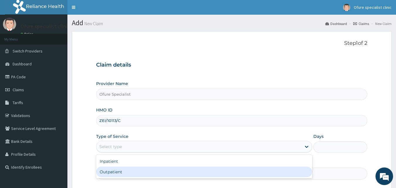
click at [213, 176] on div "Outpatient" at bounding box center [204, 171] width 216 height 11
type input "1"
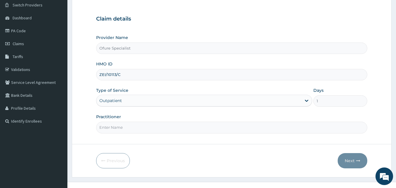
scroll to position [55, 0]
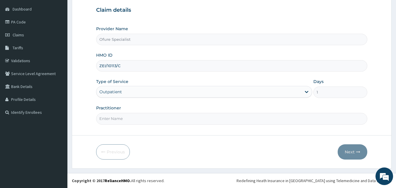
click at [136, 120] on input "Practitioner" at bounding box center [231, 118] width 271 height 11
type input "DR. [DEMOGRAPHIC_DATA]"
click at [349, 151] on button "Next" at bounding box center [353, 151] width 30 height 15
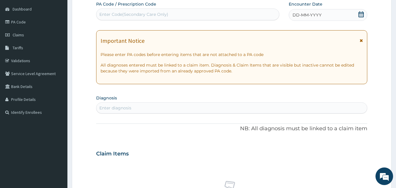
click at [360, 12] on icon at bounding box center [361, 14] width 6 height 6
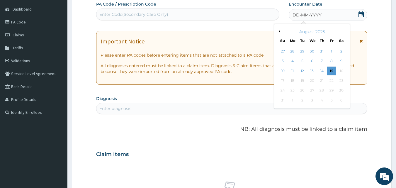
click at [278, 31] on button "Previous Month" at bounding box center [278, 31] width 3 height 3
click at [303, 70] on div "15" at bounding box center [302, 71] width 9 height 9
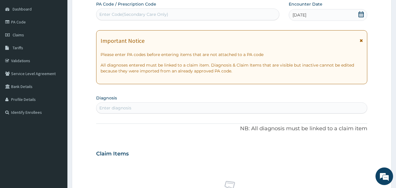
click at [127, 108] on div "Enter diagnosis" at bounding box center [115, 108] width 32 height 6
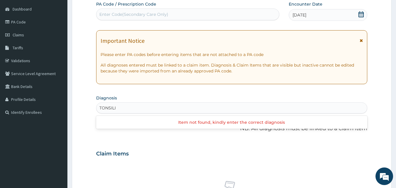
type input "[MEDICAL_DATA]"
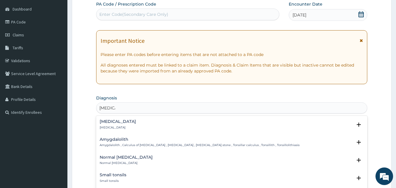
click at [110, 123] on h4 "Tonsillitis" at bounding box center [118, 121] width 36 height 4
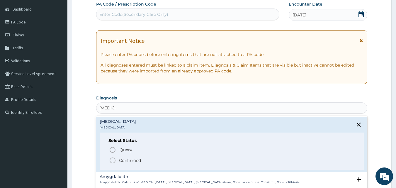
click at [123, 159] on p "Confirmed" at bounding box center [130, 160] width 22 height 6
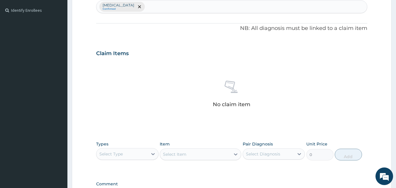
scroll to position [156, 0]
type input "upper res"
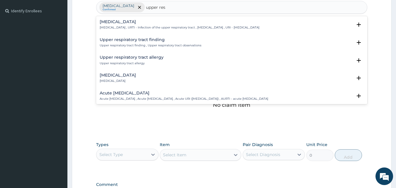
click at [145, 22] on h4 "Upper respiratory infection" at bounding box center [180, 22] width 160 height 4
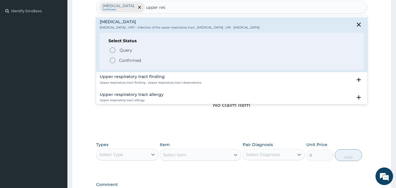
click at [134, 61] on p "Confirmed" at bounding box center [130, 60] width 22 height 6
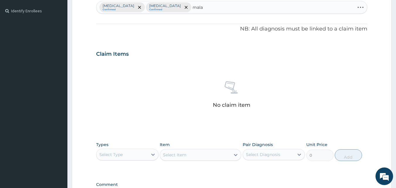
type input "malar"
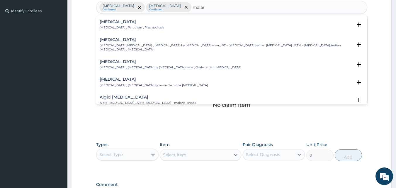
click at [115, 27] on p "Malaria , Paludism , Plasmodiosis" at bounding box center [132, 27] width 64 height 4
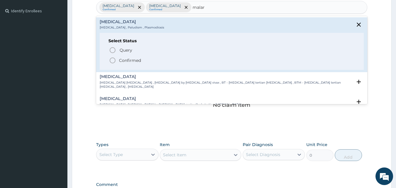
click at [135, 60] on p "Confirmed" at bounding box center [130, 60] width 22 height 6
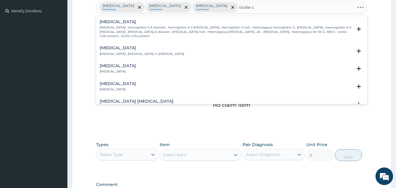
type input "sickle ce"
click at [113, 24] on h4 "Sickle cell trait" at bounding box center [226, 22] width 253 height 4
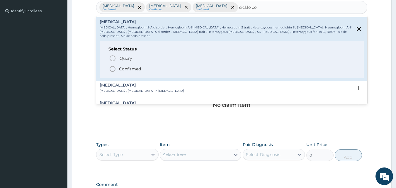
click at [134, 71] on p "Confirmed" at bounding box center [130, 69] width 22 height 6
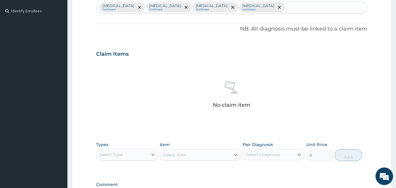
click at [134, 71] on div "No claim item" at bounding box center [231, 95] width 271 height 67
click at [266, 3] on div "Tonsillitis Confirmed Upper respiratory infection Confirmed Malaria Confirmed S…" at bounding box center [231, 7] width 271 height 12
type input "anaem"
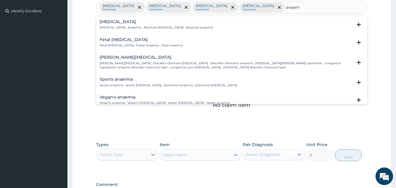
click at [107, 20] on h4 "Anemia" at bounding box center [156, 22] width 113 height 4
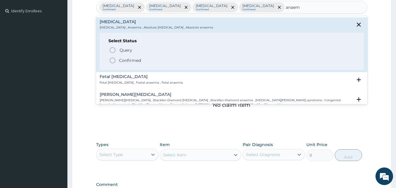
click at [132, 60] on p "Confirmed" at bounding box center [130, 60] width 22 height 6
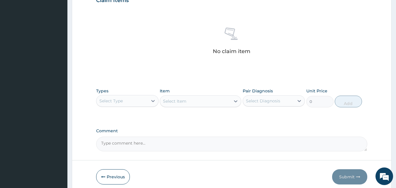
scroll to position [235, 0]
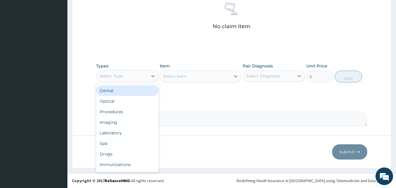
click at [118, 76] on div "Select Type" at bounding box center [110, 76] width 23 height 6
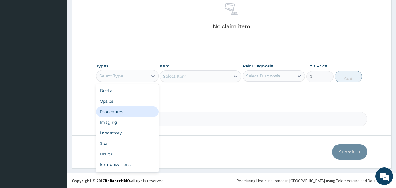
click at [116, 113] on div "Procedures" at bounding box center [127, 111] width 62 height 11
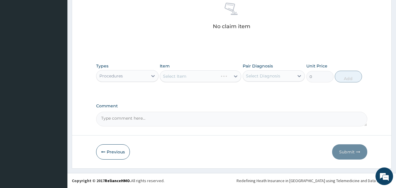
click at [186, 80] on div "Select Item" at bounding box center [200, 76] width 81 height 12
click at [186, 78] on div "Select Item" at bounding box center [174, 76] width 23 height 6
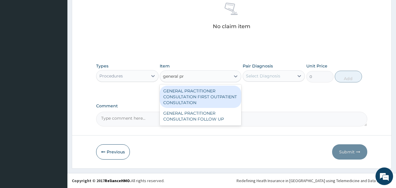
type input "general pra"
click at [187, 97] on div "GENERAL PRACTITIONER CONSULTATION FIRST OUTPATIENT CONSULTATION" at bounding box center [200, 97] width 81 height 22
type input "3795"
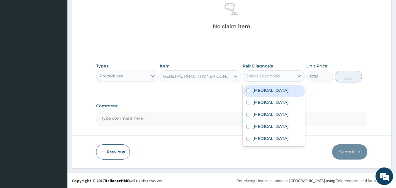
click at [258, 81] on div "Select Diagnosis" at bounding box center [274, 75] width 62 height 11
click at [259, 91] on label "Tonsillitis" at bounding box center [270, 90] width 36 height 6
checkbox input "true"
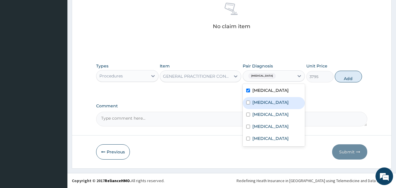
click at [262, 109] on div "Upper respiratory infection" at bounding box center [274, 103] width 62 height 12
checkbox input "true"
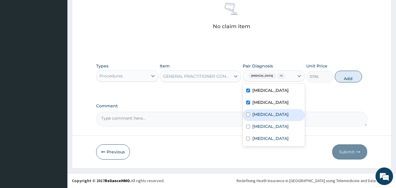
click at [262, 117] on label "Malaria" at bounding box center [270, 114] width 36 height 6
checkbox input "true"
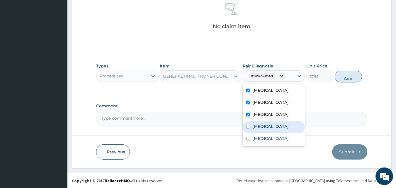
click at [265, 129] on label "Sickle cell trait" at bounding box center [270, 126] width 36 height 6
checkbox input "true"
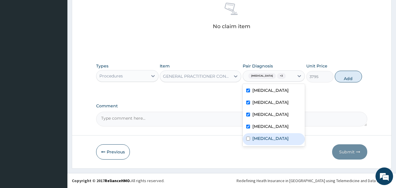
click at [263, 141] on label "Anemia" at bounding box center [270, 138] width 36 height 6
checkbox input "true"
click at [345, 78] on button "Add" at bounding box center [348, 77] width 27 height 12
type input "0"
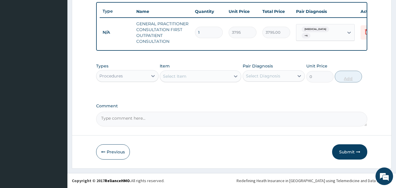
scroll to position [220, 0]
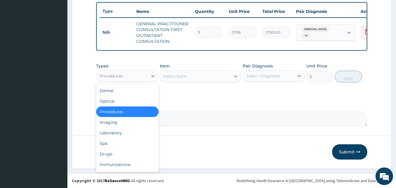
click at [122, 77] on div "Procedures" at bounding box center [110, 76] width 23 height 6
click at [111, 134] on div "Laboratory" at bounding box center [127, 132] width 62 height 11
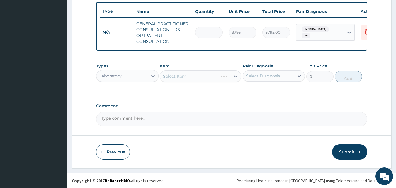
click at [185, 77] on div "Select Item" at bounding box center [200, 76] width 81 height 12
click at [185, 77] on div "Select Item" at bounding box center [174, 76] width 23 height 6
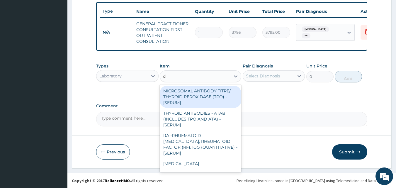
type input "cbc"
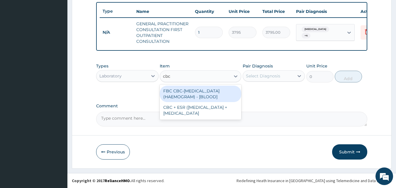
click at [181, 98] on div "FBC CBC-COMPLETE BLOOD COUNT (HAEMOGRAM) - [BLOOD]" at bounding box center [200, 94] width 81 height 16
type input "4600"
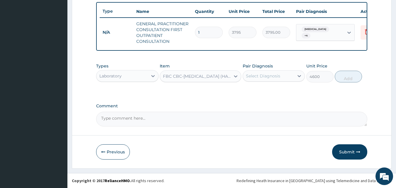
click at [263, 80] on div "Select Diagnosis" at bounding box center [268, 75] width 51 height 9
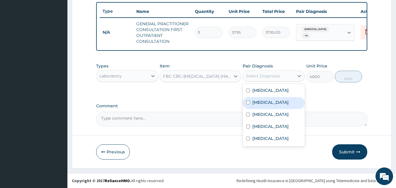
click at [263, 102] on label "Upper respiratory infection" at bounding box center [270, 102] width 36 height 6
checkbox input "true"
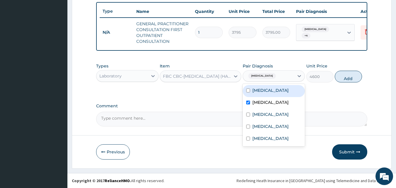
click at [263, 91] on label "Tonsillitis" at bounding box center [270, 90] width 36 height 6
checkbox input "true"
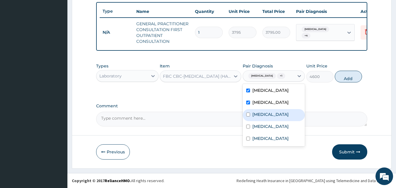
click at [259, 117] on label "Malaria" at bounding box center [270, 114] width 36 height 6
checkbox input "true"
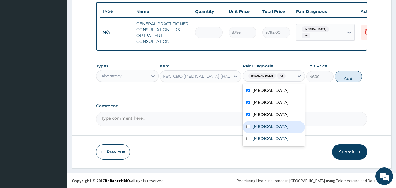
click at [262, 129] on label "Sickle cell trait" at bounding box center [270, 126] width 36 height 6
checkbox input "true"
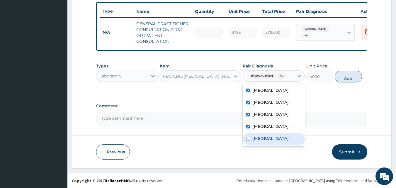
click at [261, 141] on label "Anemia" at bounding box center [270, 138] width 36 height 6
checkbox input "true"
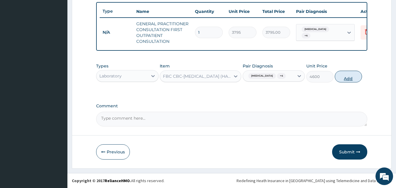
click at [346, 82] on button "Add" at bounding box center [348, 77] width 27 height 12
type input "0"
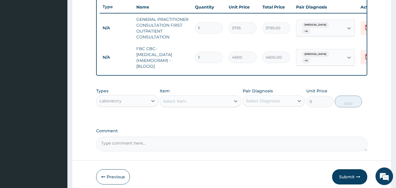
click at [179, 104] on div "Select Item" at bounding box center [174, 101] width 23 height 6
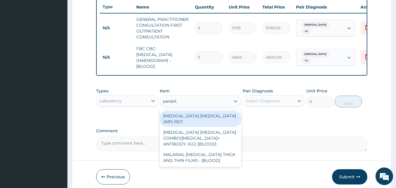
type input "parasite"
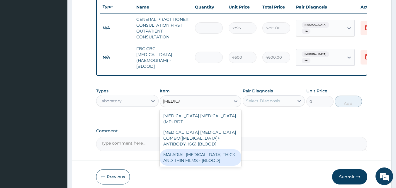
click at [185, 154] on div "MALARIAL PARASITE THICK AND THIN FILMS - [BLOOD]" at bounding box center [200, 157] width 81 height 16
type input "1725"
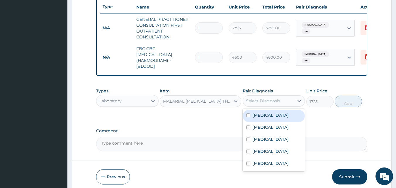
click at [268, 104] on div "Select Diagnosis" at bounding box center [263, 101] width 34 height 6
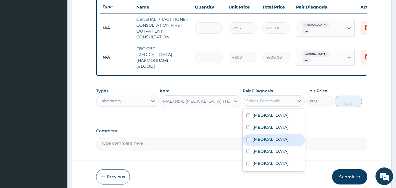
click at [254, 142] on label "Malaria" at bounding box center [270, 139] width 36 height 6
checkbox input "true"
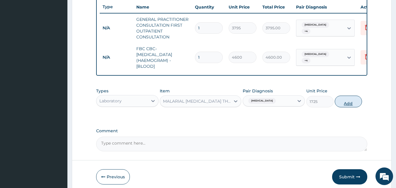
click at [348, 105] on button "Add" at bounding box center [348, 102] width 27 height 12
type input "0"
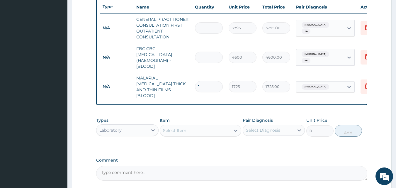
click at [170, 127] on div "Select Item" at bounding box center [174, 130] width 23 height 6
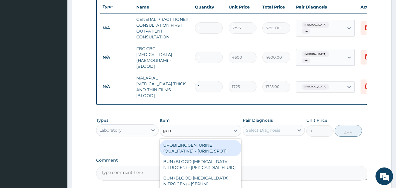
type input "geno"
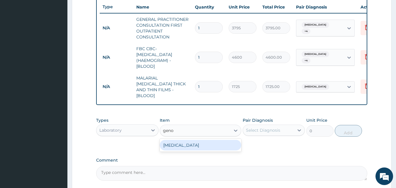
click at [172, 143] on div "GENOTYPE" at bounding box center [200, 145] width 81 height 11
type input "2300"
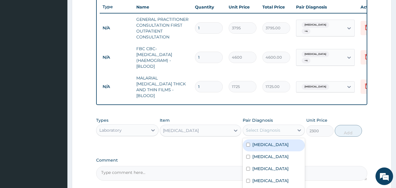
click at [285, 130] on div "Select Diagnosis" at bounding box center [268, 129] width 51 height 9
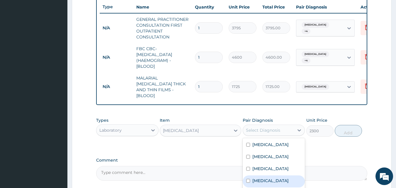
click at [269, 183] on label "Sickle cell trait" at bounding box center [270, 181] width 36 height 6
checkbox input "true"
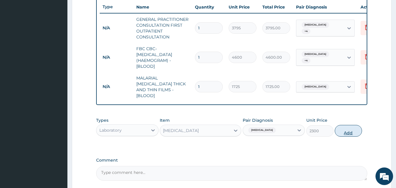
click at [353, 126] on button "Add" at bounding box center [348, 131] width 27 height 12
type input "0"
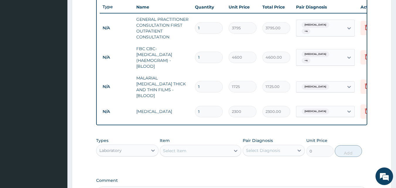
scroll to position [293, 0]
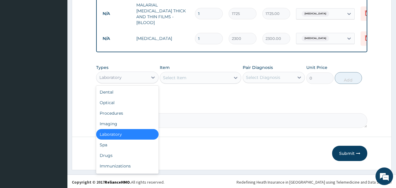
click at [104, 79] on div "Laboratory" at bounding box center [121, 77] width 51 height 9
click at [109, 153] on div "Drugs" at bounding box center [127, 155] width 62 height 11
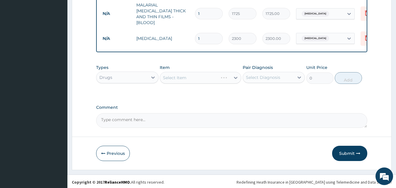
click at [176, 76] on div "Select Item" at bounding box center [200, 78] width 81 height 12
click at [185, 76] on div "Select Item" at bounding box center [174, 78] width 23 height 6
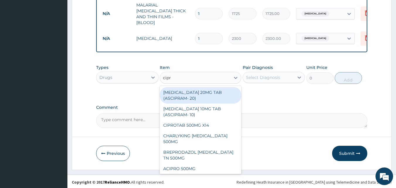
type input "cipro"
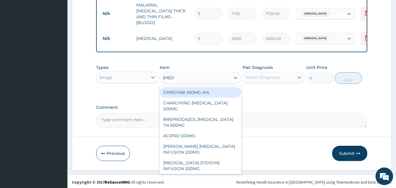
click at [181, 89] on div "CIPROTAB 500MG X14" at bounding box center [200, 92] width 81 height 11
type input "341.55"
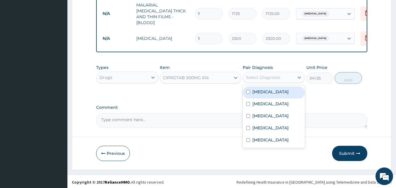
click at [251, 76] on div "Select Diagnosis" at bounding box center [263, 77] width 34 height 6
click at [255, 92] on label "Tonsillitis" at bounding box center [270, 92] width 36 height 6
checkbox input "true"
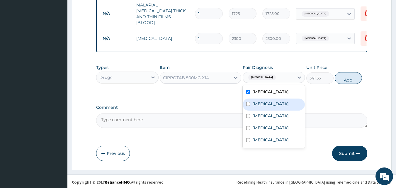
click at [261, 107] on label "Upper respiratory infection" at bounding box center [270, 104] width 36 height 6
checkbox input "true"
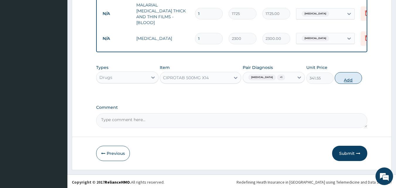
click at [353, 75] on button "Add" at bounding box center [348, 78] width 27 height 12
type input "0"
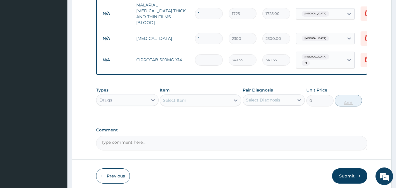
type input "10"
type input "3415.50"
type input "10"
click at [181, 100] on div "Select Item" at bounding box center [195, 100] width 70 height 9
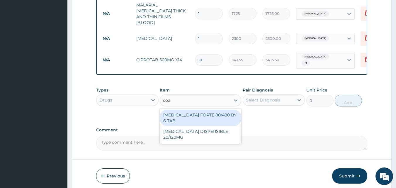
type input "coar"
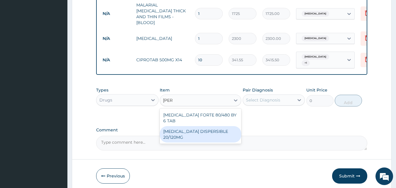
click at [182, 126] on div "COARTEM DISPERSIBLE 20/120MG" at bounding box center [200, 134] width 81 height 16
type input "120.175"
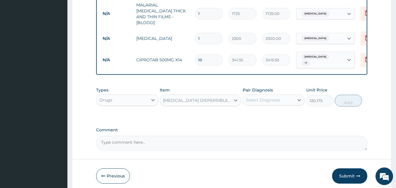
click at [263, 97] on div "Select Diagnosis" at bounding box center [263, 100] width 34 height 6
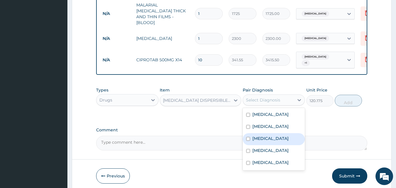
click at [260, 140] on label "Malaria" at bounding box center [270, 138] width 36 height 6
checkbox input "true"
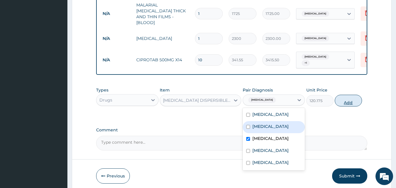
click at [348, 96] on button "Add" at bounding box center [348, 101] width 27 height 12
type input "0"
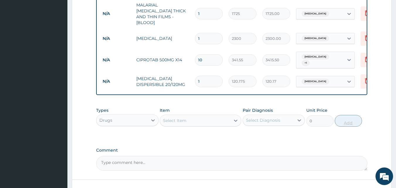
type input "18"
type input "2163.15"
type input "18"
click at [181, 118] on div "Select Item" at bounding box center [174, 121] width 23 height 6
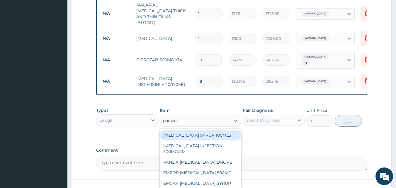
type input "paraceta"
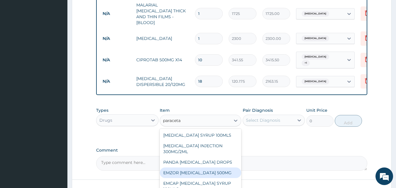
click at [187, 170] on div "EMZOR PARACETAMOL 500MG" at bounding box center [200, 172] width 81 height 11
type input "25.3"
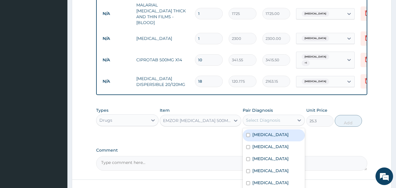
click at [267, 117] on div "Select Diagnosis" at bounding box center [263, 120] width 34 height 6
click at [269, 133] on label "Tonsillitis" at bounding box center [270, 135] width 36 height 6
checkbox input "true"
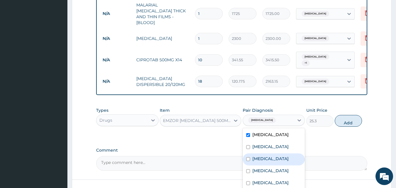
click at [261, 161] on label "Malaria" at bounding box center [270, 159] width 36 height 6
checkbox input "true"
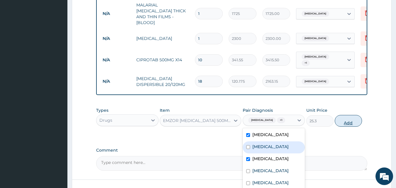
click at [344, 117] on button "Add" at bounding box center [348, 121] width 27 height 12
type input "0"
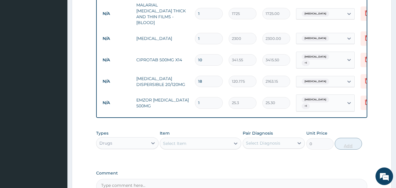
type input "18"
type input "455.40"
type input "18"
click at [198, 139] on div "Select Item" at bounding box center [195, 143] width 70 height 9
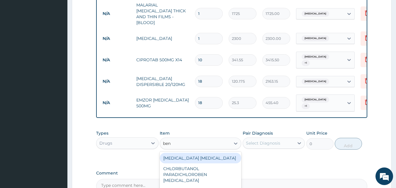
type input "beny"
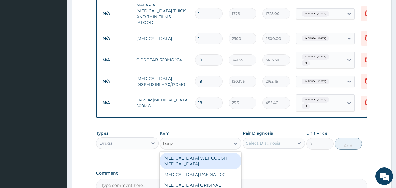
click at [203, 153] on div "BENYLIN WET COUGH MENTHOL" at bounding box center [200, 161] width 81 height 16
type input "1897.5"
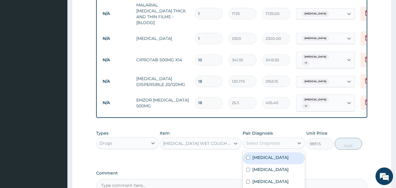
click at [260, 140] on div "Select Diagnosis" at bounding box center [263, 143] width 34 height 6
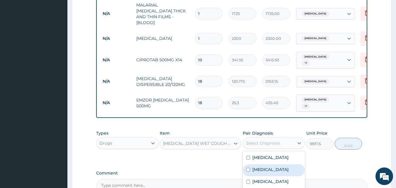
click at [266, 170] on label "Upper respiratory infection" at bounding box center [270, 169] width 36 height 6
checkbox input "true"
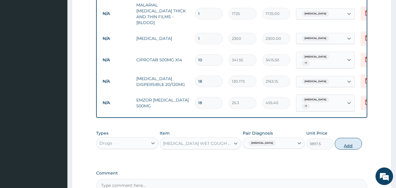
click at [344, 139] on button "Add" at bounding box center [348, 144] width 27 height 12
type input "0"
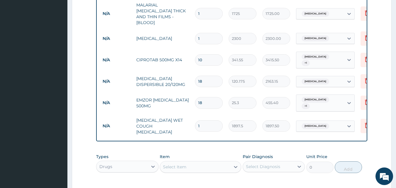
click at [172, 164] on div "Select Item" at bounding box center [174, 167] width 23 height 6
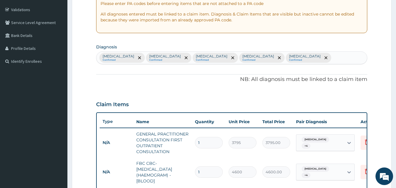
scroll to position [103, 0]
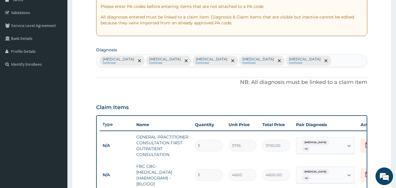
click at [293, 62] on div "Tonsillitis Confirmed Upper respiratory infection Confirmed Malaria Confirmed S…" at bounding box center [231, 61] width 271 height 12
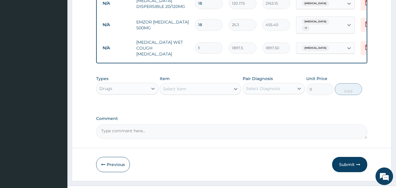
scroll to position [373, 0]
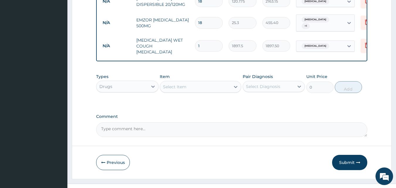
click at [180, 84] on div "Select Item" at bounding box center [174, 87] width 23 height 6
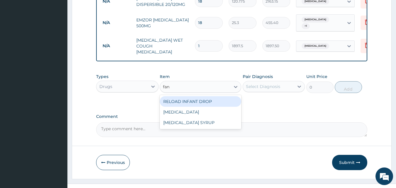
type input "fans"
click at [175, 96] on div "FANSIDAR" at bounding box center [200, 101] width 81 height 11
type input "227.7"
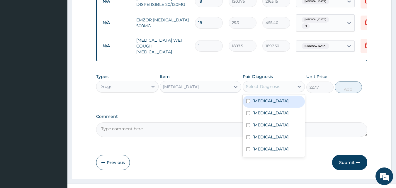
click at [254, 84] on div "Select Diagnosis" at bounding box center [263, 87] width 34 height 6
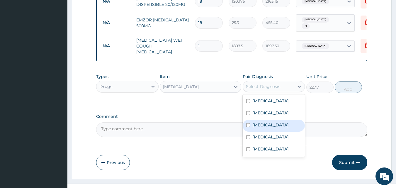
click at [258, 122] on label "Malaria" at bounding box center [270, 125] width 36 height 6
checkbox input "true"
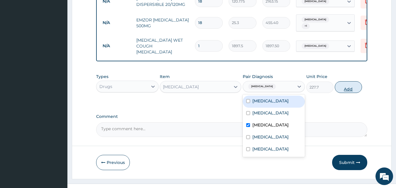
click at [346, 81] on button "Add" at bounding box center [348, 87] width 27 height 12
type input "0"
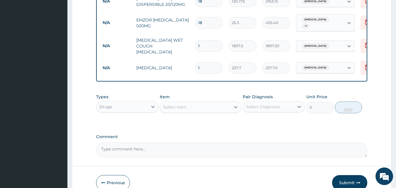
type input "0.00"
type input "2"
type input "455.40"
type input "2"
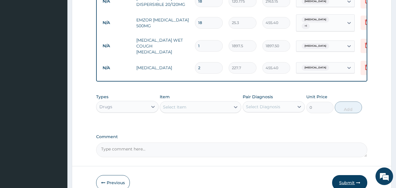
click at [347, 175] on button "Submit" at bounding box center [349, 182] width 35 height 15
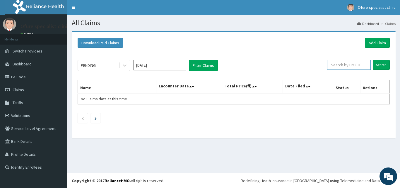
click at [341, 65] on input "text" at bounding box center [349, 65] width 44 height 10
type input "ZEI/10113/C"
click at [381, 62] on input "Search" at bounding box center [381, 65] width 17 height 10
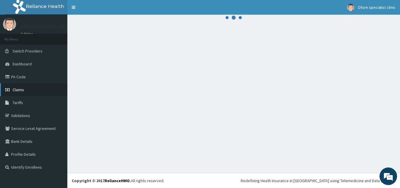
click at [21, 89] on span "Claims" at bounding box center [18, 89] width 11 height 5
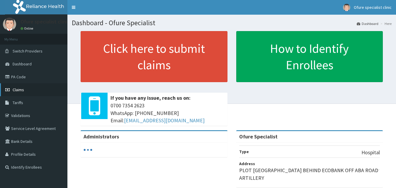
click at [18, 89] on span "Claims" at bounding box center [18, 89] width 11 height 5
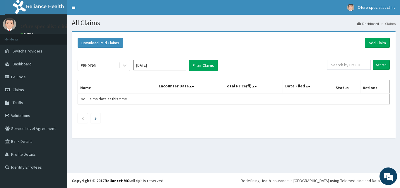
click at [171, 68] on input "[DATE]" at bounding box center [159, 65] width 53 height 11
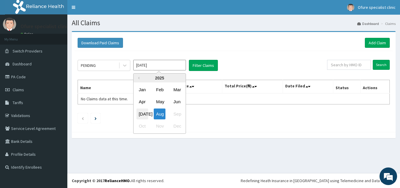
click at [141, 113] on div "[DATE]" at bounding box center [143, 113] width 12 height 11
type input "[DATE]"
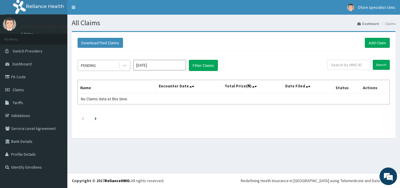
click at [95, 64] on div "PENDING" at bounding box center [88, 65] width 15 height 6
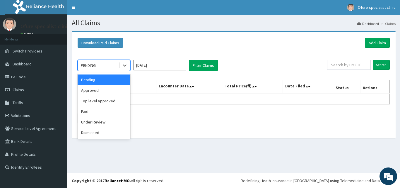
click at [92, 80] on div "Pending" at bounding box center [104, 79] width 53 height 11
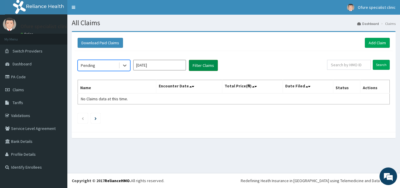
click at [202, 65] on button "Filter Claims" at bounding box center [203, 65] width 29 height 11
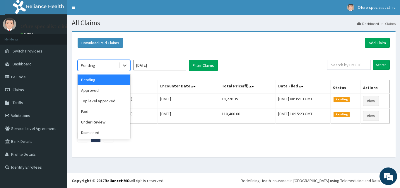
click at [106, 63] on div "Pending" at bounding box center [98, 65] width 41 height 9
click at [101, 121] on div "Under Review" at bounding box center [104, 122] width 53 height 11
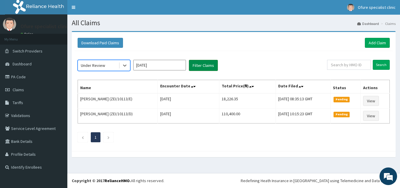
click at [198, 64] on button "Filter Claims" at bounding box center [203, 65] width 29 height 11
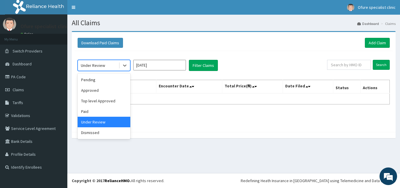
click at [99, 66] on div "Under Review" at bounding box center [93, 65] width 24 height 6
click at [96, 133] on div "Dismissed" at bounding box center [104, 132] width 53 height 11
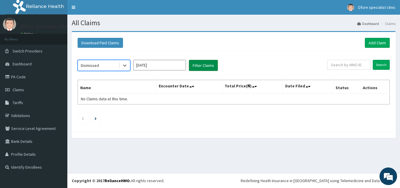
click at [205, 68] on button "Filter Claims" at bounding box center [203, 65] width 29 height 11
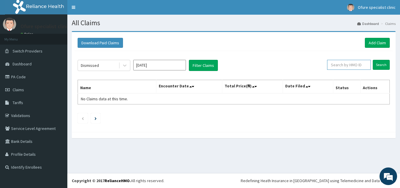
click at [354, 65] on input "text" at bounding box center [349, 65] width 44 height 10
type input "ZEI/10113/C"
click at [377, 63] on input "Search" at bounding box center [381, 65] width 17 height 10
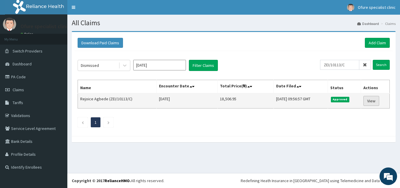
click at [372, 101] on link "View" at bounding box center [372, 101] width 16 height 10
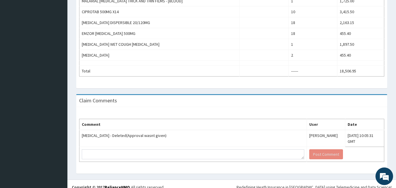
scroll to position [235, 0]
